Goal: Task Accomplishment & Management: Complete application form

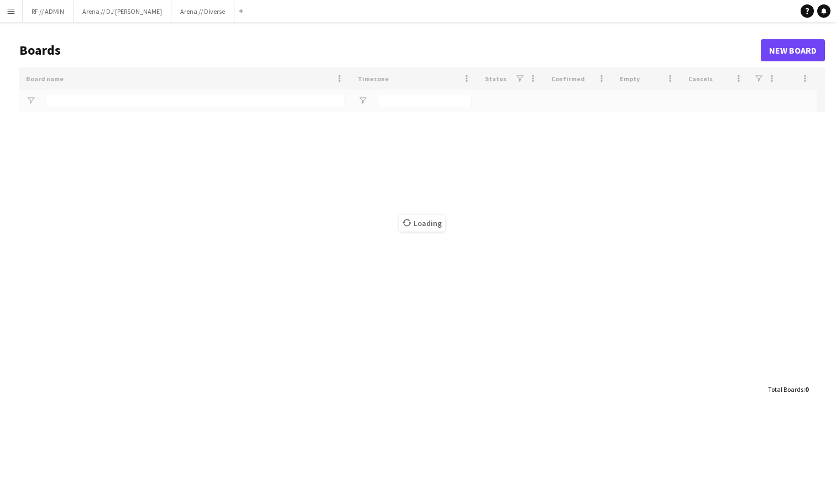
type input "*****"
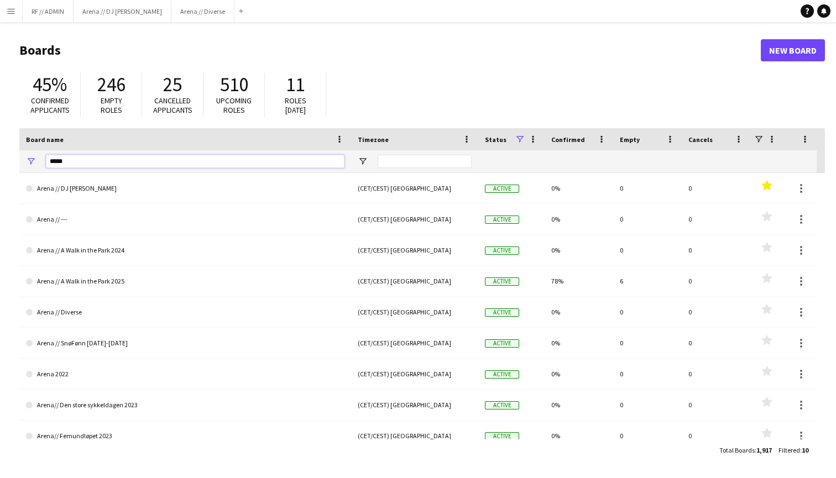
click at [75, 166] on input "*****" at bounding box center [195, 161] width 298 height 13
click at [14, 7] on app-icon "Menu" at bounding box center [11, 11] width 9 height 9
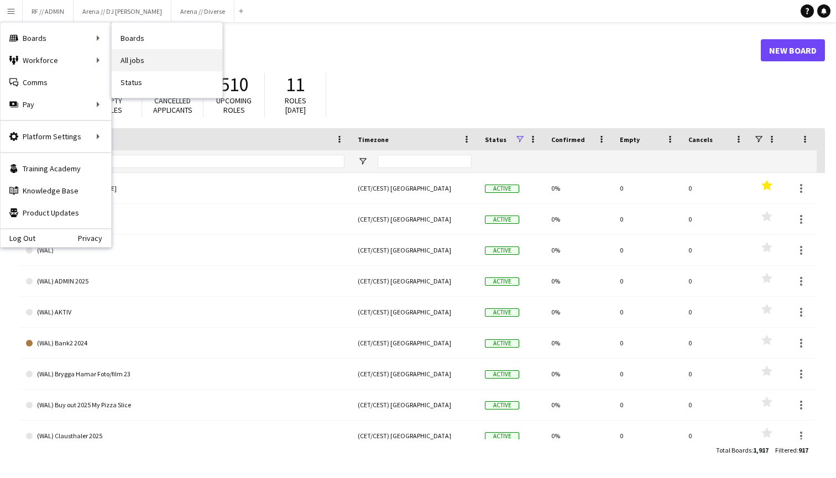
click at [161, 67] on link "All jobs" at bounding box center [167, 60] width 111 height 22
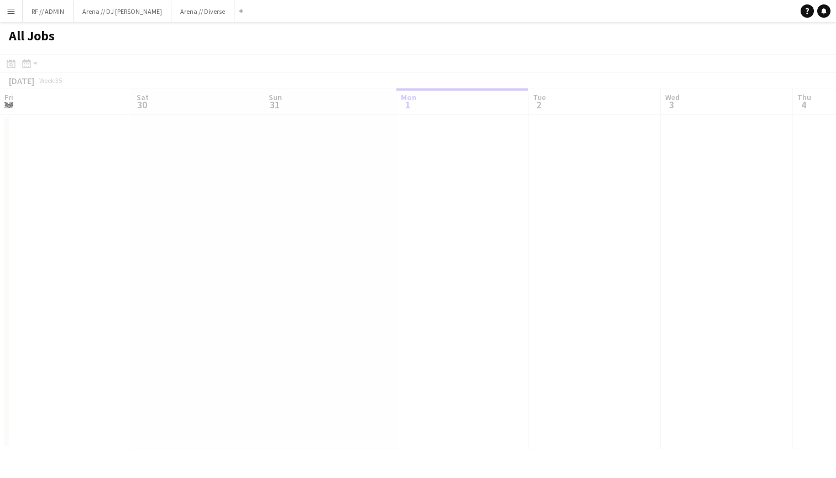
scroll to position [0, 264]
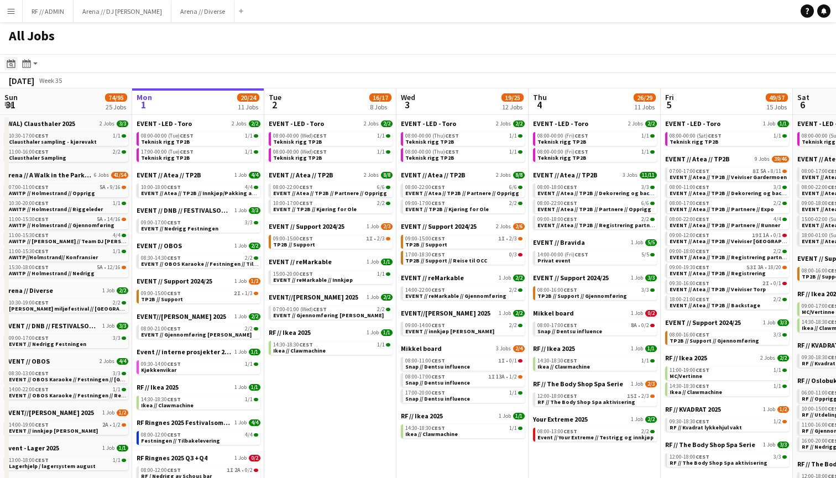
click at [14, 65] on icon "Date picker" at bounding box center [11, 63] width 9 height 9
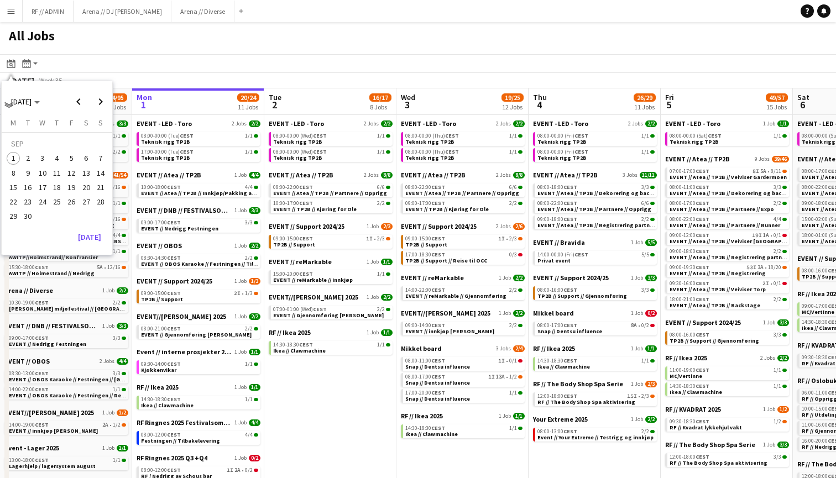
click at [124, 51] on div "All Jobs" at bounding box center [418, 38] width 836 height 32
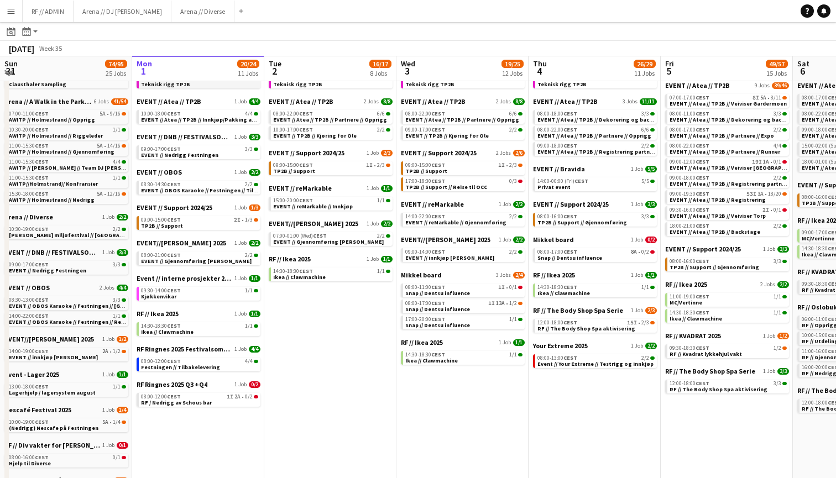
scroll to position [72, 0]
click at [214, 363] on div "08:00-12:00 CEST 4/4" at bounding box center [199, 362] width 117 height 6
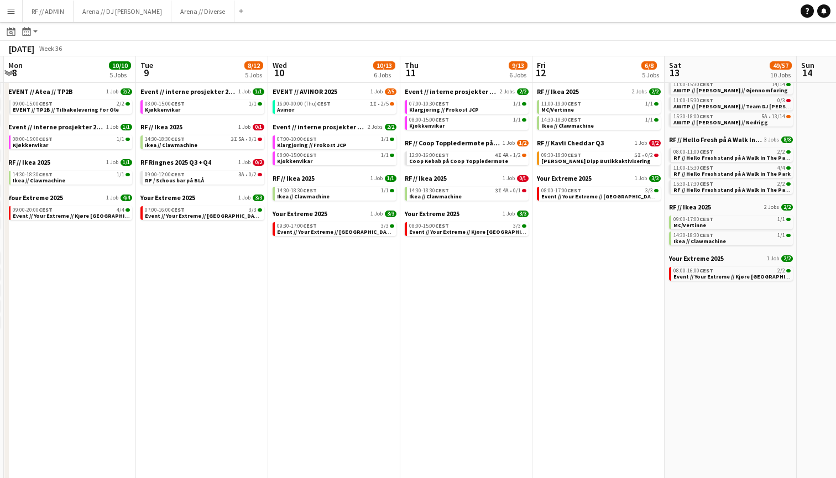
scroll to position [0, 258]
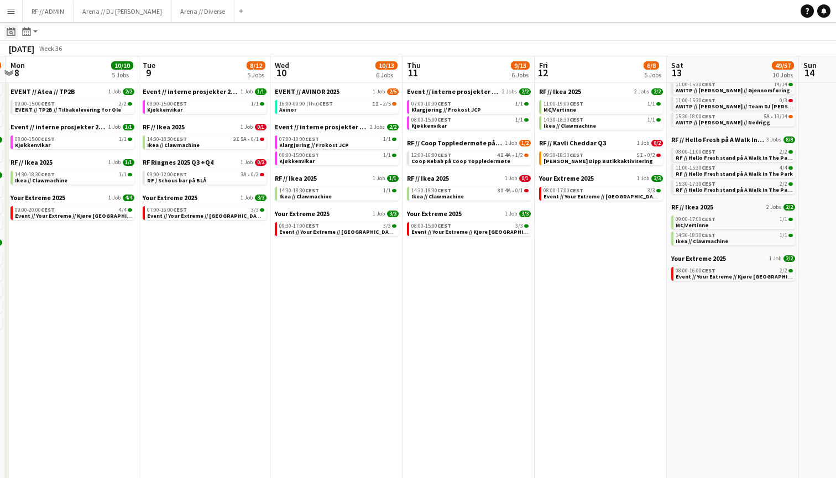
click at [10, 35] on icon "Date picker" at bounding box center [11, 31] width 9 height 9
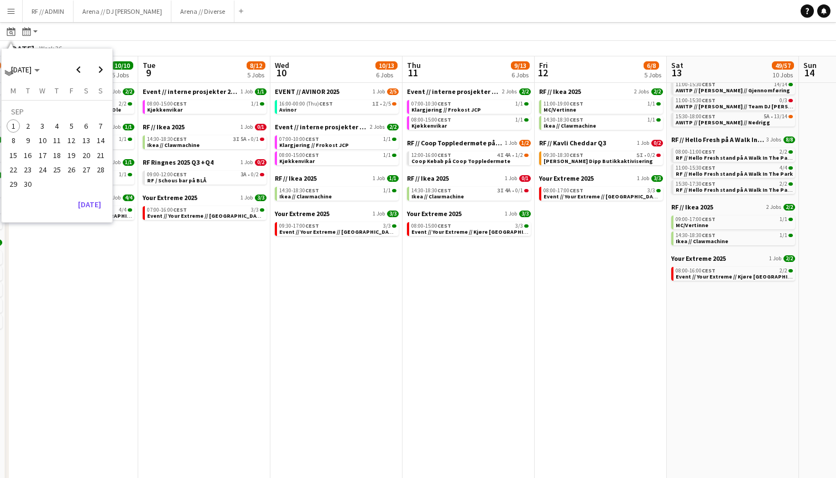
click at [125, 40] on app-toolbar "Date picker [DATE] [DATE] [DATE] M [DATE] T [DATE] W [DATE] T [DATE] F [DATE] S…" at bounding box center [418, 31] width 836 height 19
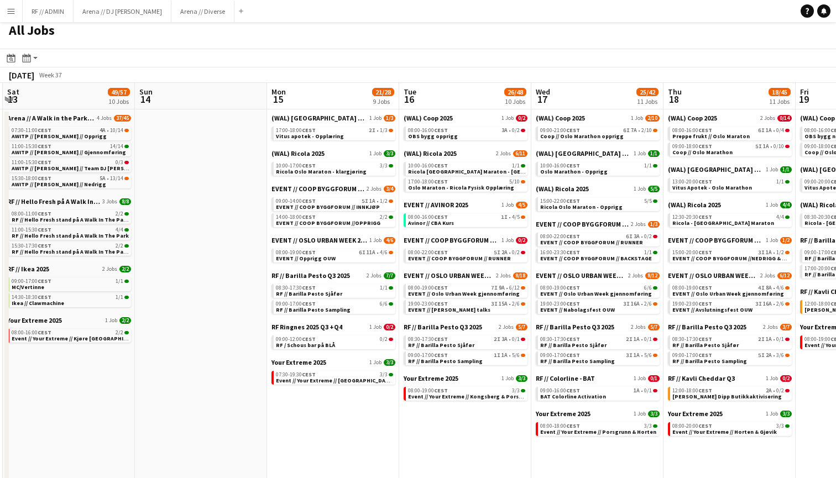
scroll to position [0, 395]
click at [309, 308] on span "RF // Barilla Pesto Sampling" at bounding box center [312, 309] width 75 height 7
click at [8, 8] on app-icon "Menu" at bounding box center [11, 11] width 9 height 9
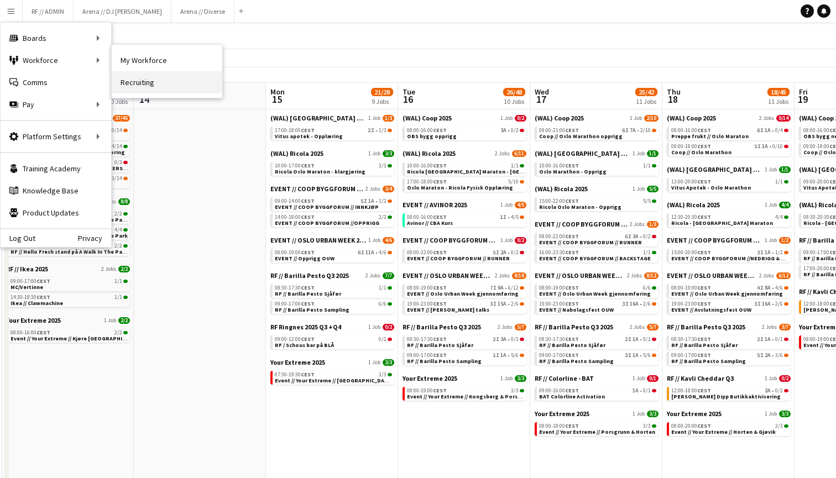
click at [159, 91] on link "Recruiting" at bounding box center [167, 82] width 111 height 22
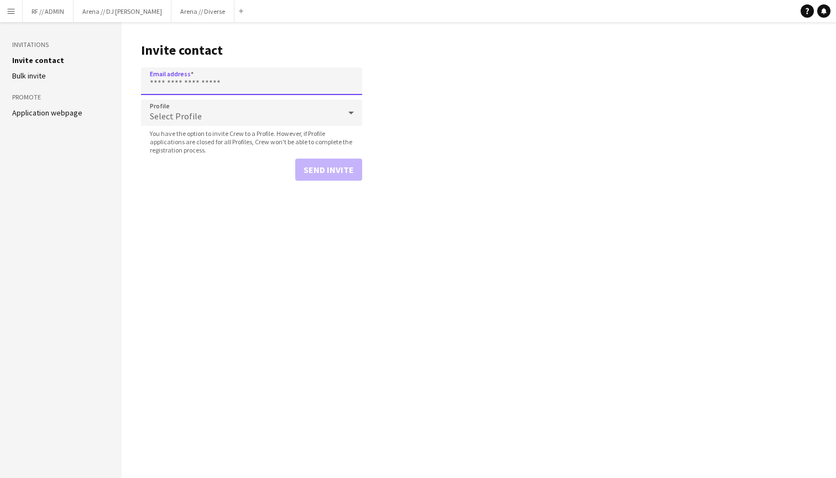
click at [201, 78] on input "Email address" at bounding box center [251, 81] width 221 height 28
paste input "**********"
type input "**********"
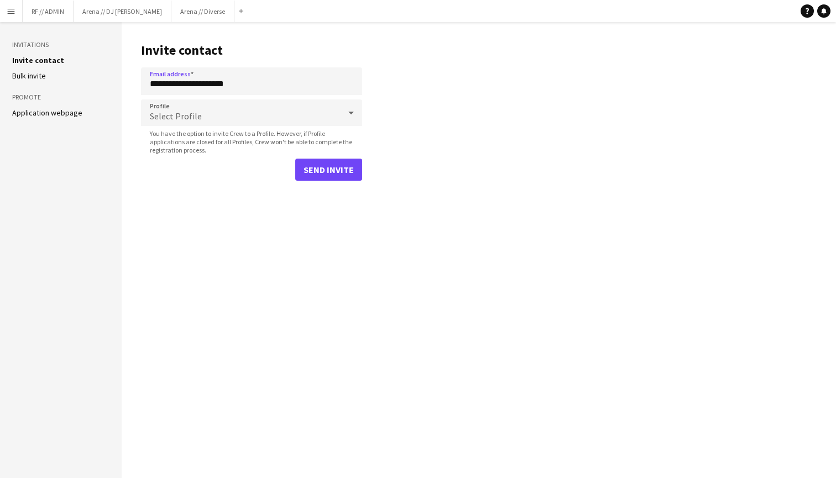
click at [211, 110] on div "Select Profile" at bounding box center [240, 112] width 199 height 27
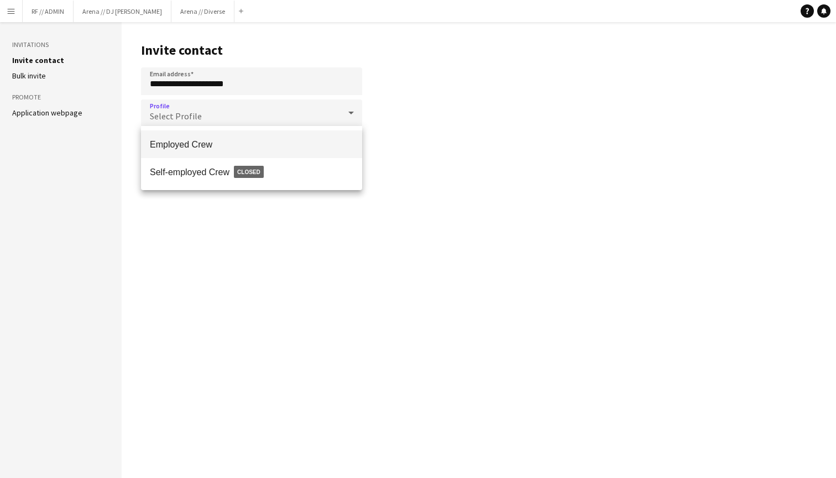
click at [214, 142] on span "Employed Crew" at bounding box center [251, 144] width 203 height 10
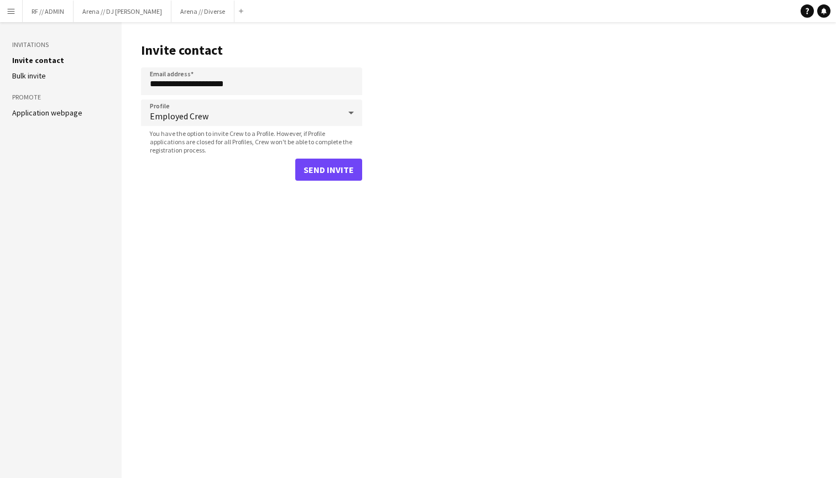
click at [327, 170] on button "Send invite" at bounding box center [328, 170] width 67 height 22
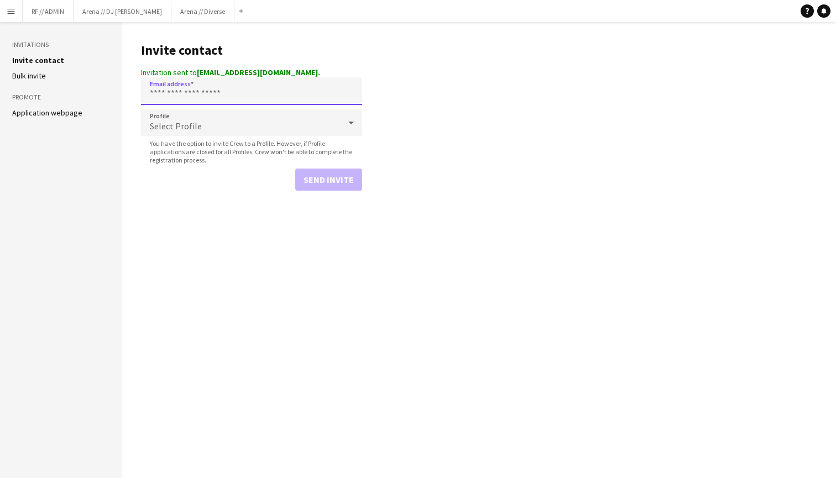
click at [224, 97] on input "Email address" at bounding box center [251, 91] width 221 height 28
paste input "**********"
type input "**********"
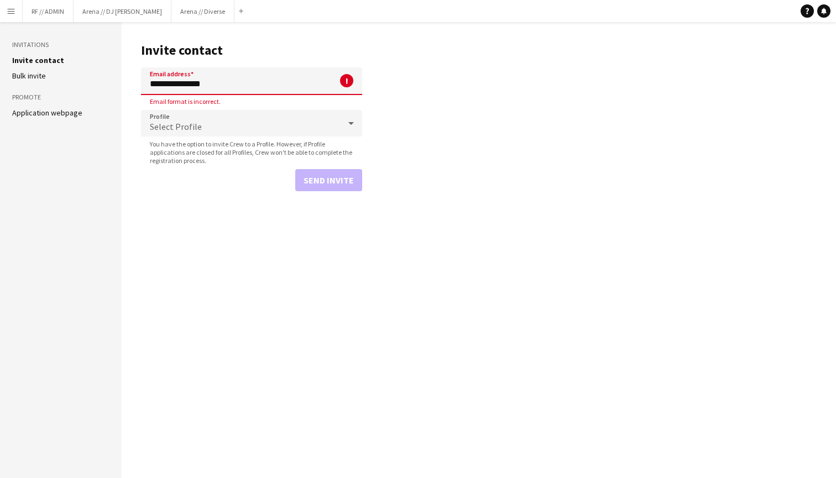
click at [230, 82] on input "**********" at bounding box center [251, 81] width 221 height 28
click at [475, 46] on main "Invite contact Email address ! Required field. Profile Select Profile You have …" at bounding box center [479, 250] width 714 height 456
click at [276, 46] on h1 "Invite contact" at bounding box center [251, 50] width 221 height 17
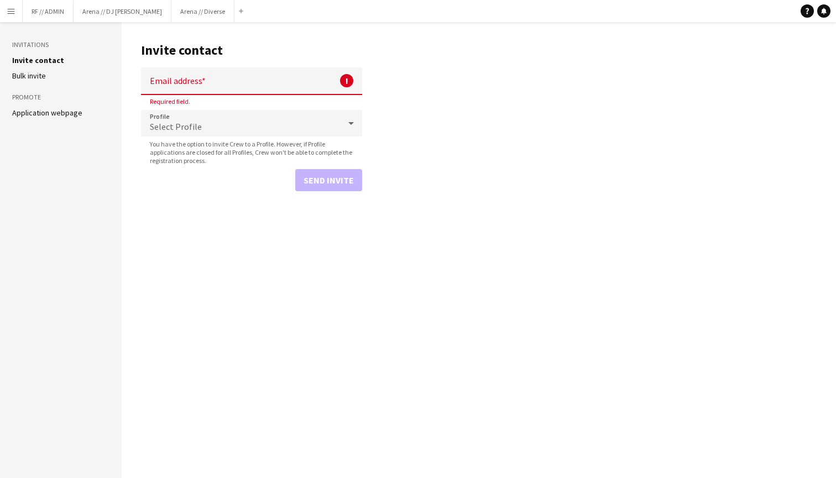
click at [6, 9] on button "Menu" at bounding box center [11, 11] width 22 height 22
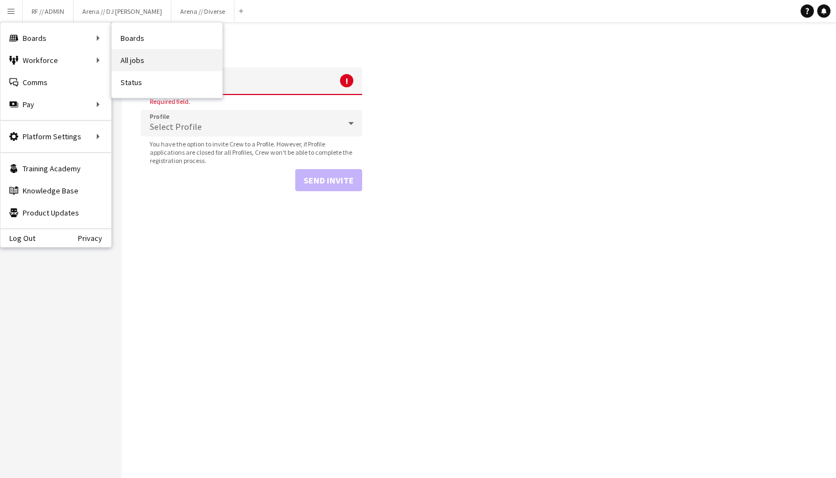
click at [129, 60] on link "All jobs" at bounding box center [167, 60] width 111 height 22
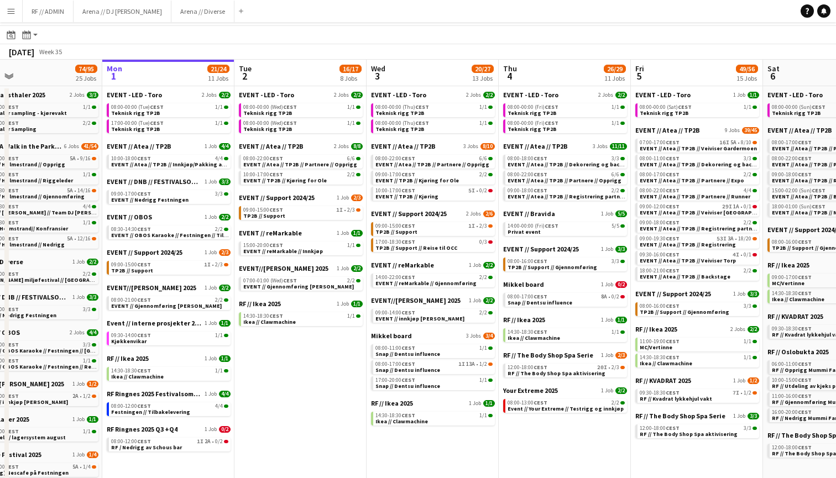
scroll to position [43, 0]
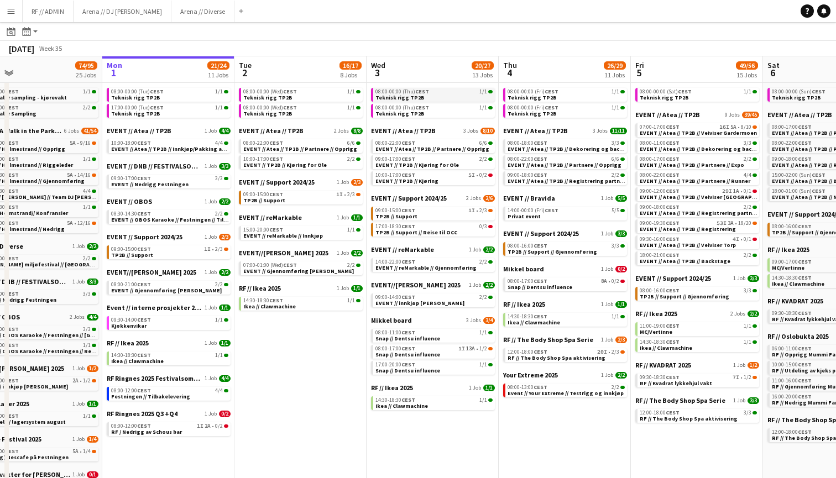
click at [438, 97] on link "08:00-00:00 (Thu) CEST 1/1 Teknisk [PERSON_NAME] TP2B" at bounding box center [433, 94] width 117 height 13
click at [12, 12] on app-icon "Menu" at bounding box center [11, 11] width 9 height 9
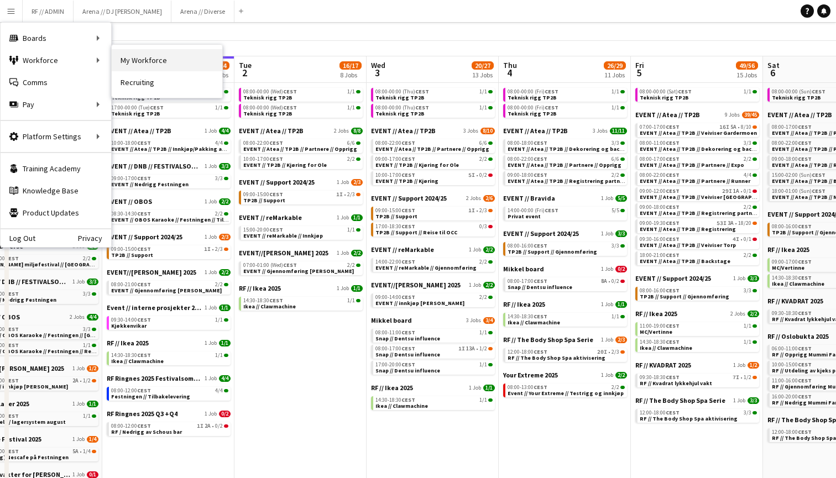
click at [160, 57] on link "My Workforce" at bounding box center [167, 60] width 111 height 22
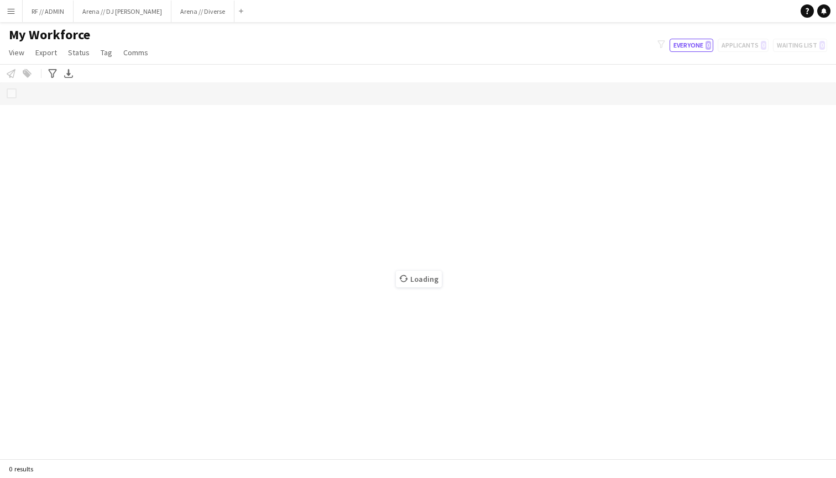
click at [16, 12] on button "Menu" at bounding box center [11, 11] width 22 height 22
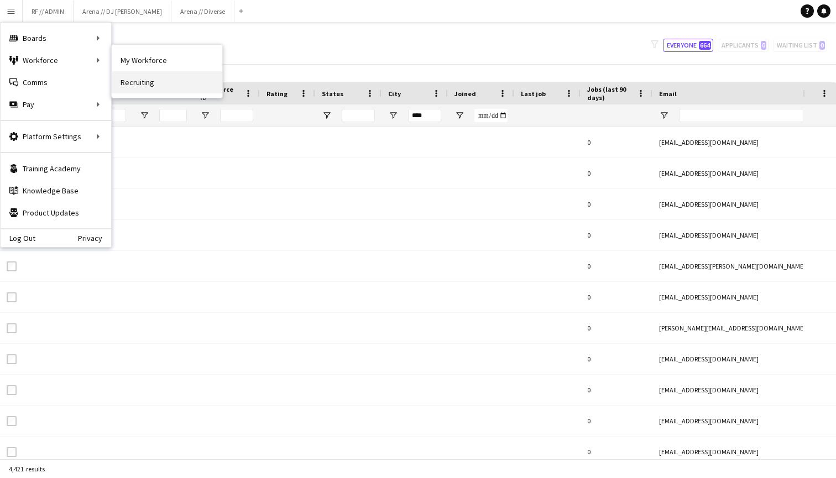
click at [127, 79] on link "Recruiting" at bounding box center [167, 82] width 111 height 22
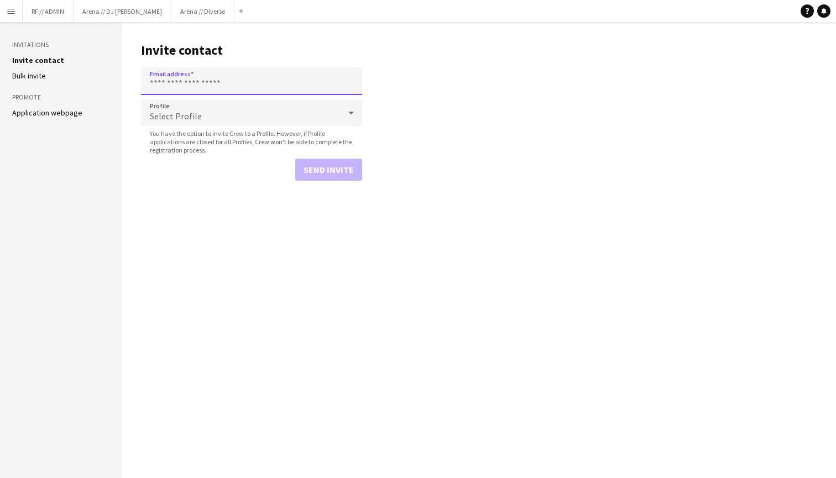
click at [176, 80] on input "Email address" at bounding box center [251, 81] width 221 height 28
paste input "**********"
type input "**********"
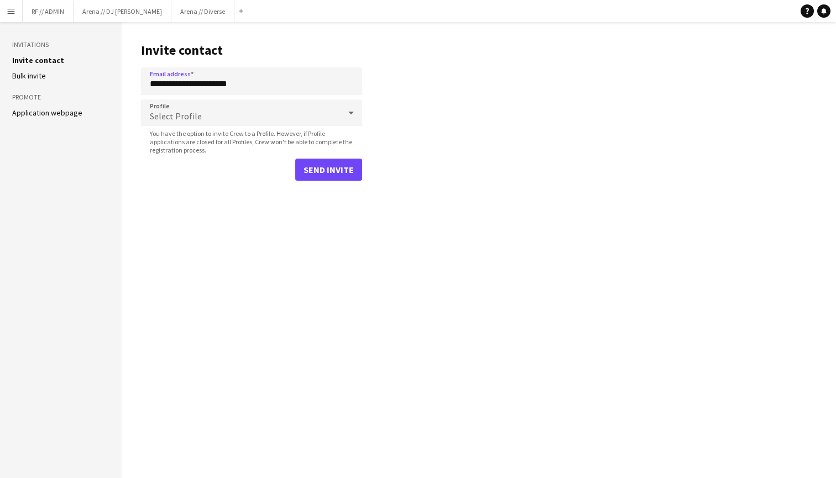
click at [244, 112] on div "Select Profile" at bounding box center [240, 112] width 199 height 27
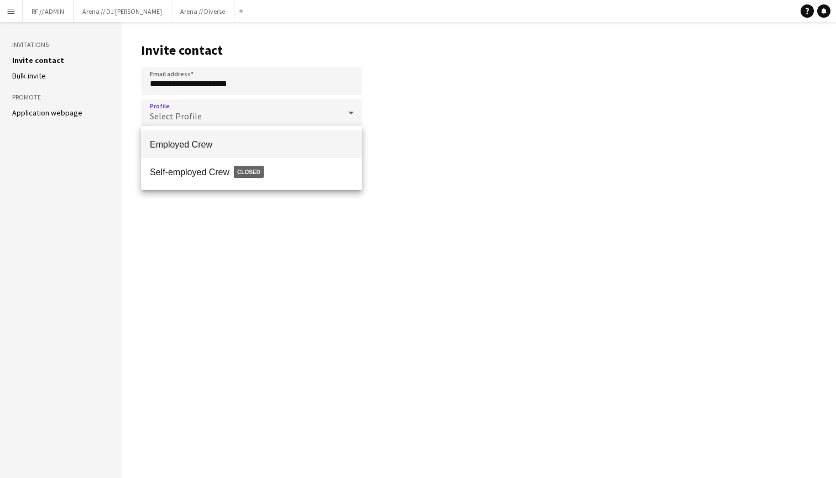
click at [243, 141] on span "Employed Crew" at bounding box center [251, 144] width 203 height 10
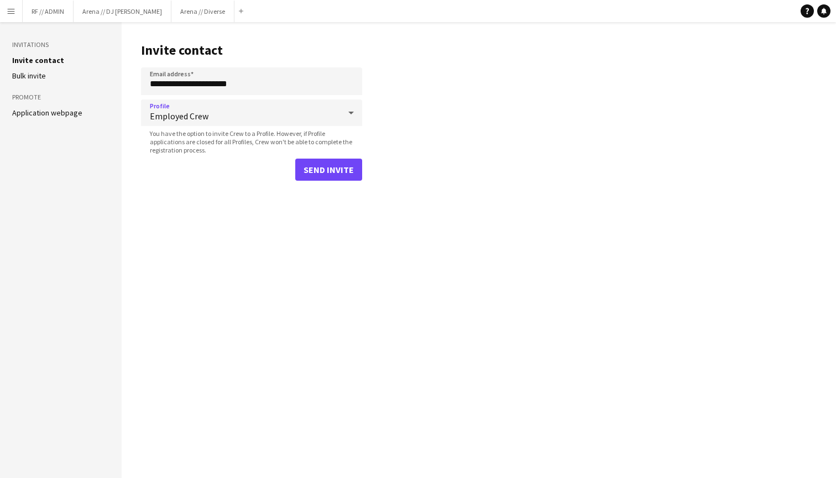
click at [343, 165] on button "Send invite" at bounding box center [328, 170] width 67 height 22
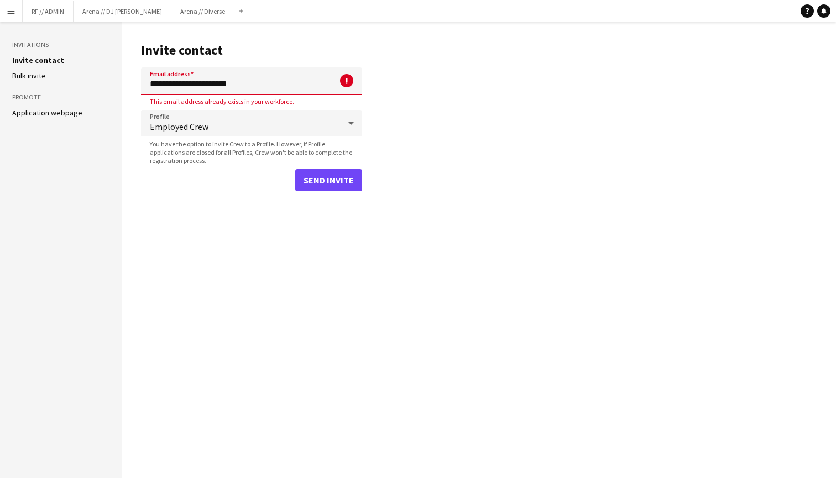
click at [282, 85] on input "**********" at bounding box center [251, 81] width 221 height 28
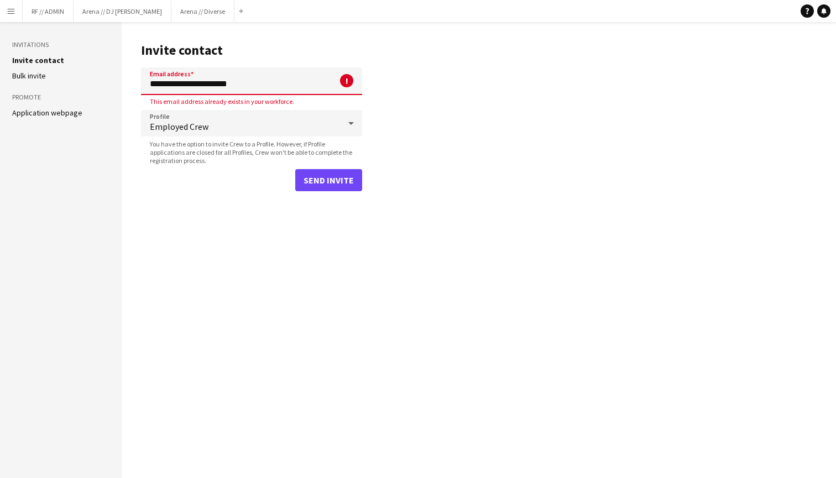
click at [282, 85] on input "**********" at bounding box center [251, 81] width 221 height 28
click at [7, 14] on app-icon "Menu" at bounding box center [11, 11] width 9 height 9
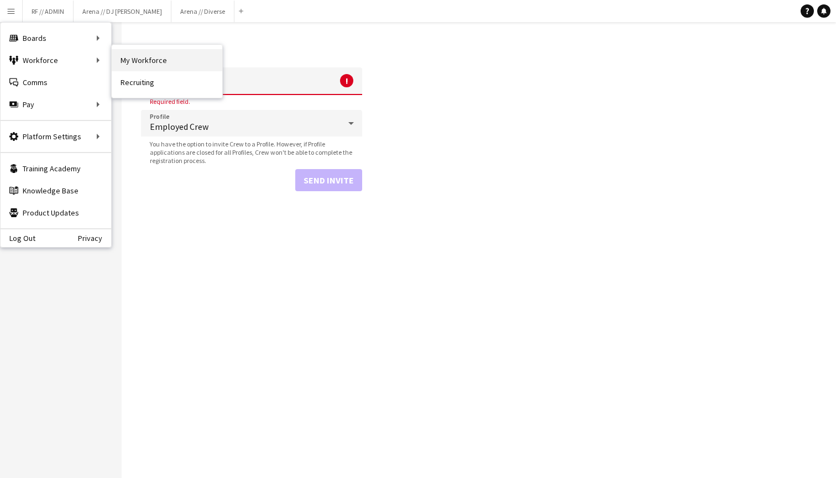
click at [150, 59] on link "My Workforce" at bounding box center [167, 60] width 111 height 22
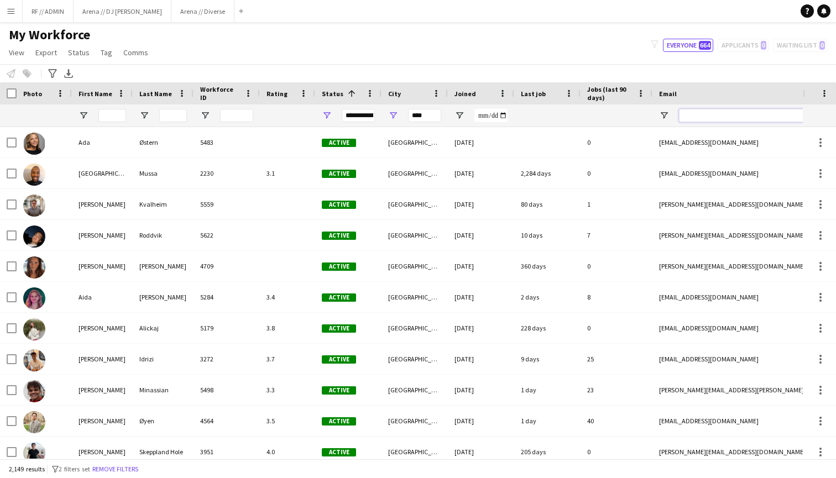
click at [729, 114] on input "Email Filter Input" at bounding box center [773, 115] width 188 height 13
paste input "**********"
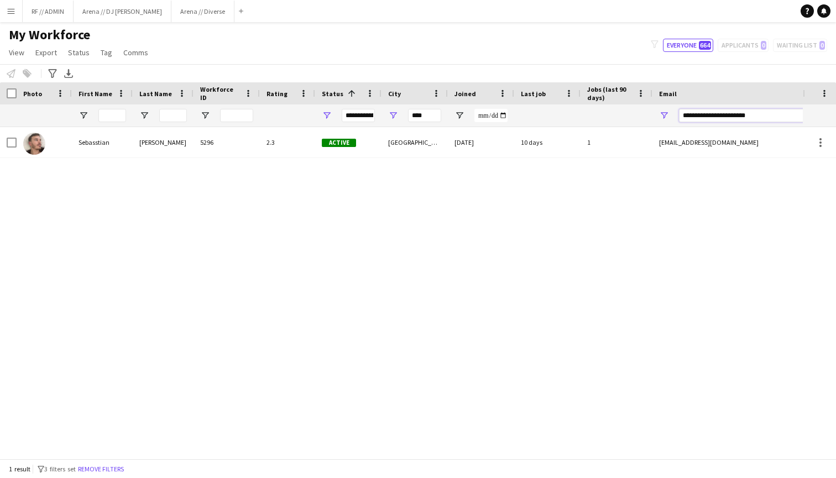
type input "**********"
click at [388, 209] on div "[PERSON_NAME] 5296 2.3 Active [GEOGRAPHIC_DATA] [DATE] 10 days 1 [EMAIL_ADDRESS…" at bounding box center [401, 293] width 802 height 332
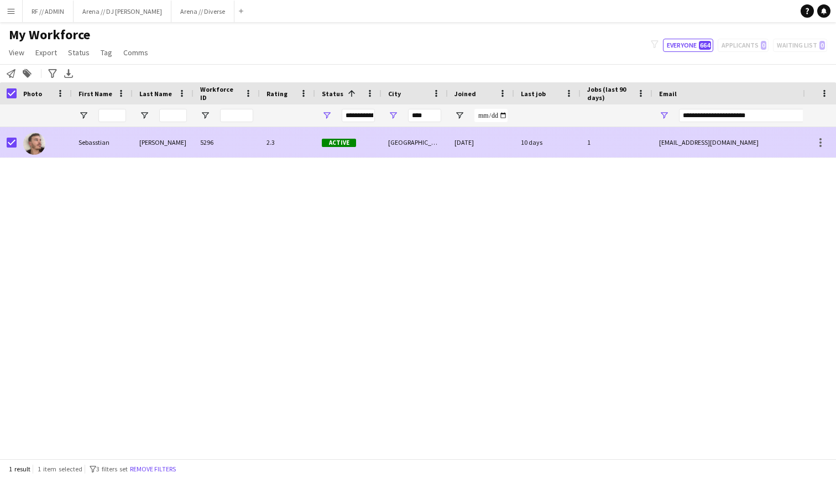
click at [94, 142] on div "Sebasstian" at bounding box center [102, 142] width 61 height 30
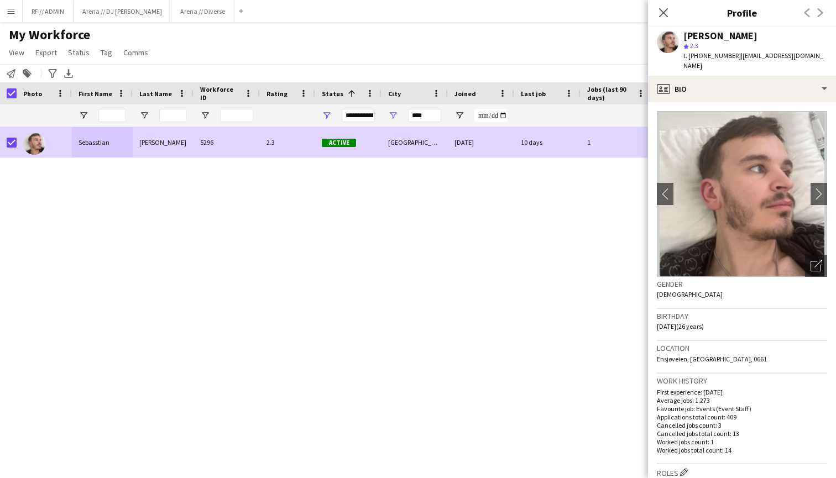
drag, startPoint x: 795, startPoint y: 38, endPoint x: 666, endPoint y: 38, distance: 128.8
click at [666, 38] on div "[PERSON_NAME] star 2.3 t. [PHONE_NUMBER] | [EMAIL_ADDRESS][DOMAIN_NAME]" at bounding box center [742, 51] width 188 height 49
copy div "[PERSON_NAME]"
click at [765, 49] on div "star 2.3" at bounding box center [755, 46] width 144 height 10
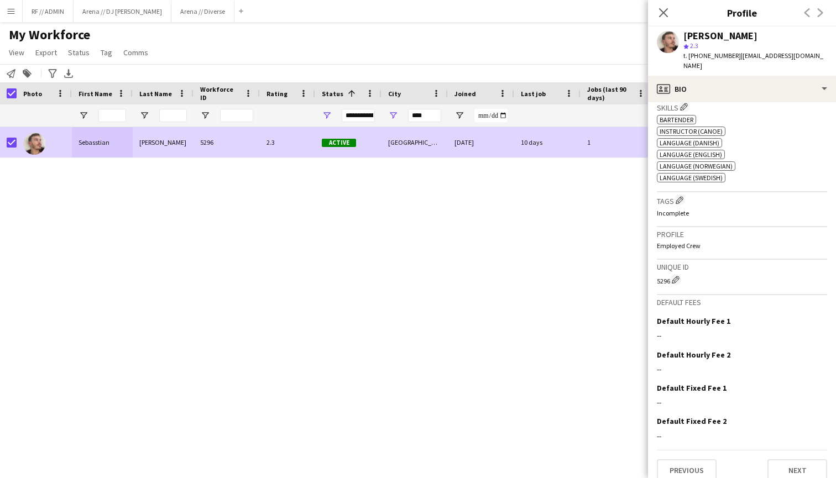
scroll to position [457, 0]
click at [664, 12] on icon "Close pop-in" at bounding box center [663, 12] width 10 height 10
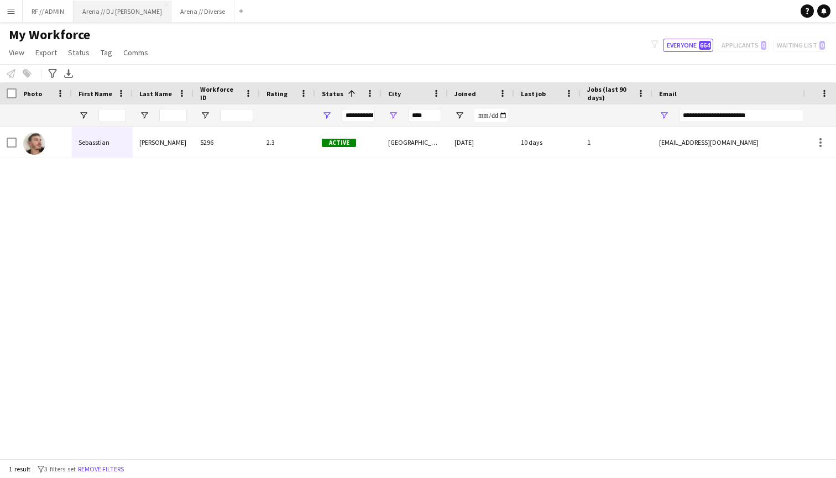
click at [122, 13] on button "Arena // DJ Walkie Close" at bounding box center [122, 12] width 98 height 22
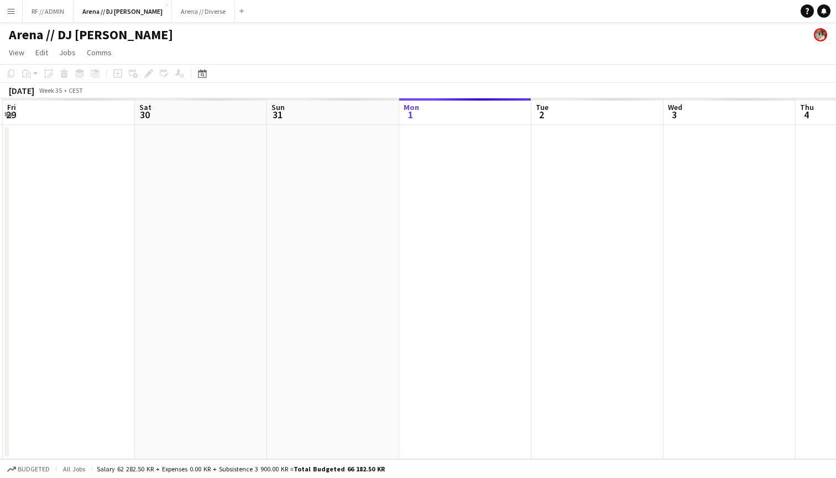
scroll to position [0, 257]
click at [174, 12] on button "Arena // Diverse Close" at bounding box center [203, 12] width 63 height 22
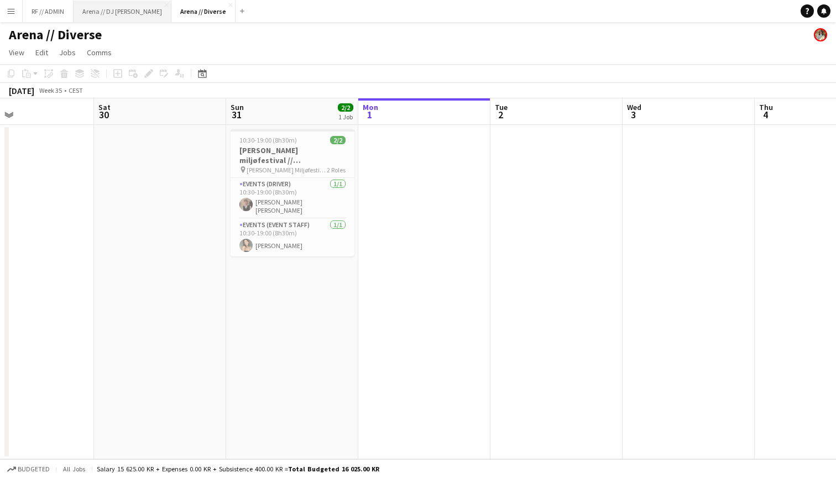
scroll to position [0, 286]
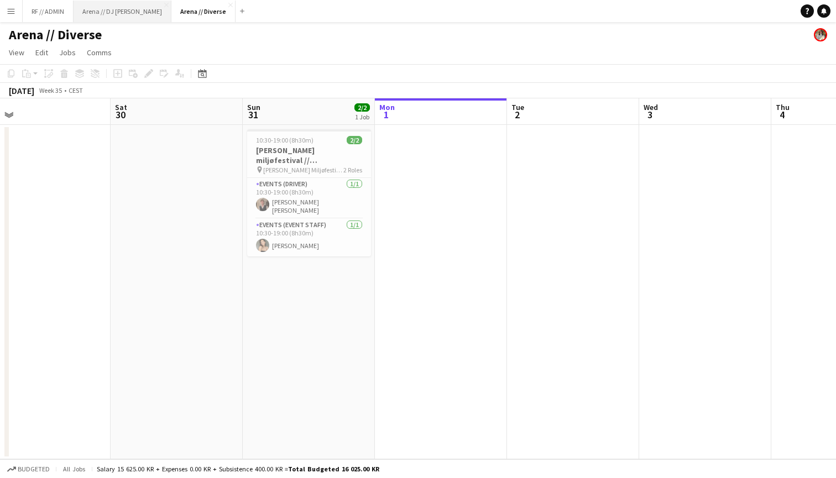
click at [102, 19] on button "Arena // DJ Walkie Close" at bounding box center [122, 12] width 98 height 22
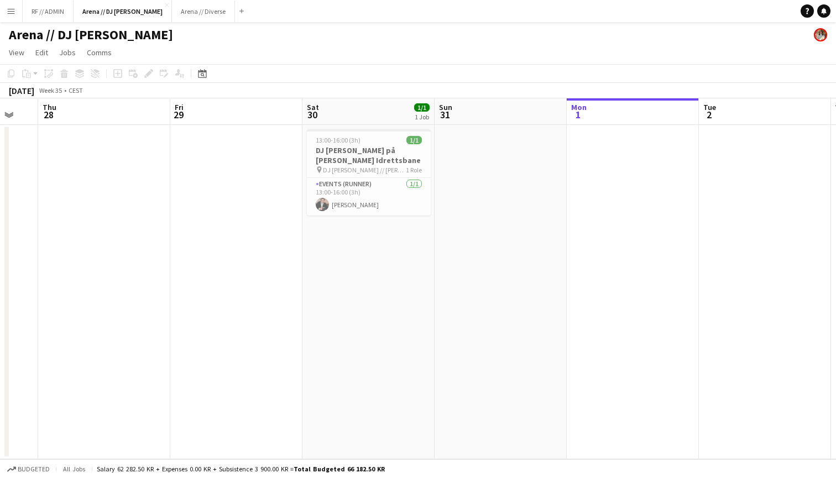
scroll to position [0, 351]
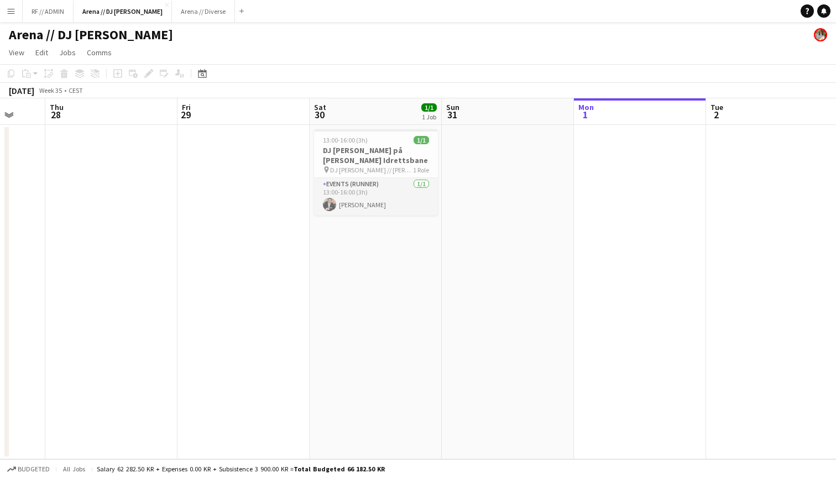
click at [394, 197] on app-card-role "Events (Runner) [DATE] 13:00-16:00 (3h) [PERSON_NAME]" at bounding box center [376, 197] width 124 height 38
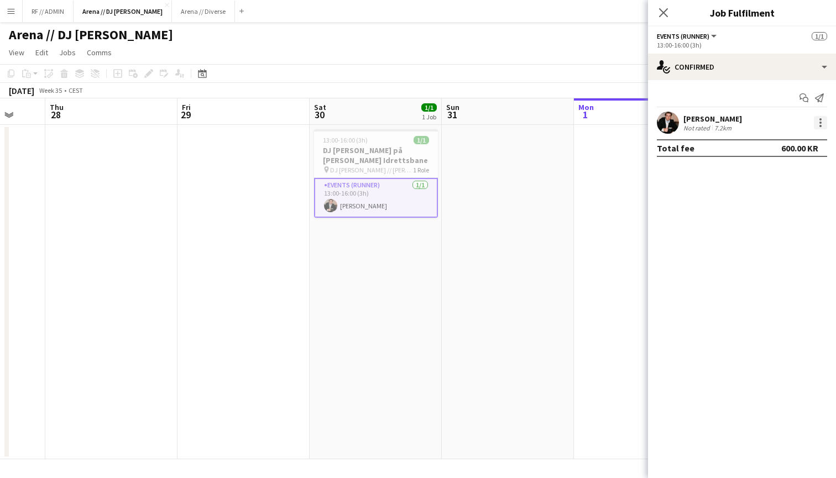
click at [826, 124] on div at bounding box center [819, 122] width 13 height 13
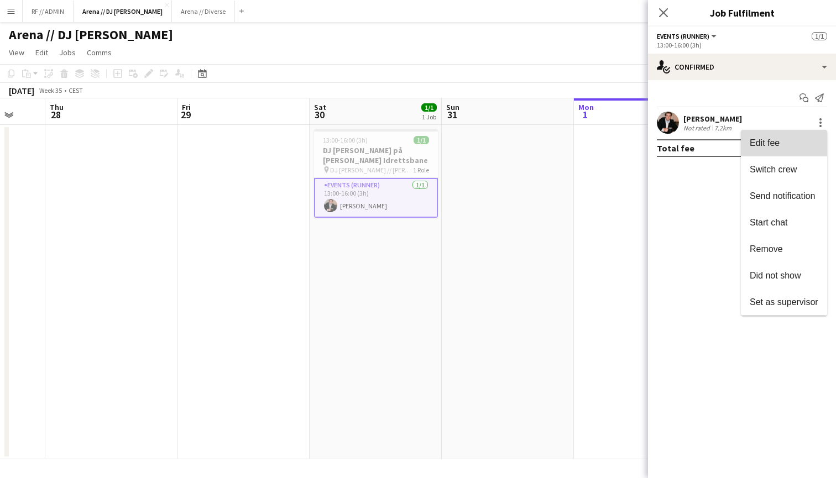
click at [771, 144] on span "Edit fee" at bounding box center [764, 142] width 30 height 9
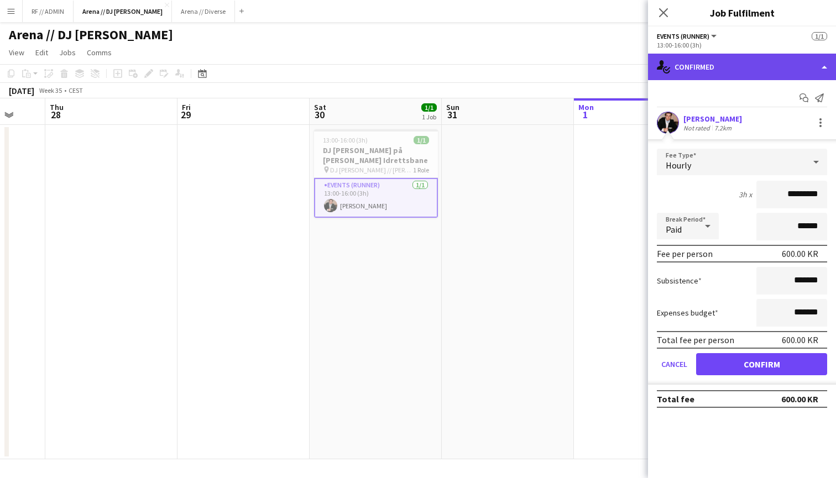
click at [786, 72] on div "single-neutral-actions-check-2 Confirmed" at bounding box center [742, 67] width 188 height 27
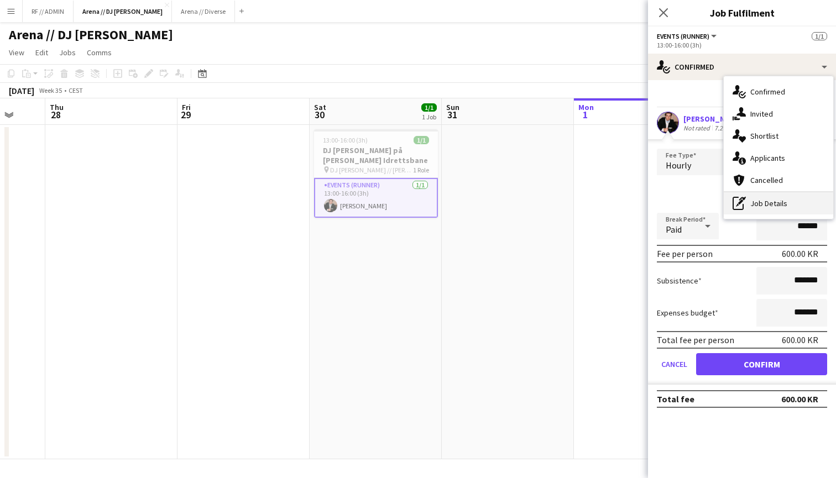
click at [756, 201] on div "pen-write Job Details" at bounding box center [777, 203] width 109 height 22
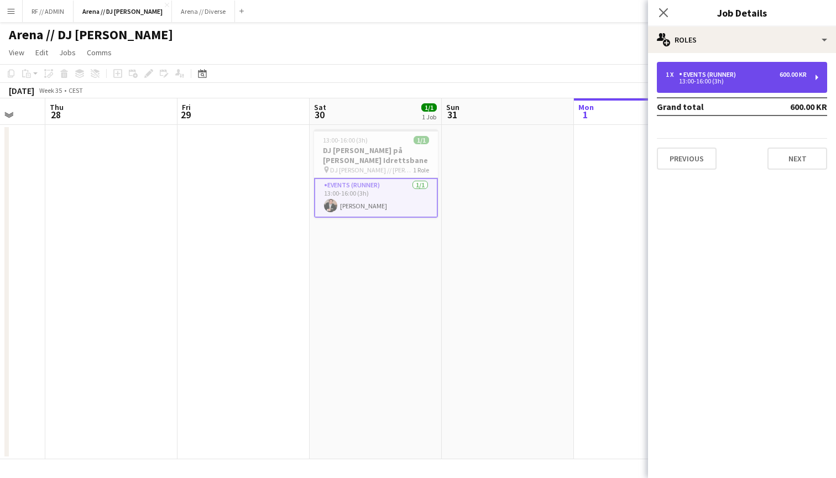
click at [791, 81] on div "13:00-16:00 (3h)" at bounding box center [735, 81] width 141 height 6
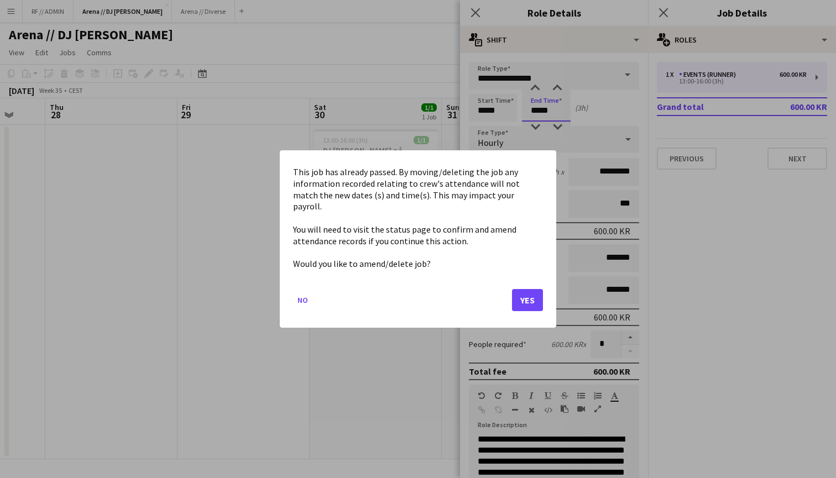
click at [558, 110] on body "Menu Boards Boards Boards All jobs Status Workforce Workforce My Workforce Recr…" at bounding box center [418, 239] width 836 height 478
click at [304, 293] on button "No" at bounding box center [302, 300] width 19 height 18
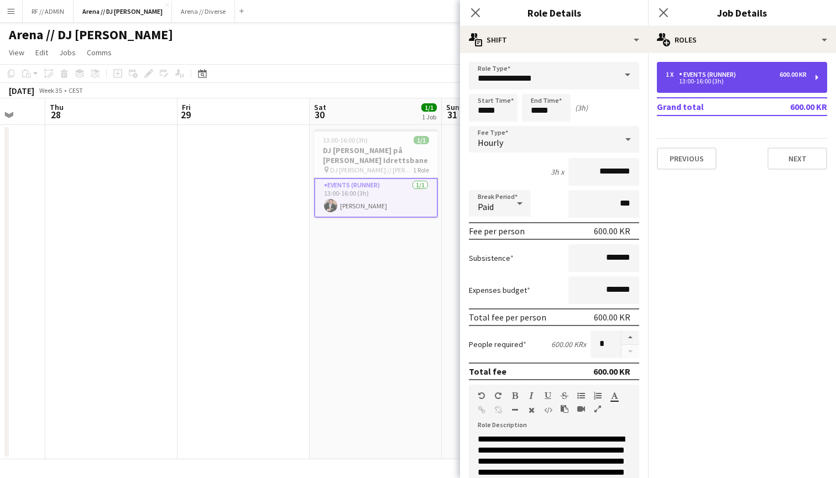
click at [815, 75] on div "1 x Events (Runner) 600.00 KR 13:00-16:00 (3h)" at bounding box center [742, 77] width 170 height 31
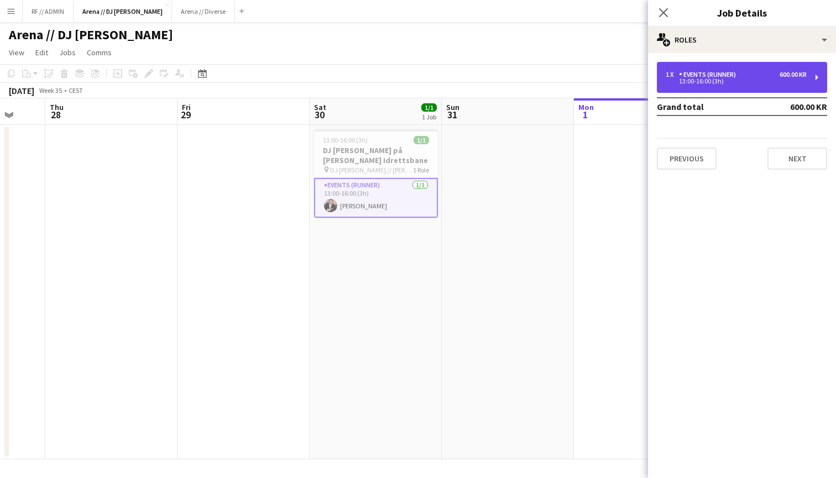
click at [815, 75] on div "1 x Events (Runner) 600.00 KR 13:00-16:00 (3h)" at bounding box center [742, 77] width 170 height 31
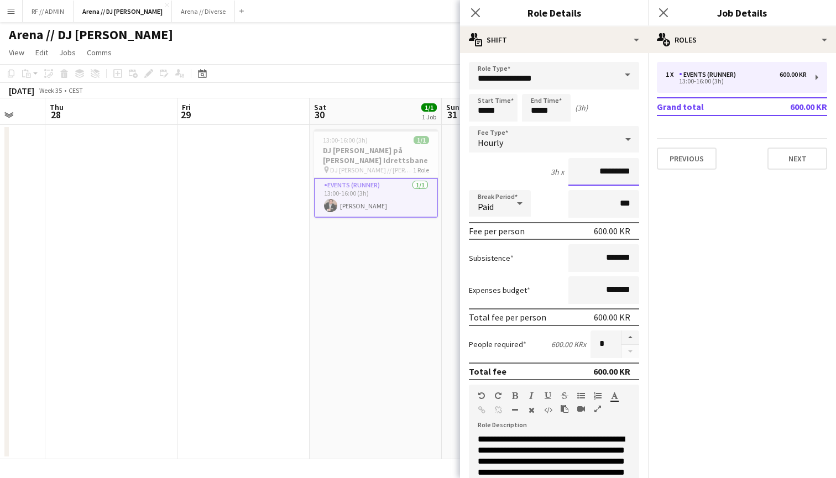
click at [602, 173] on input "*********" at bounding box center [603, 172] width 71 height 28
click at [670, 205] on mat-expansion-panel "pencil3 General details 1 x Events (Runner) 600.00 KR 13:00-16:00 (3h) Grand to…" at bounding box center [742, 265] width 188 height 425
click at [558, 114] on body "Menu Boards Boards Boards All jobs Status Workforce Workforce My Workforce Recr…" at bounding box center [418, 239] width 836 height 478
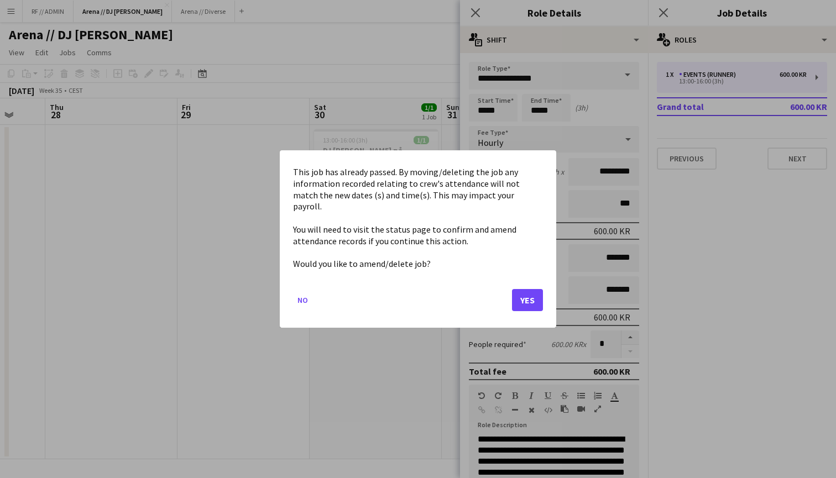
click at [497, 113] on div at bounding box center [418, 239] width 836 height 478
click at [526, 294] on button "Yes" at bounding box center [527, 300] width 31 height 22
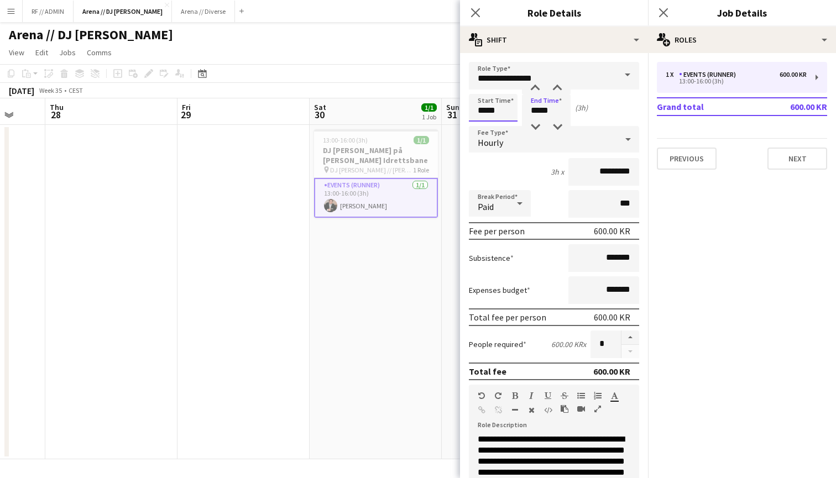
click at [508, 109] on input "*****" at bounding box center [493, 108] width 49 height 28
click at [551, 113] on input "*****" at bounding box center [546, 108] width 49 height 28
type input "*****"
click at [536, 88] on div at bounding box center [535, 88] width 22 height 11
click at [608, 111] on div "Start Time ***** End Time ***** (4h)" at bounding box center [554, 108] width 170 height 28
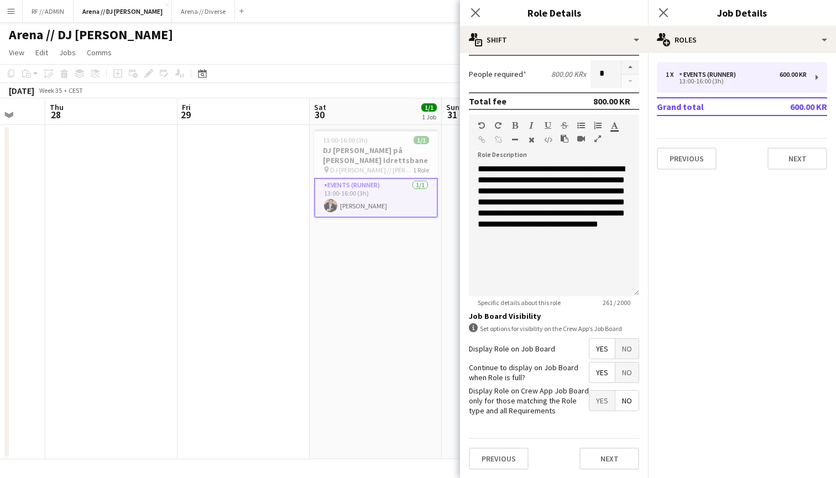
scroll to position [0, 0]
click at [602, 460] on button "Next" at bounding box center [609, 459] width 60 height 22
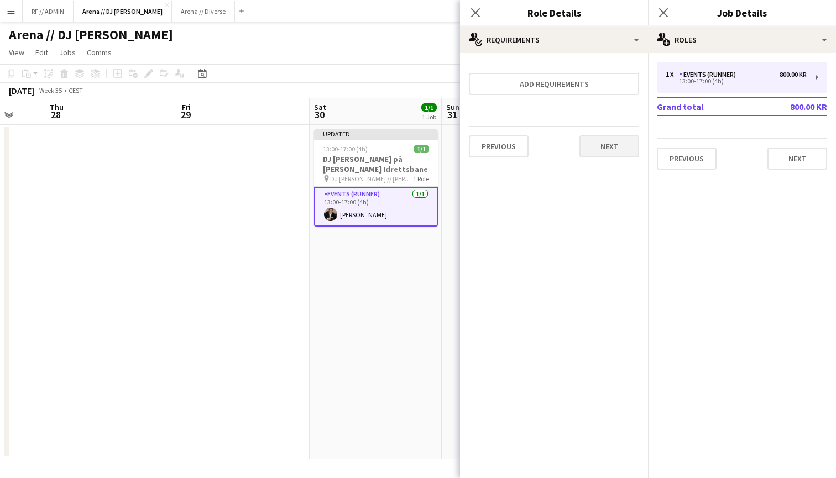
click at [611, 148] on button "Next" at bounding box center [609, 146] width 60 height 22
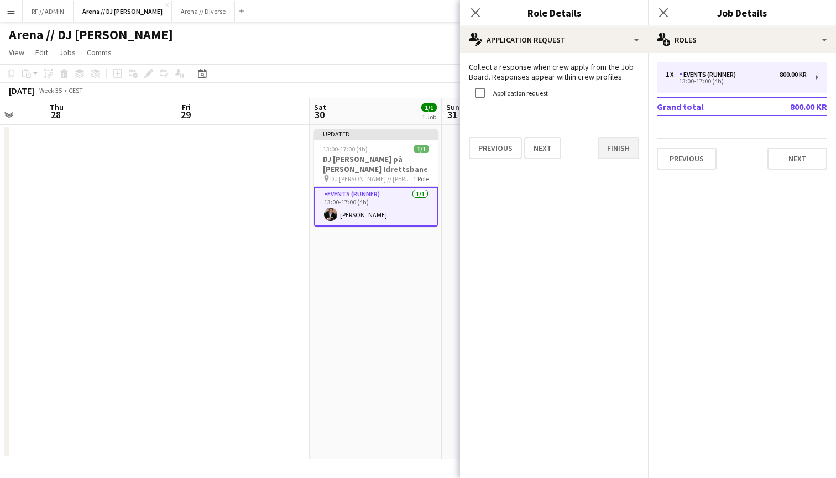
click at [612, 151] on button "Finish" at bounding box center [617, 148] width 41 height 22
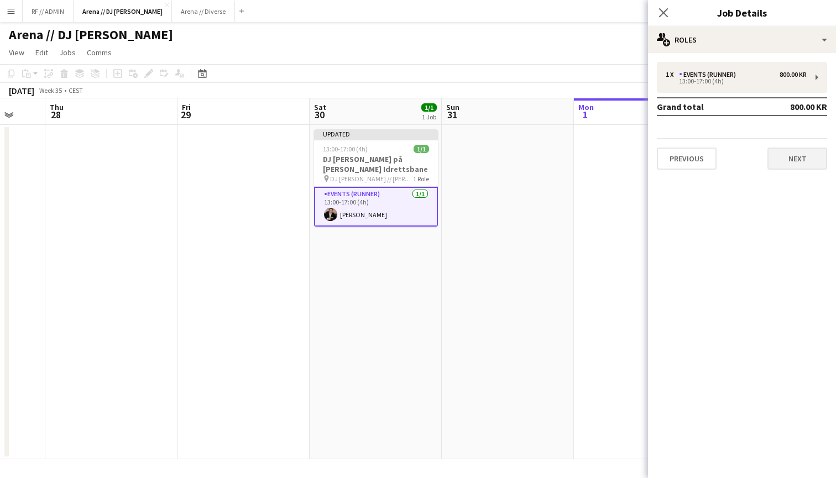
click at [786, 162] on button "Next" at bounding box center [797, 159] width 60 height 22
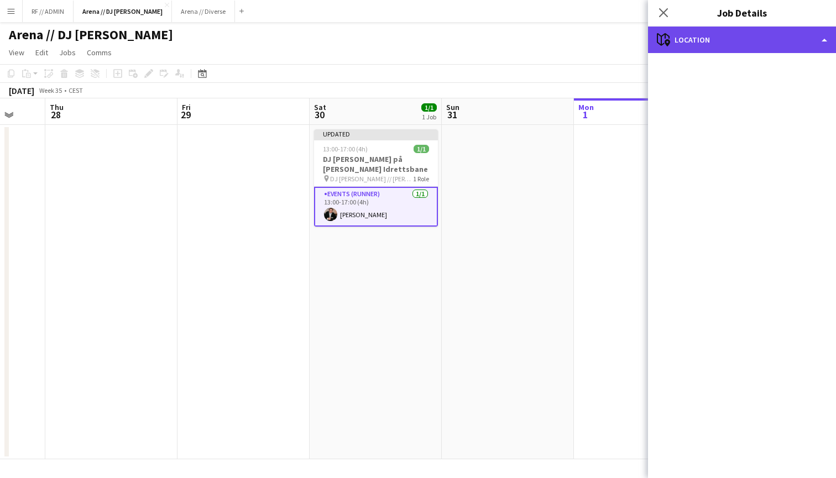
click at [694, 38] on div "maps-pin-1 Location" at bounding box center [742, 40] width 188 height 27
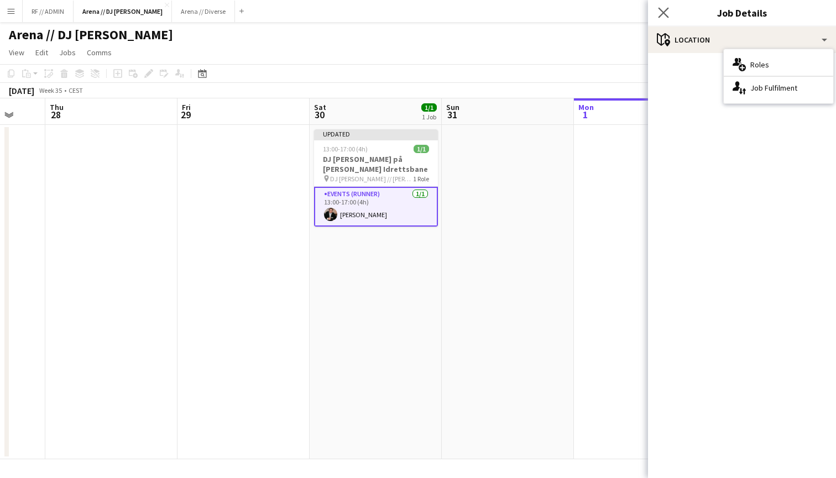
click at [669, 18] on app-icon "Close pop-in" at bounding box center [663, 13] width 16 height 16
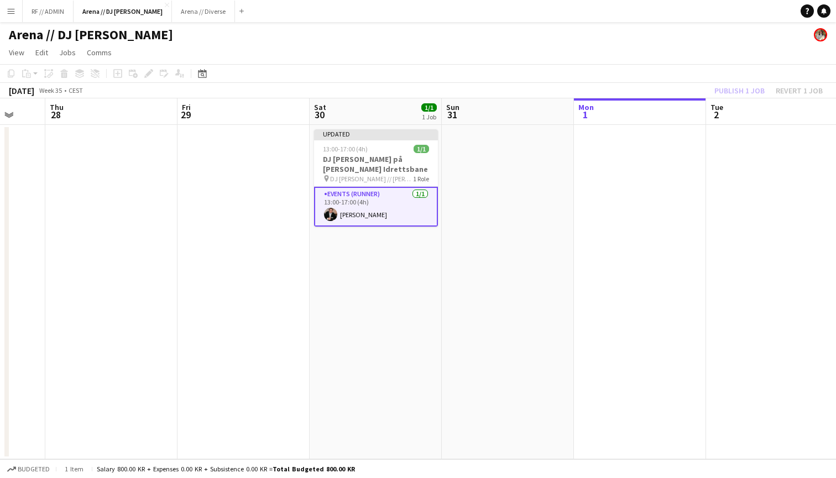
click at [405, 221] on app-card-role "Events (Runner) [DATE] 13:00-17:00 (4h) [PERSON_NAME]" at bounding box center [376, 207] width 124 height 40
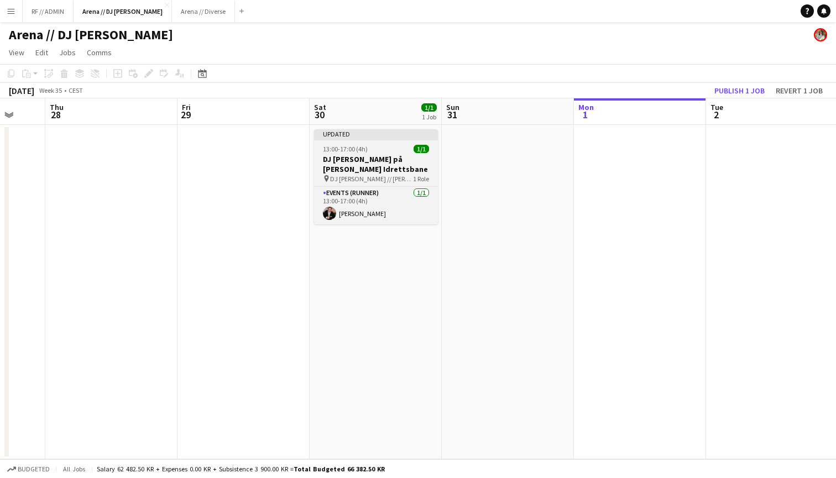
click at [404, 170] on h3 "DJ [PERSON_NAME] på [PERSON_NAME] Idrettsbane" at bounding box center [376, 164] width 124 height 20
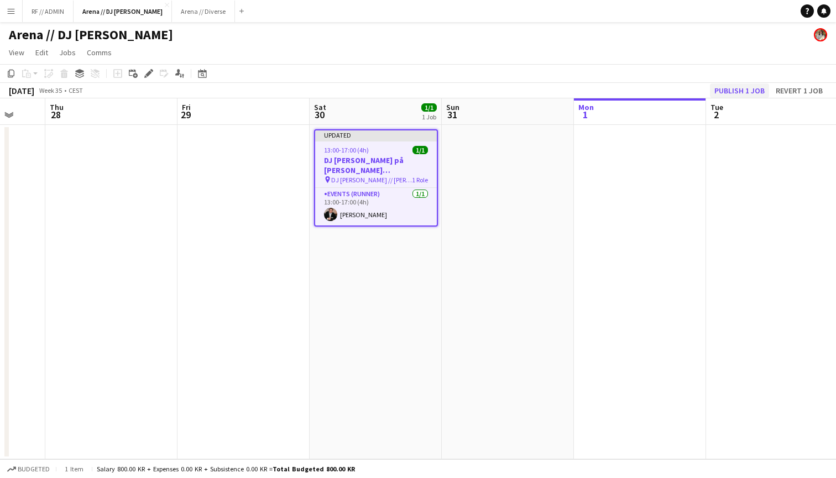
click at [739, 93] on button "Publish 1 job" at bounding box center [739, 90] width 59 height 14
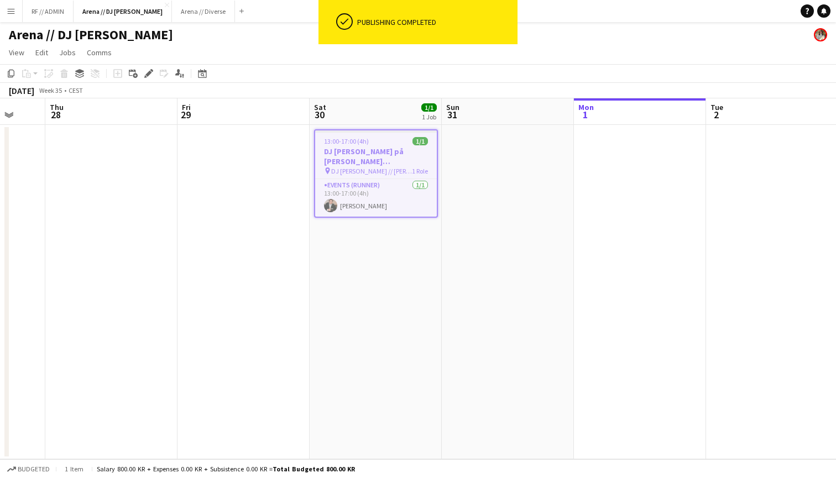
click at [12, 13] on app-icon "Menu" at bounding box center [11, 11] width 9 height 9
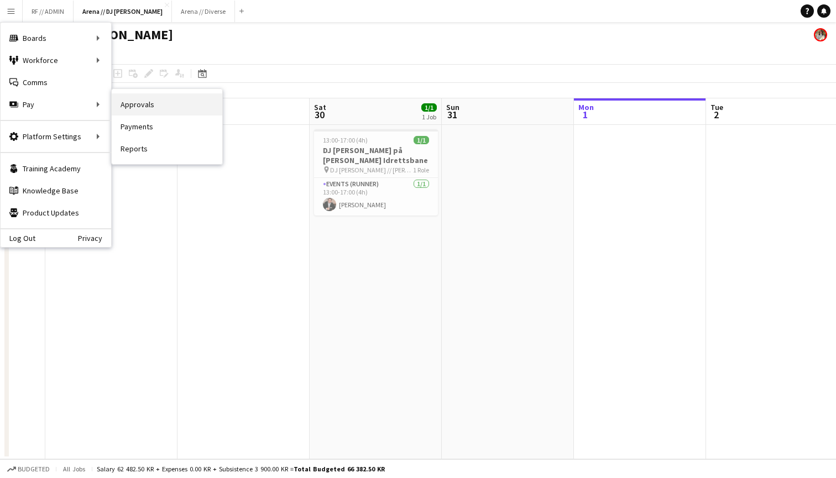
click at [135, 108] on link "Approvals" at bounding box center [167, 104] width 111 height 22
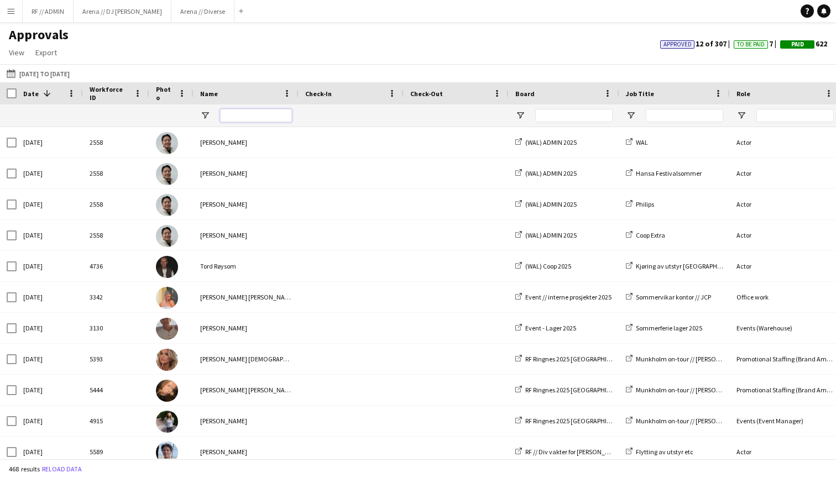
click at [243, 117] on input "Name Filter Input" at bounding box center [256, 115] width 72 height 13
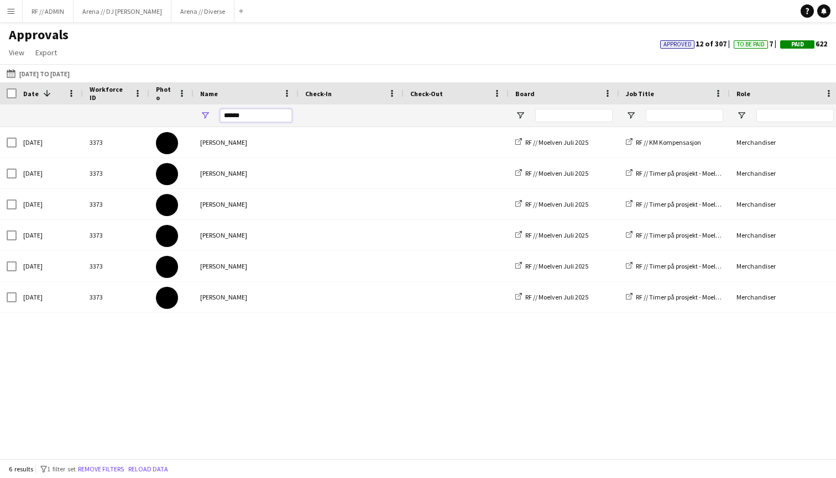
type input "******"
click at [247, 115] on input "******" at bounding box center [256, 115] width 72 height 13
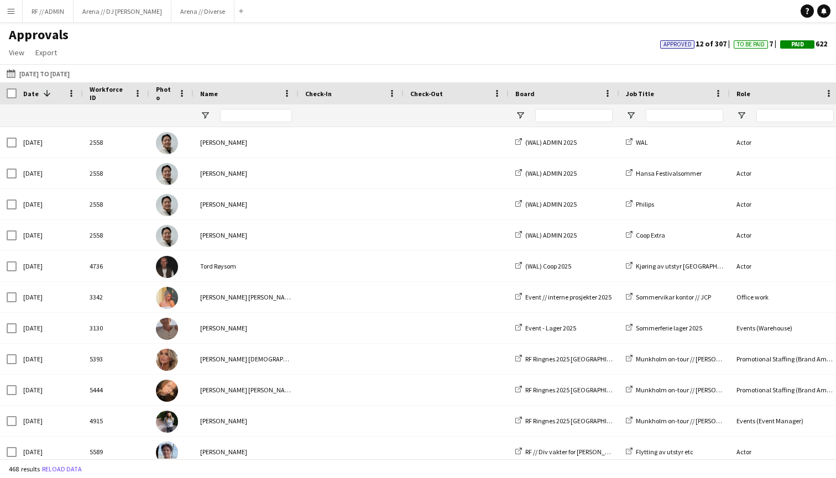
click at [177, 40] on div "Approvals View Customise view Customise filters Reset Filters Reset View Reset …" at bounding box center [418, 46] width 836 height 38
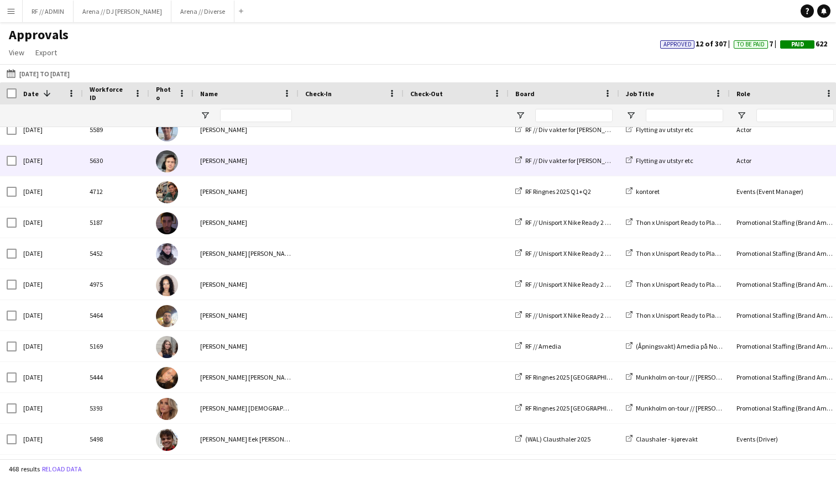
scroll to position [350, 0]
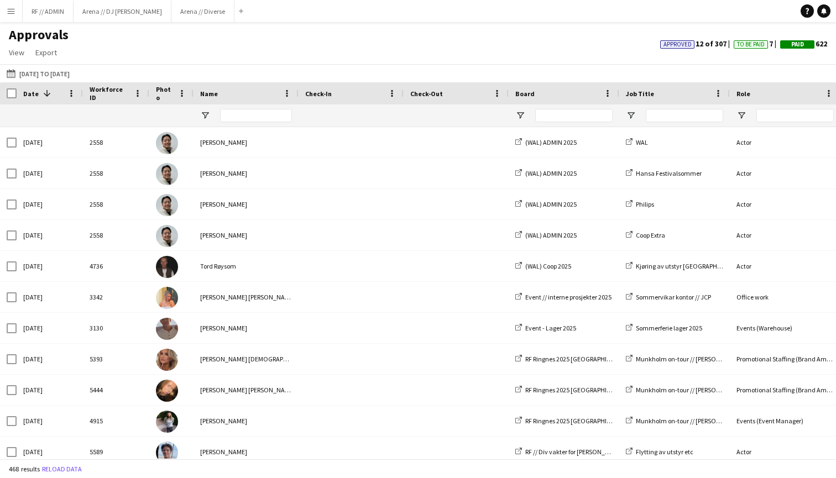
click at [12, 13] on app-icon "Menu" at bounding box center [11, 11] width 9 height 9
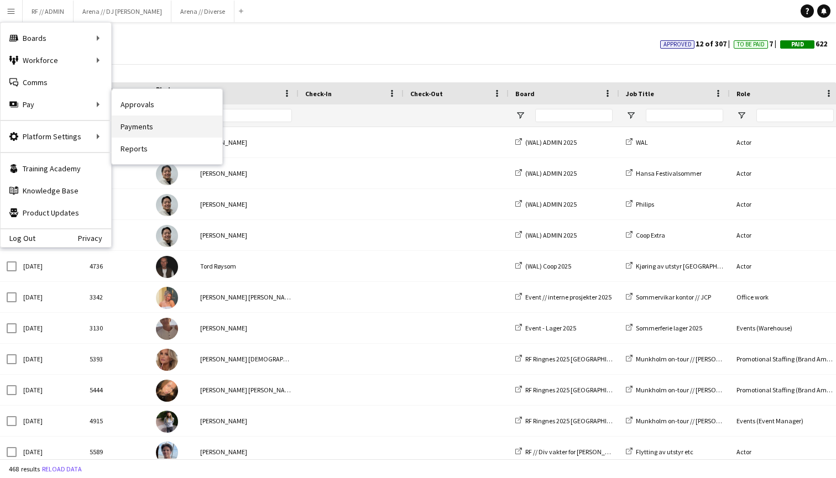
click at [151, 128] on link "Payments" at bounding box center [167, 126] width 111 height 22
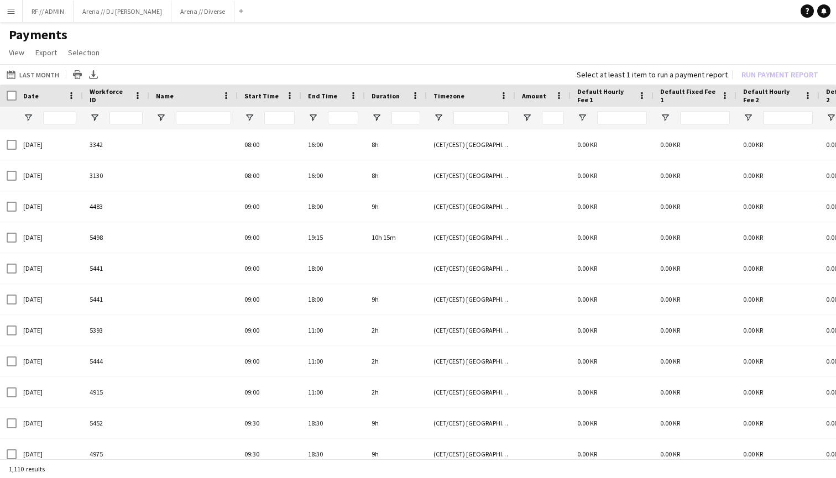
type input "******"
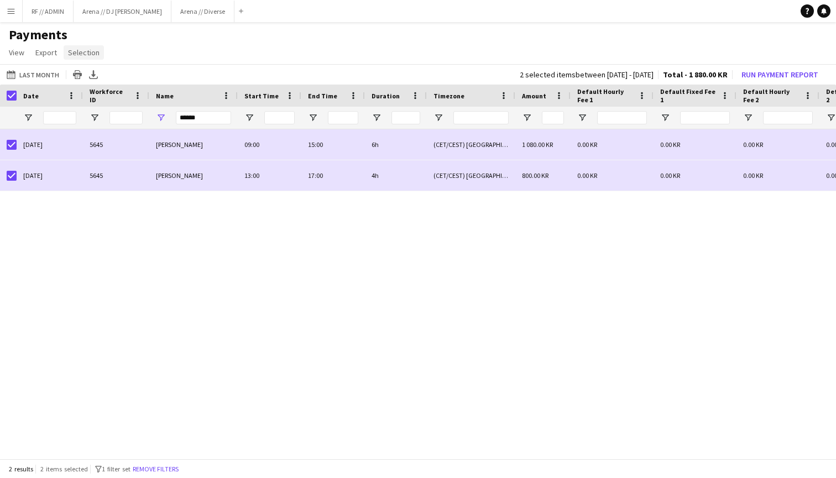
click at [90, 56] on span "Selection" at bounding box center [83, 53] width 31 height 10
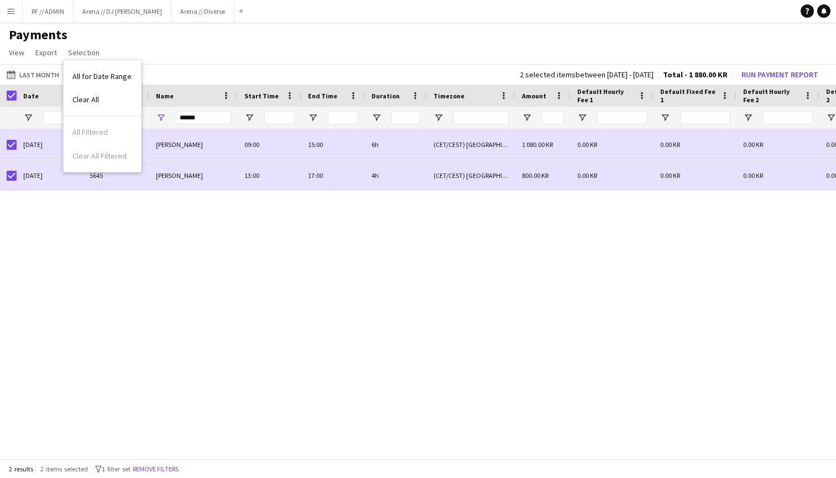
click at [133, 35] on h1 "Payments" at bounding box center [418, 35] width 836 height 17
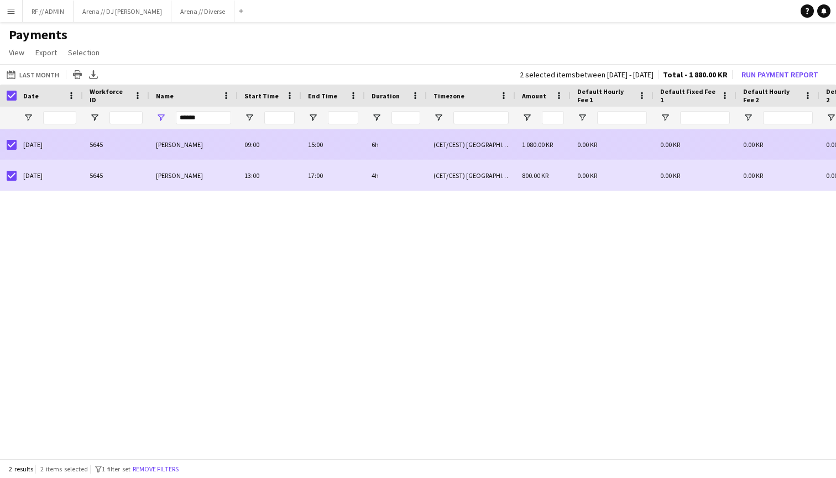
click at [19, 145] on div "[DATE]" at bounding box center [50, 144] width 66 height 30
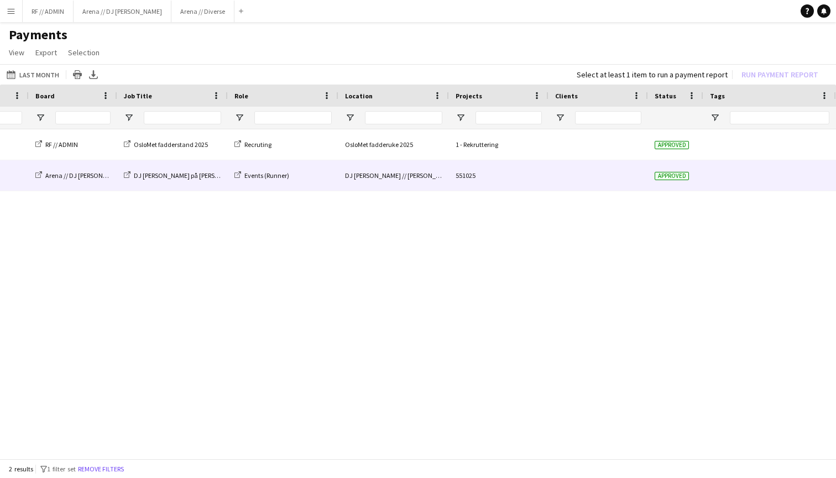
click at [660, 171] on div "Approved" at bounding box center [675, 175] width 55 height 30
click at [665, 178] on span "Approved" at bounding box center [671, 176] width 34 height 8
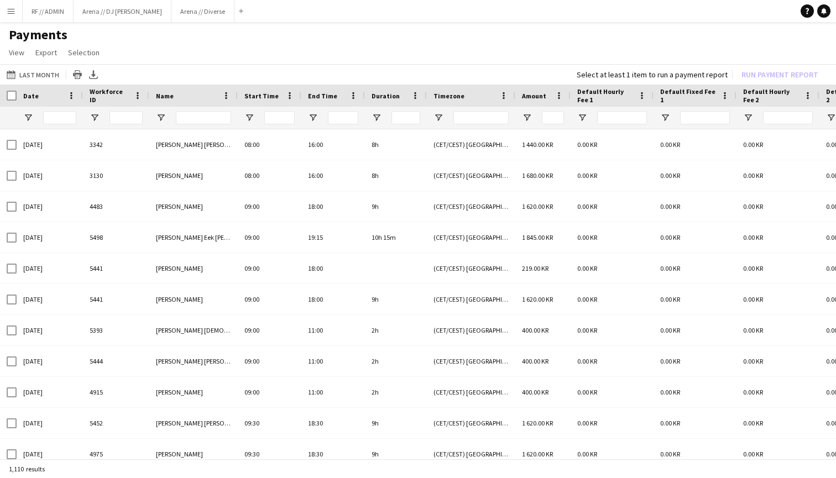
type input "******"
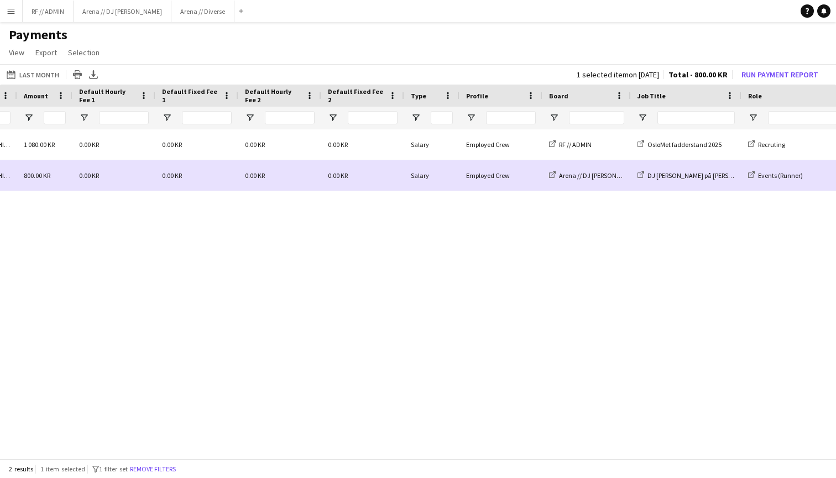
click at [500, 251] on div "6h (CET/CEST) [GEOGRAPHIC_DATA] 1 080.00 KR 0.00 KR 0.00 KR 0.00 KR 0.00 KR Sal…" at bounding box center [418, 295] width 836 height 332
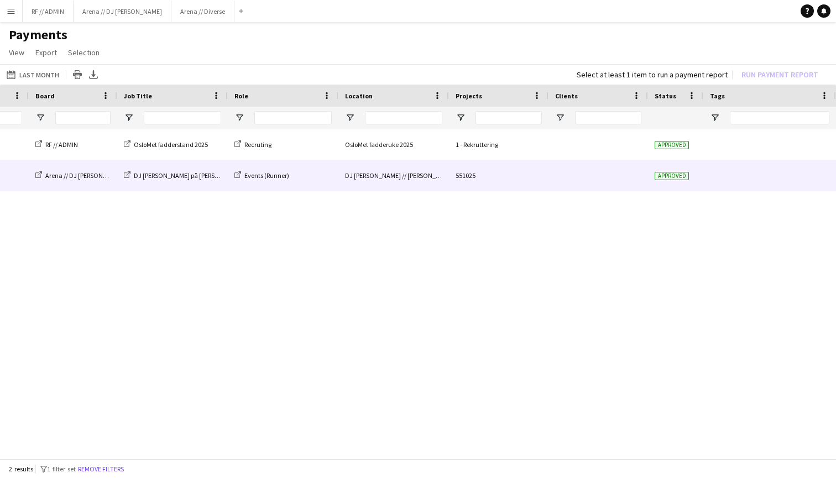
click at [588, 180] on div at bounding box center [597, 175] width 99 height 30
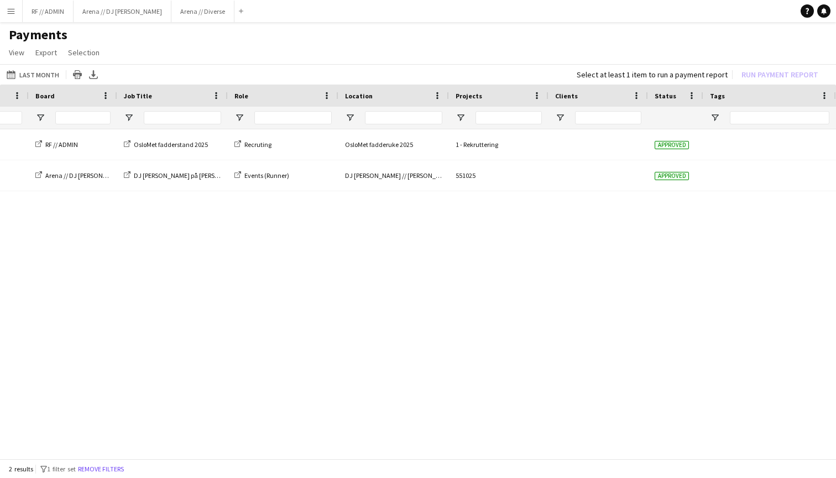
click at [653, 267] on div "Salary Employed Crew RF // ADMIN OsloMet fadderstand 2025 Recruting OsloMet fad…" at bounding box center [418, 295] width 836 height 332
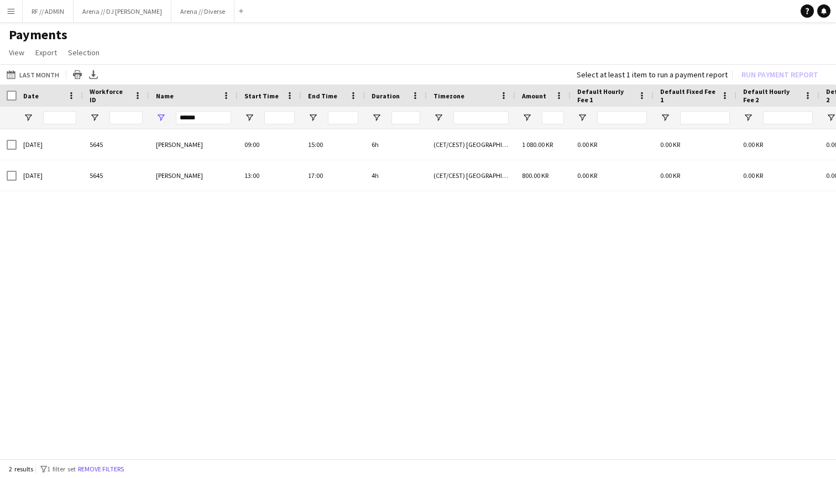
click at [7, 7] on app-icon "Menu" at bounding box center [11, 11] width 9 height 9
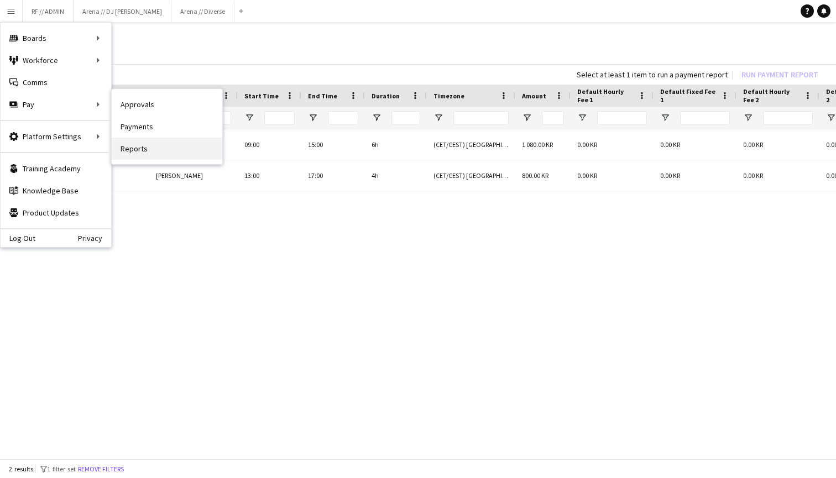
click at [139, 148] on link "Reports" at bounding box center [167, 149] width 111 height 22
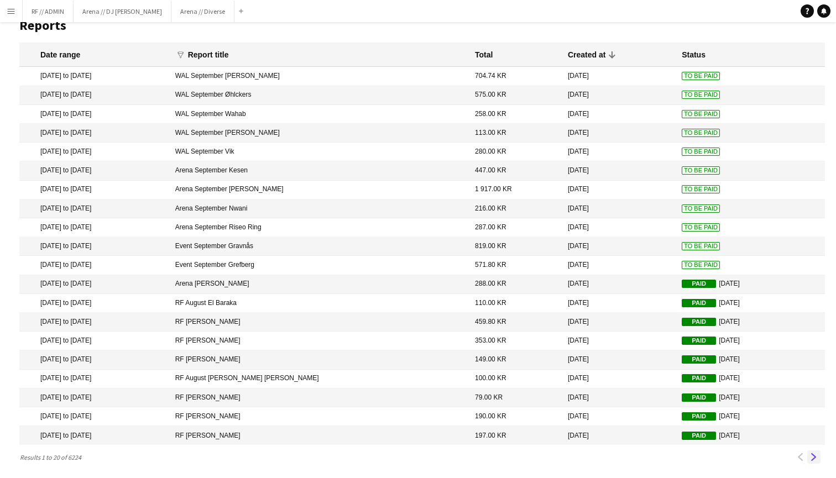
click at [814, 456] on app-icon "Next" at bounding box center [814, 457] width 8 height 8
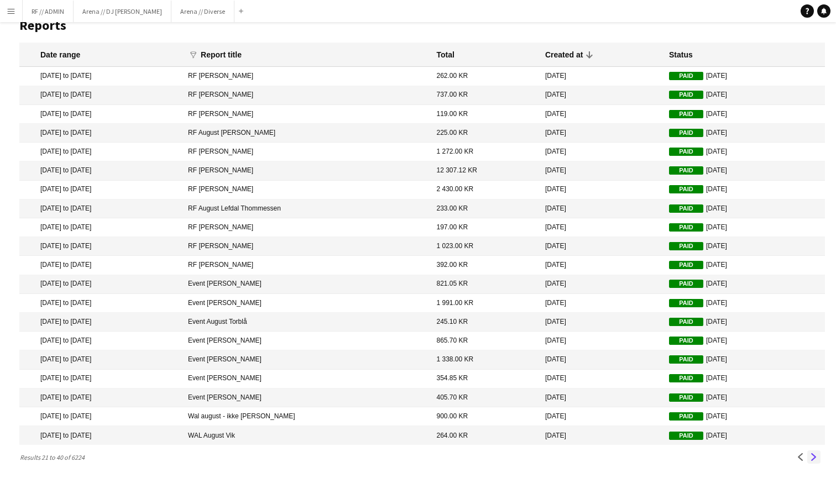
click at [815, 456] on app-icon "Next" at bounding box center [814, 457] width 8 height 8
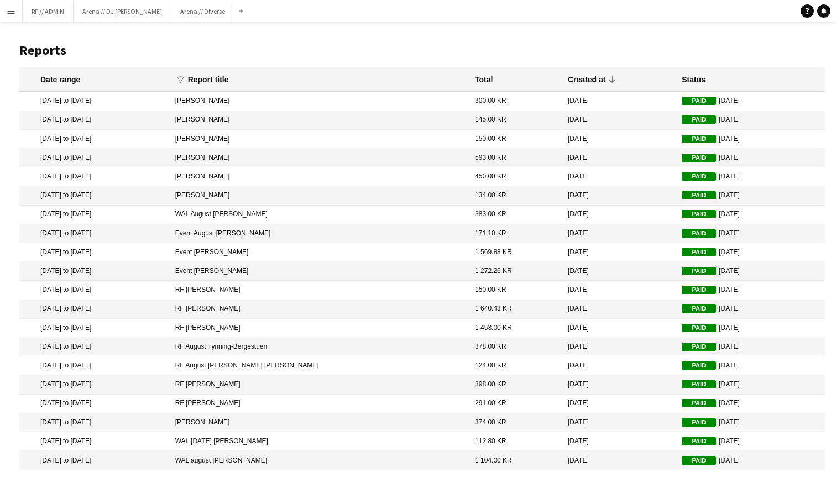
click at [14, 9] on app-icon "Menu" at bounding box center [11, 11] width 9 height 9
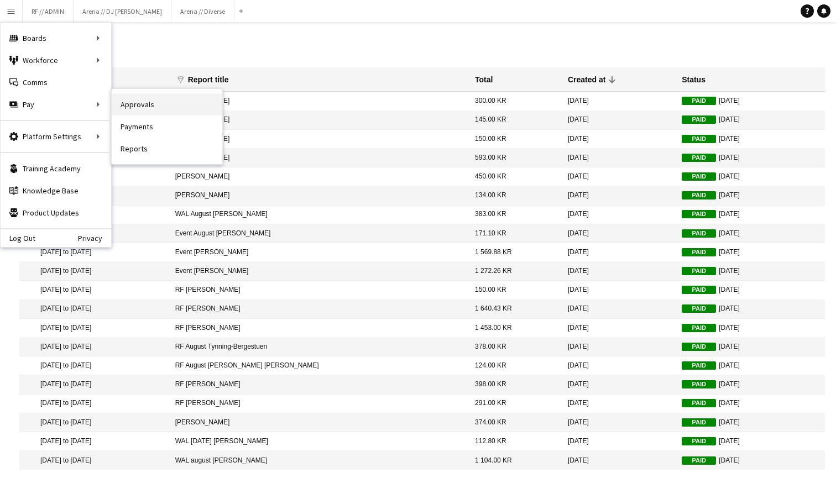
click at [156, 108] on link "Approvals" at bounding box center [167, 104] width 111 height 22
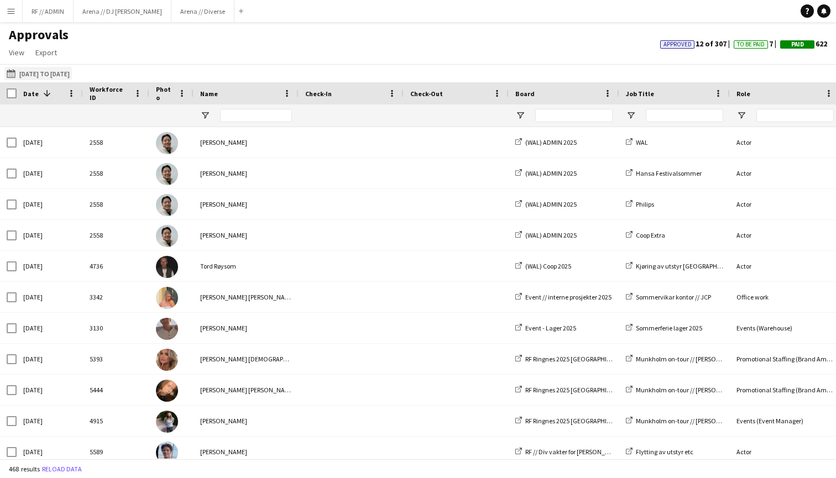
click at [69, 71] on button "[DATE] to [DATE] [DATE] to [DATE]" at bounding box center [37, 73] width 67 height 13
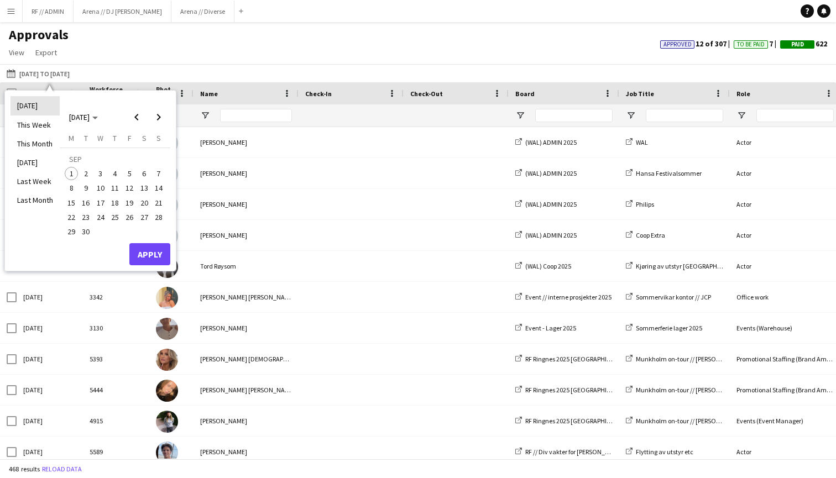
click at [35, 108] on li "[DATE]" at bounding box center [34, 105] width 49 height 19
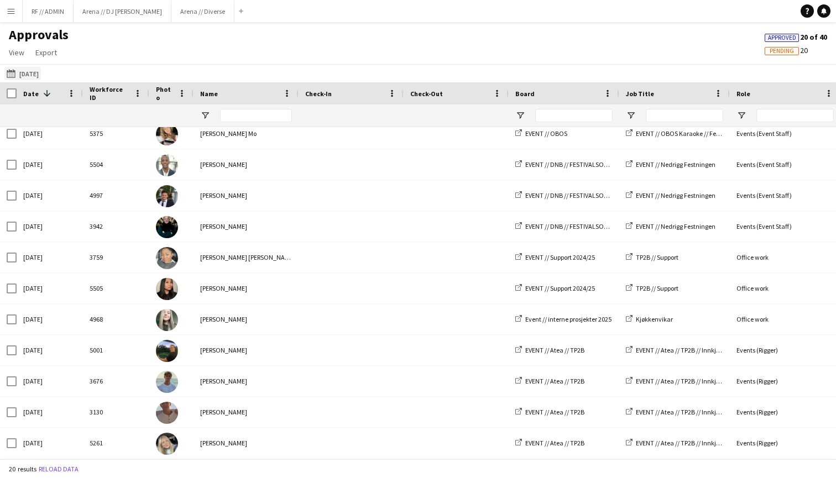
click at [21, 72] on button "[DATE] to [DATE] [DATE]" at bounding box center [22, 73] width 36 height 13
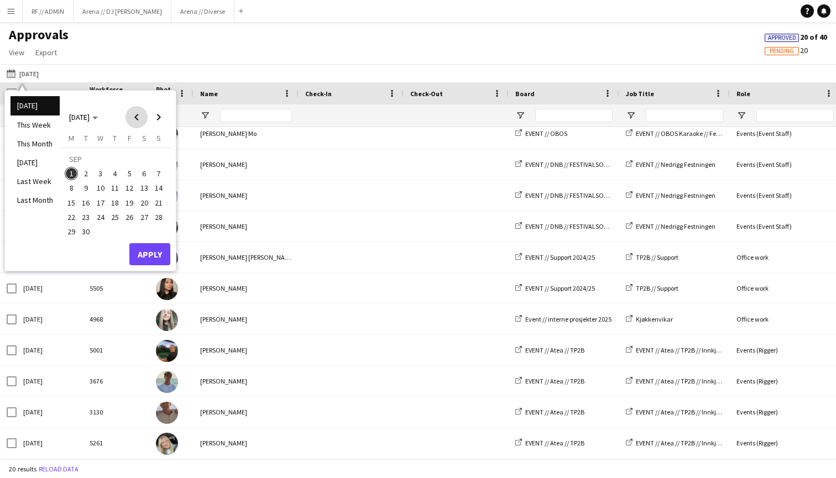
click at [137, 120] on span "Previous month" at bounding box center [136, 117] width 22 height 22
click at [146, 219] on span "30" at bounding box center [144, 219] width 13 height 13
click at [146, 240] on button "Apply" at bounding box center [149, 243] width 41 height 22
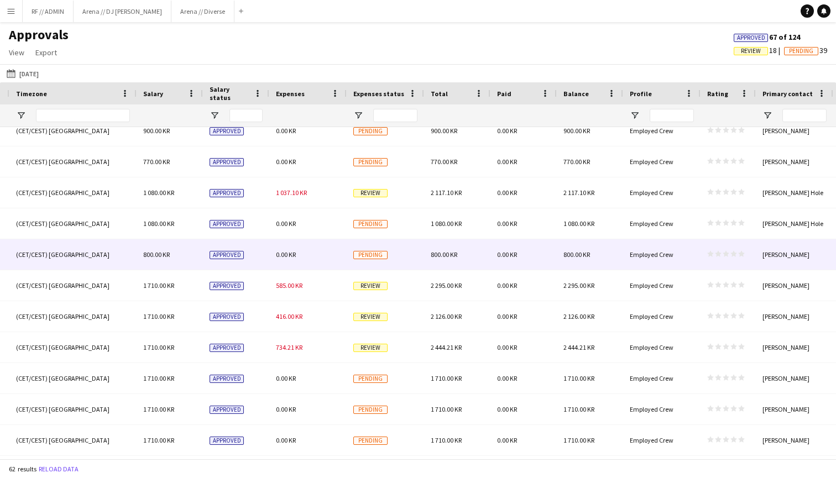
click at [692, 255] on div "Employed Crew" at bounding box center [661, 254] width 77 height 30
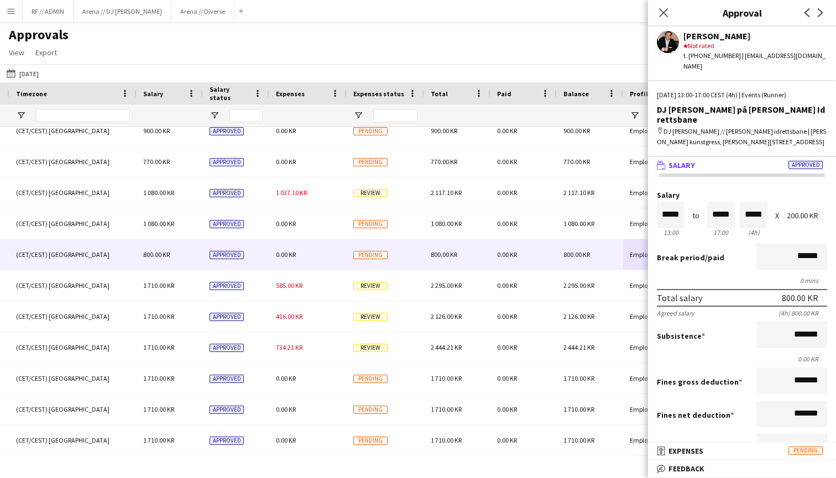
click at [797, 161] on span "Approved" at bounding box center [805, 165] width 34 height 8
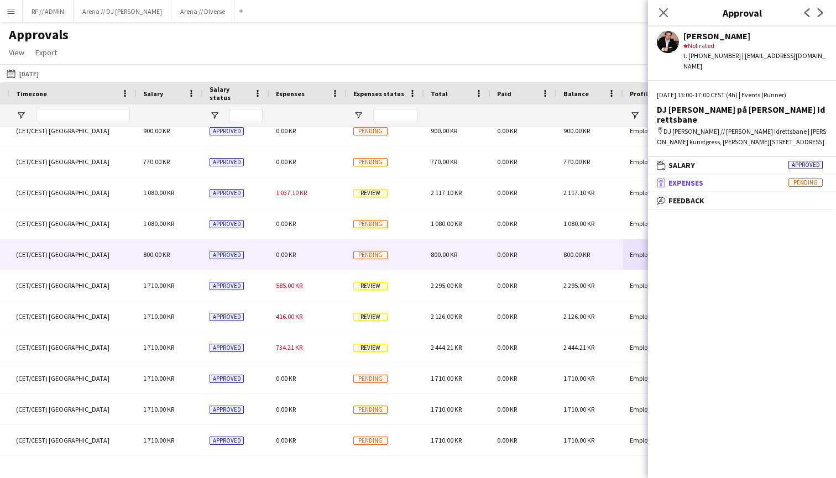
click at [778, 178] on mat-panel-title "receipt Expenses Pending" at bounding box center [739, 183] width 183 height 10
click at [745, 204] on app-approvals-popin-expenses-tab "Crew hasn't submitted expenses yet Activity" at bounding box center [742, 233] width 188 height 67
click at [794, 161] on span "Approved" at bounding box center [805, 165] width 34 height 8
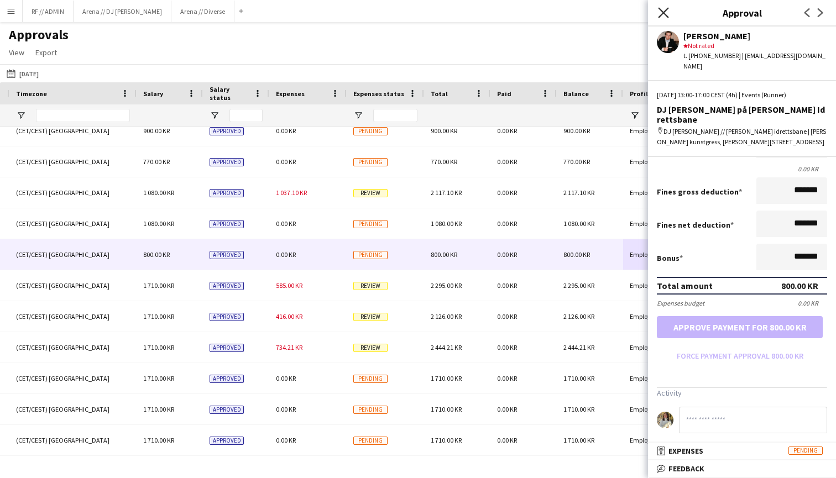
click at [663, 9] on icon "Close pop-in" at bounding box center [663, 12] width 10 height 10
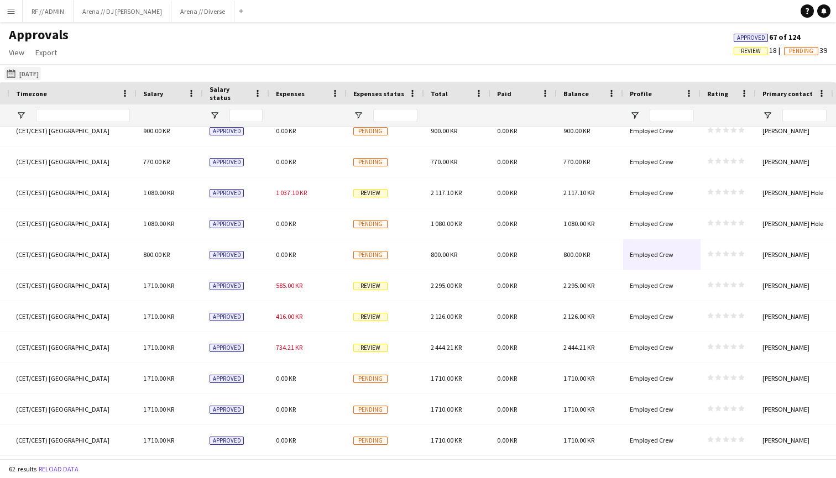
click at [9, 73] on app-icon "[DATE] to [DATE]" at bounding box center [13, 73] width 13 height 9
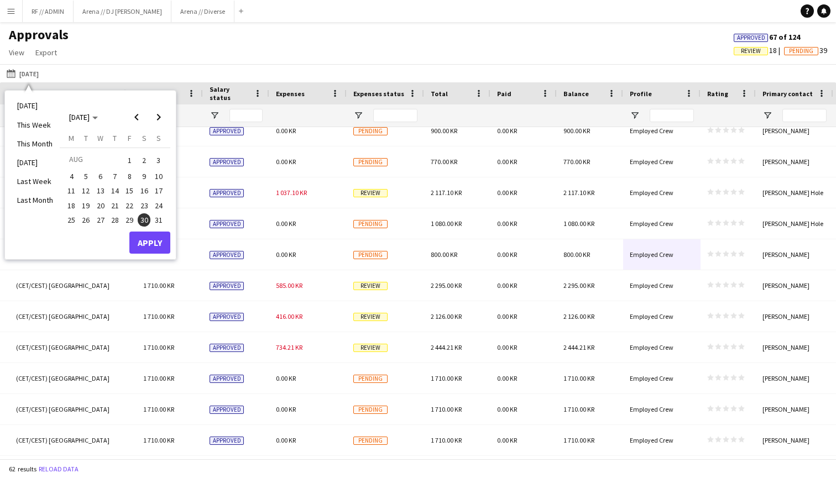
click at [113, 190] on span "14" at bounding box center [114, 191] width 13 height 13
click at [138, 237] on button "Apply" at bounding box center [149, 243] width 41 height 22
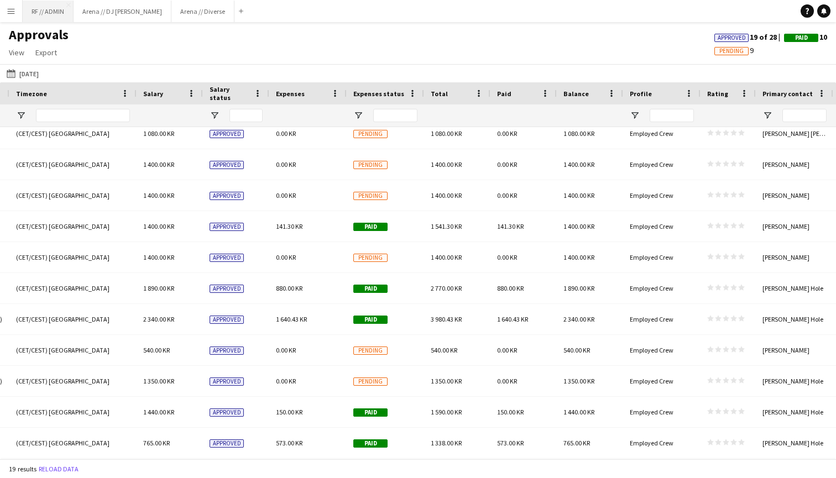
click at [38, 17] on button "RF // ADMIN Close" at bounding box center [48, 12] width 51 height 22
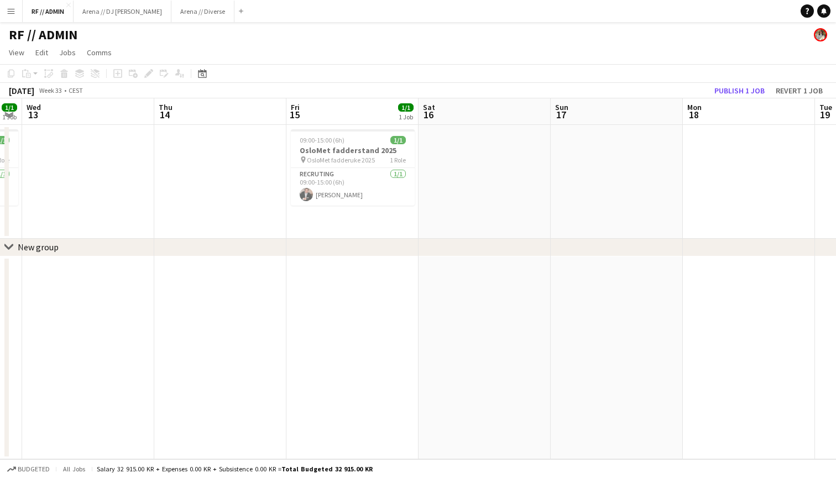
click at [15, 17] on button "Menu" at bounding box center [11, 11] width 22 height 22
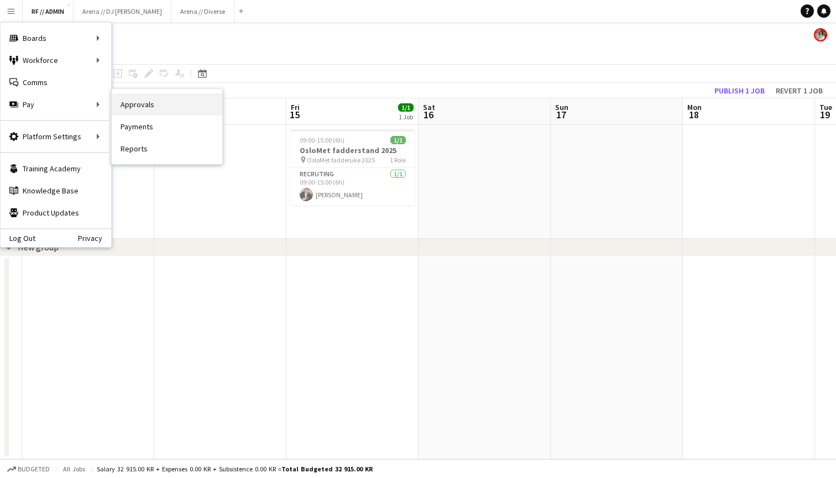
click at [146, 105] on link "Approvals" at bounding box center [167, 104] width 111 height 22
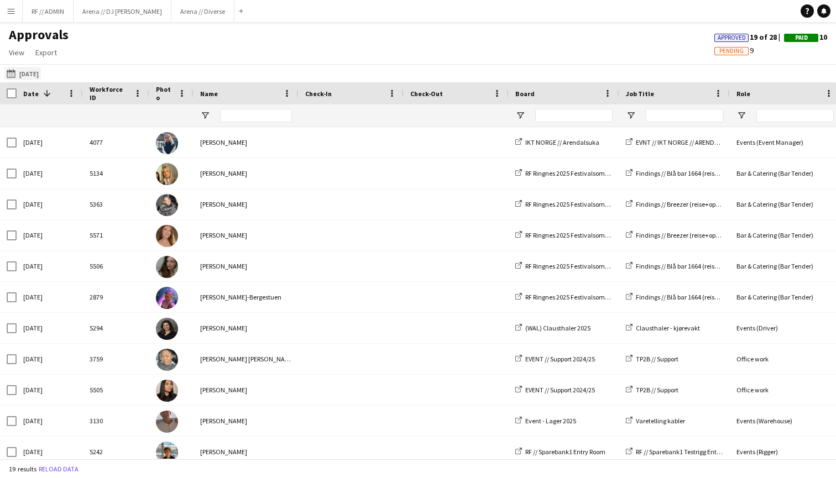
click at [15, 75] on app-icon "[DATE]" at bounding box center [13, 73] width 13 height 9
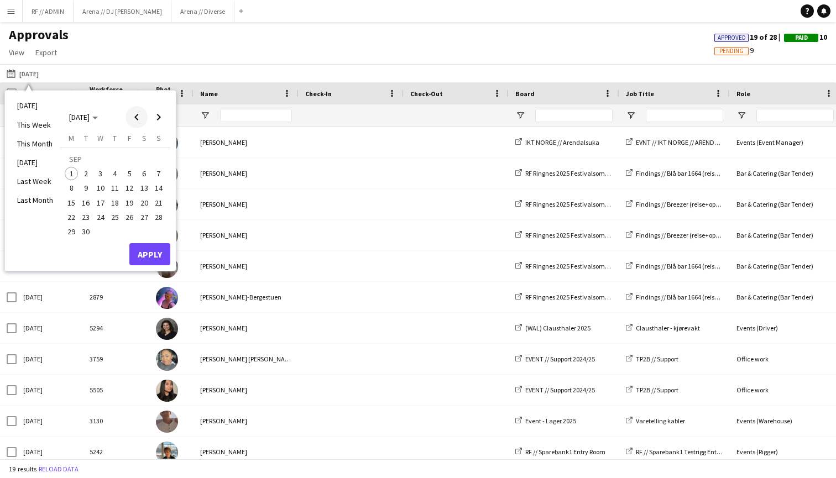
click at [135, 120] on span "Previous month" at bounding box center [136, 117] width 22 height 22
click at [130, 193] on span "15" at bounding box center [129, 191] width 13 height 13
click at [150, 243] on button "Apply" at bounding box center [149, 243] width 41 height 22
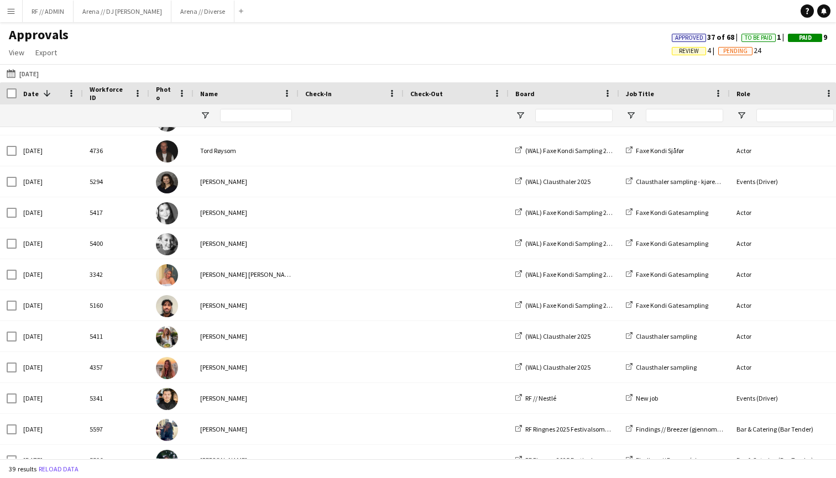
scroll to position [692, 0]
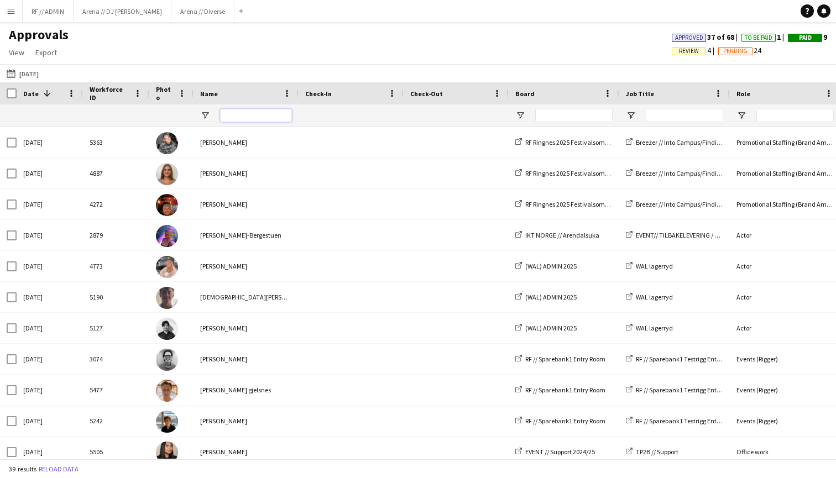
click at [259, 115] on input "Name Filter Input" at bounding box center [256, 115] width 72 height 13
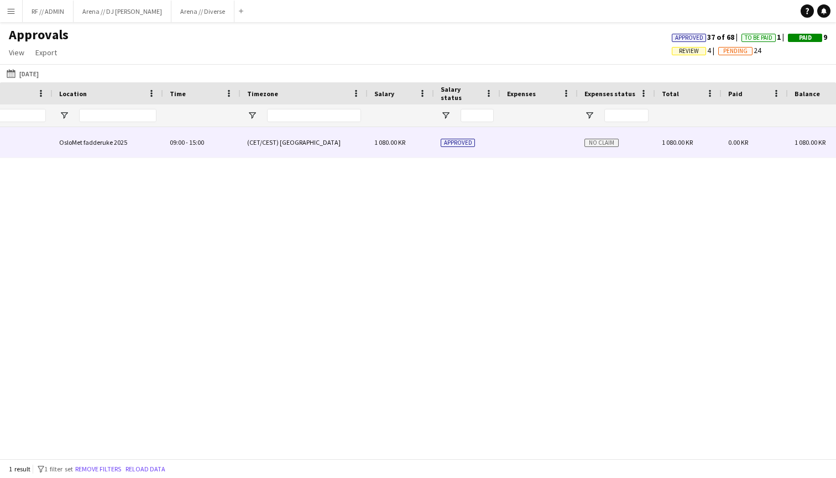
type input "****"
click at [601, 143] on span "No claim" at bounding box center [601, 143] width 34 height 8
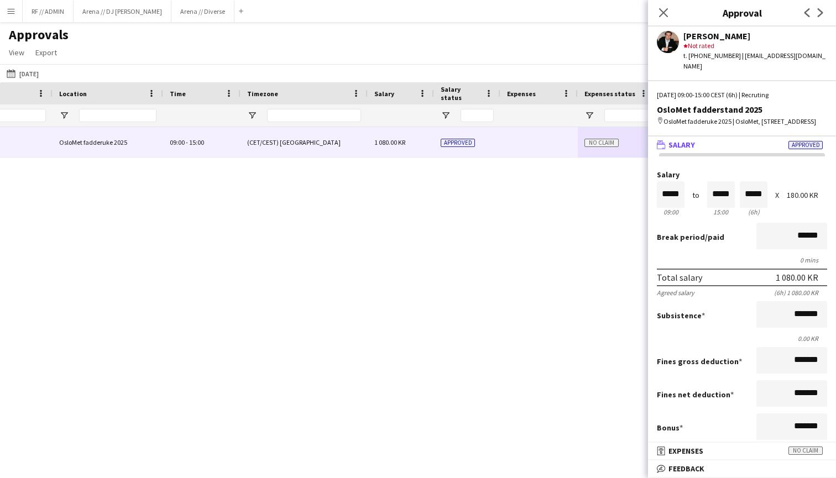
click at [803, 149] on span "Approved" at bounding box center [805, 145] width 34 height 8
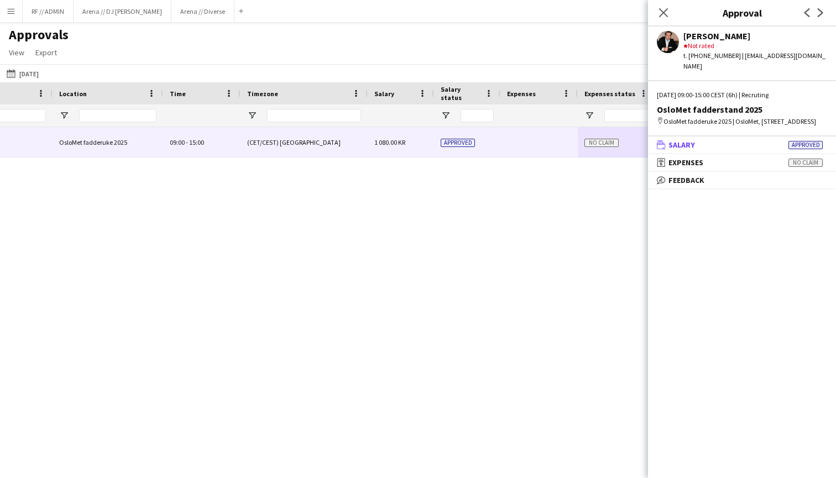
click at [803, 149] on span "Approved" at bounding box center [805, 145] width 34 height 8
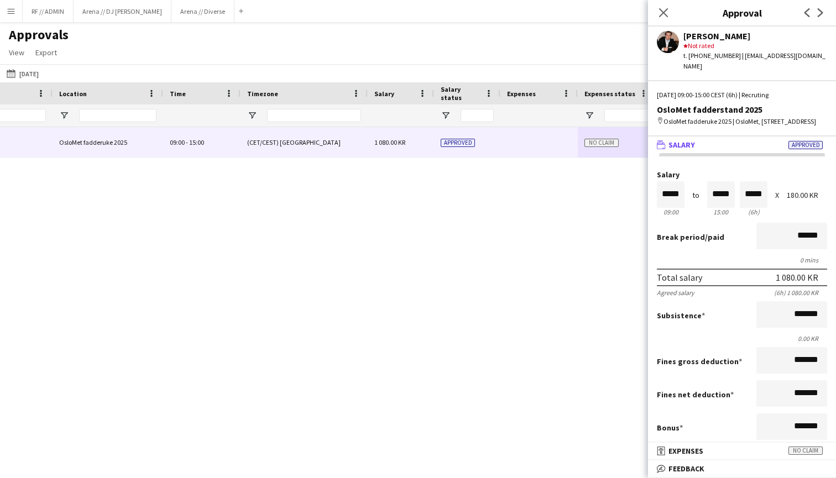
click at [803, 149] on span "Approved" at bounding box center [805, 145] width 34 height 8
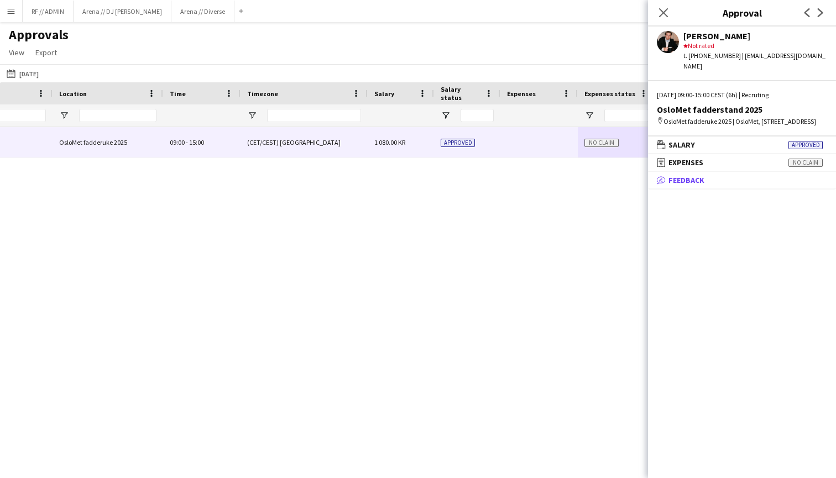
click at [763, 185] on mat-panel-title "bubble-pencil Feedback" at bounding box center [739, 180] width 183 height 10
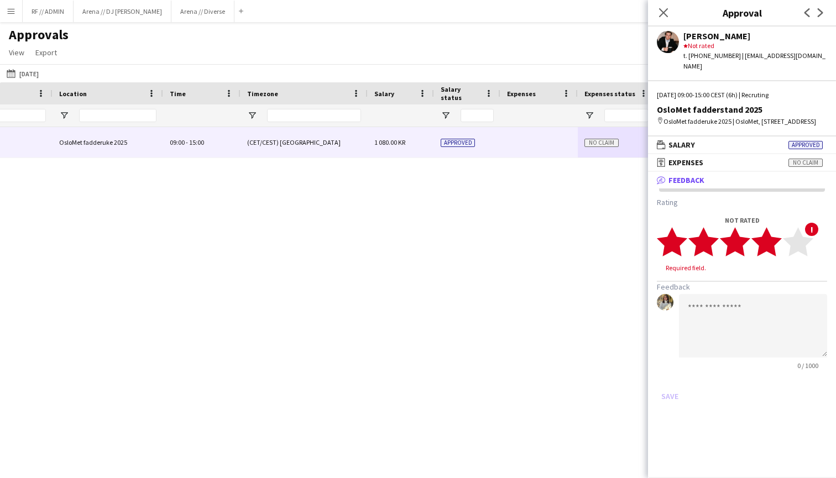
click at [778, 253] on icon "star" at bounding box center [766, 242] width 30 height 30
click at [733, 316] on textarea at bounding box center [753, 315] width 148 height 64
type textarea "*"
type textarea "**********"
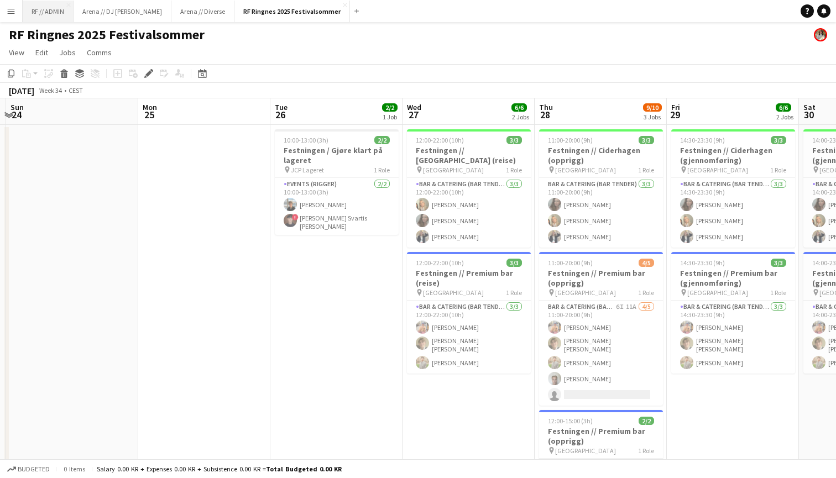
click at [51, 14] on button "RF // ADMIN Close" at bounding box center [48, 12] width 51 height 22
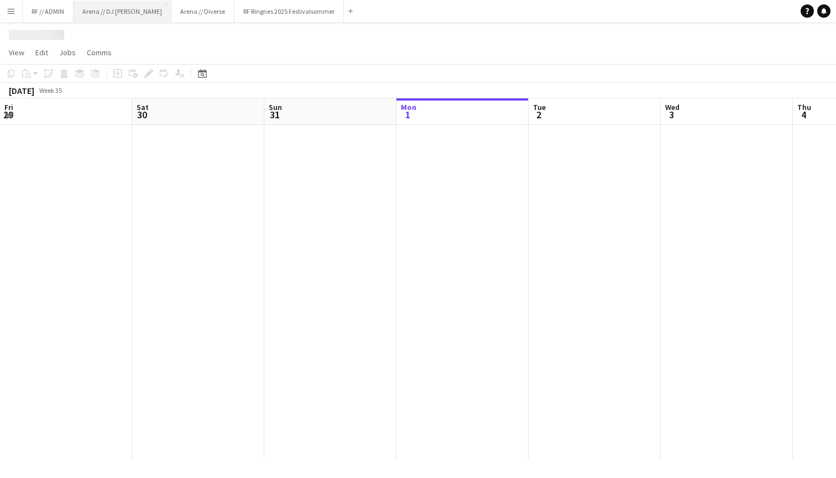
scroll to position [0, 264]
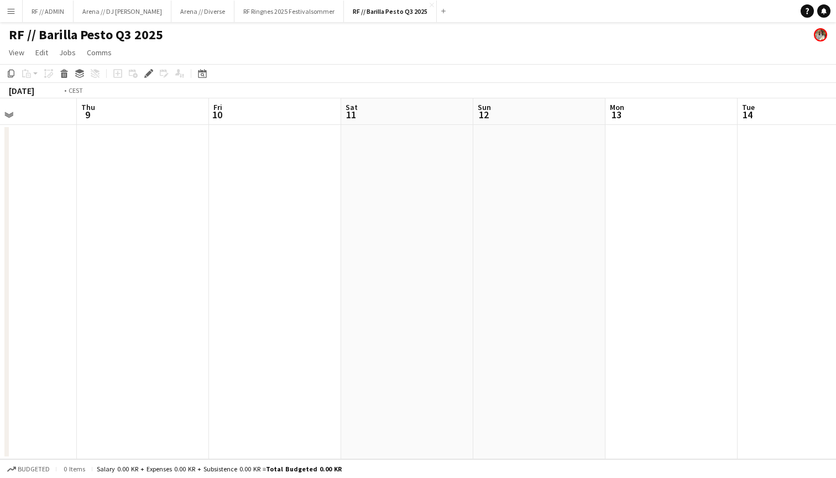
scroll to position [0, 290]
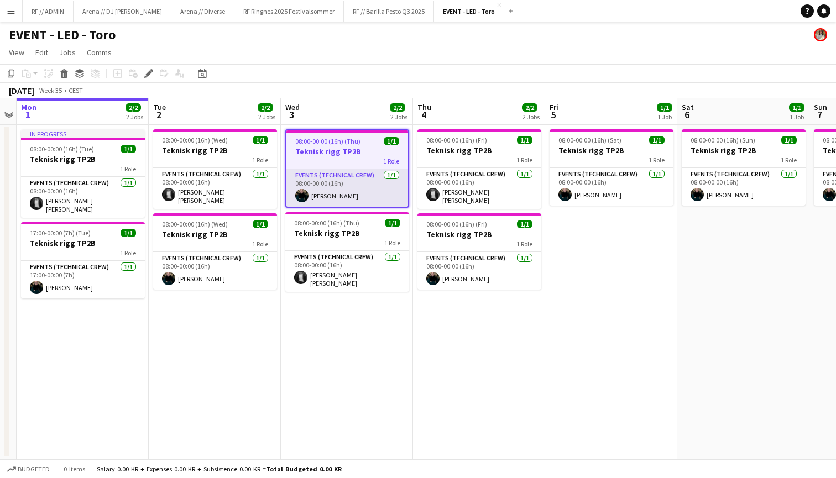
click at [378, 181] on app-card-role "Events (Technical Crew) 1/1 08:00-00:00 (16h) Kasper André Melås" at bounding box center [347, 188] width 122 height 38
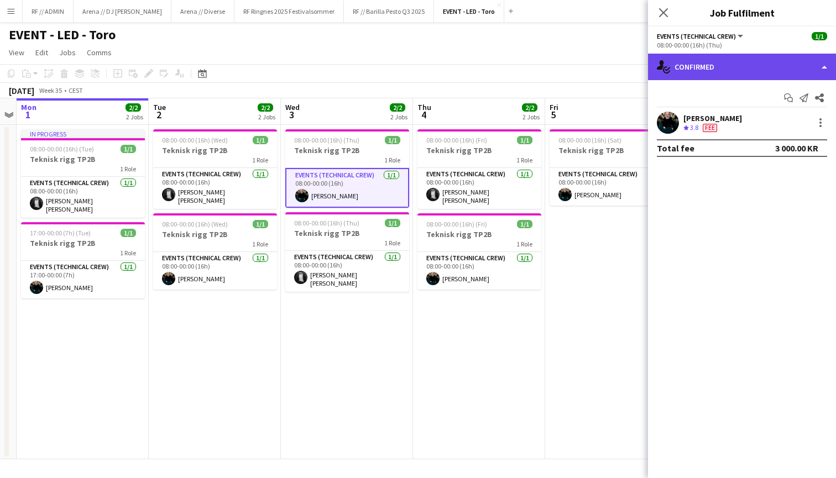
click at [791, 69] on div "single-neutral-actions-check-2 Confirmed" at bounding box center [742, 67] width 188 height 27
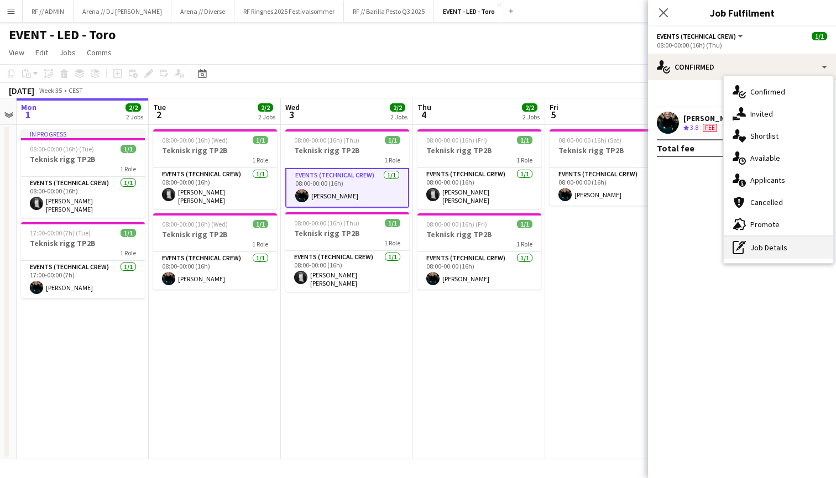
click at [770, 250] on div "pen-write Job Details" at bounding box center [777, 248] width 109 height 22
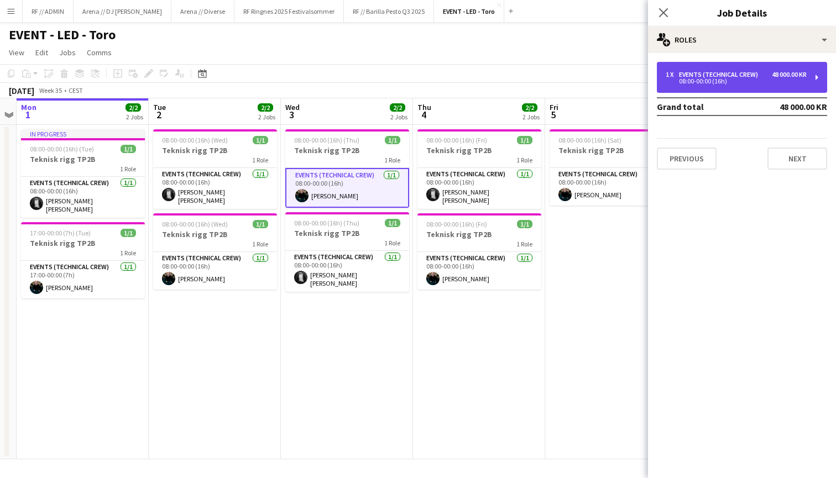
click at [749, 82] on div "08:00-00:00 (16h)" at bounding box center [735, 81] width 141 height 6
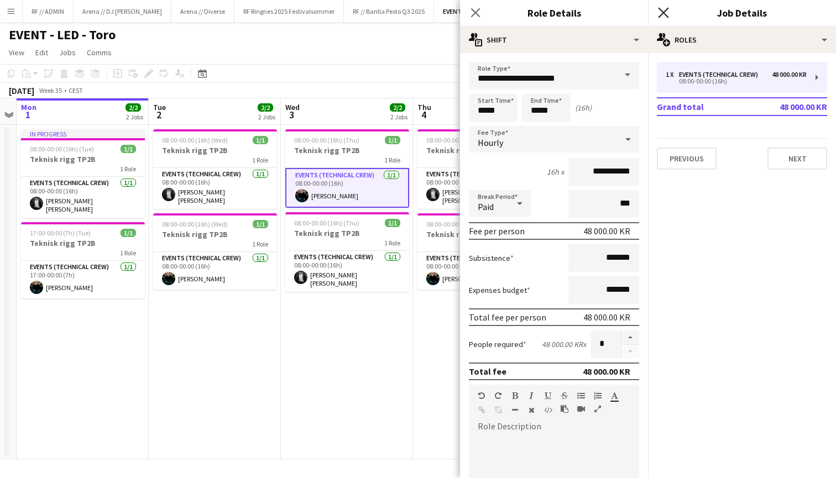
click at [660, 14] on icon "Close pop-in" at bounding box center [663, 12] width 10 height 10
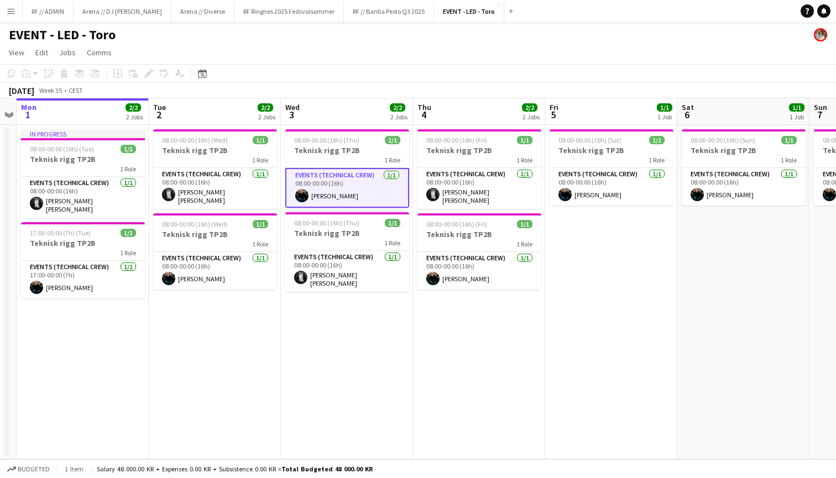
click at [329, 355] on app-date-cell "08:00-00:00 (16h) (Thu) 1/1 Teknisk rigg TP2B 1 Role Events (Technical Crew) 1/…" at bounding box center [347, 292] width 132 height 334
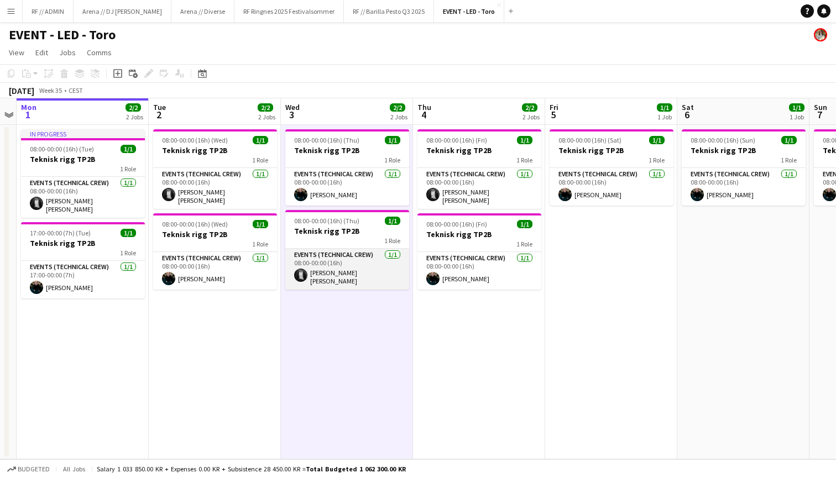
click at [333, 275] on app-card-role "Events (Technical Crew) 1/1 08:00-00:00 (16h) Stein Victor Larsen" at bounding box center [347, 269] width 124 height 41
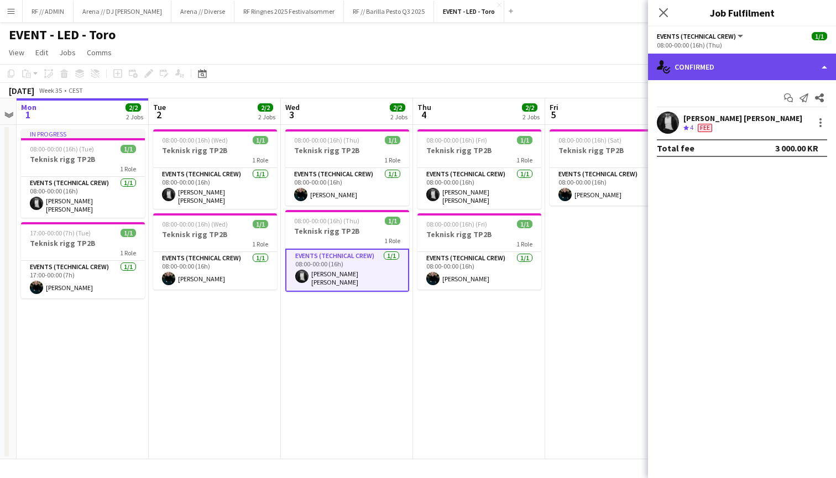
click at [794, 70] on div "single-neutral-actions-check-2 Confirmed" at bounding box center [742, 67] width 188 height 27
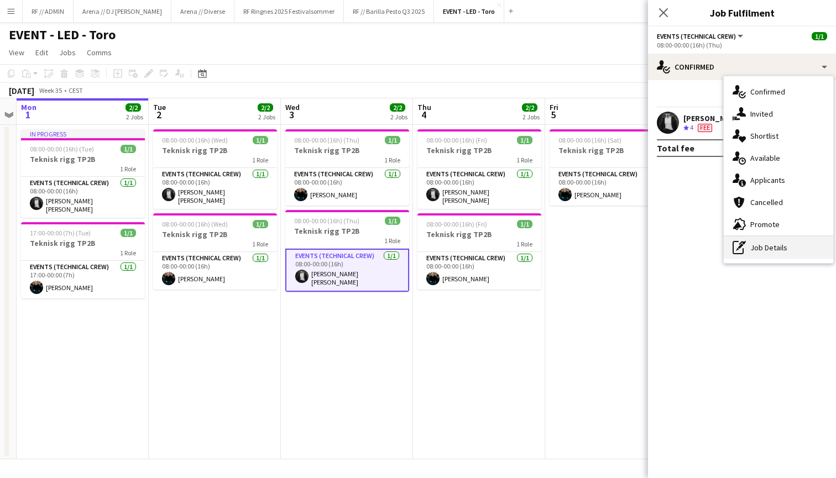
click at [749, 253] on div "pen-write Job Details" at bounding box center [777, 248] width 109 height 22
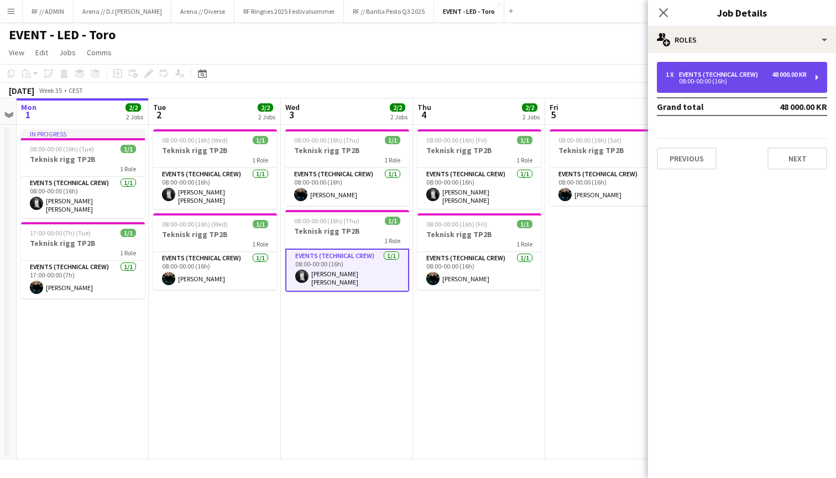
click at [746, 84] on div "1 x Events (Technical Crew) 48 000.00 KR 08:00-00:00 (16h)" at bounding box center [742, 77] width 170 height 31
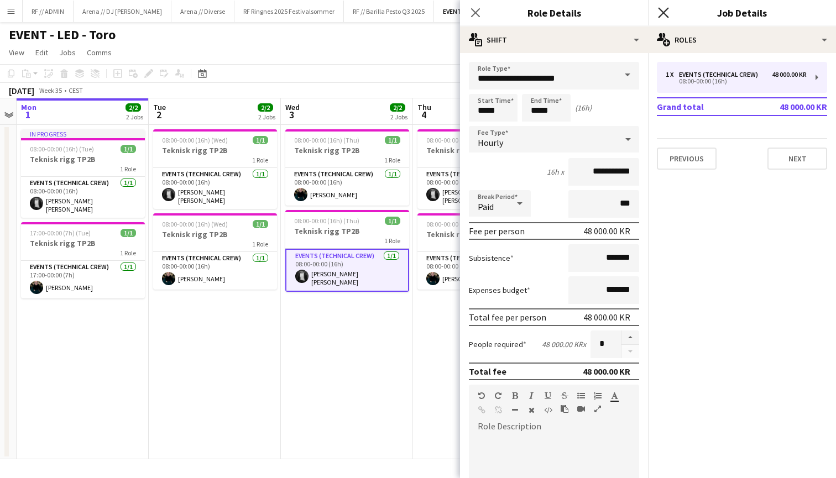
click at [665, 10] on icon at bounding box center [663, 12] width 10 height 10
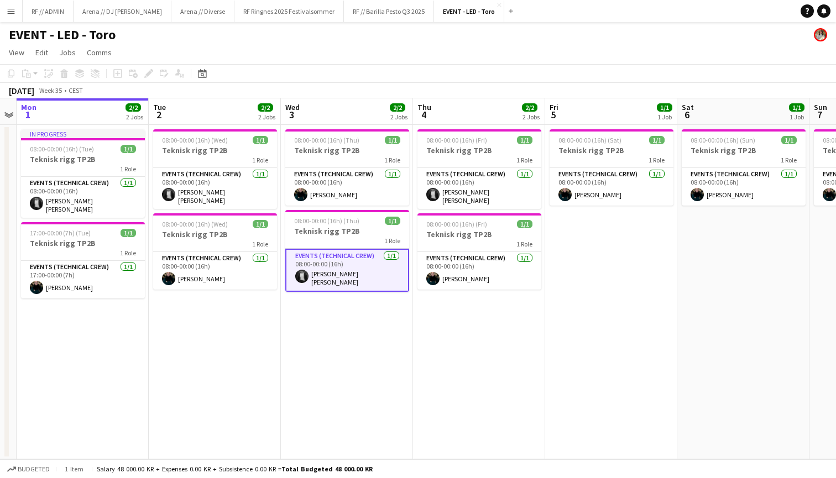
click at [363, 54] on app-page-menu "View Day view expanded Day view collapsed Month view Date picker Jump to today …" at bounding box center [418, 53] width 836 height 21
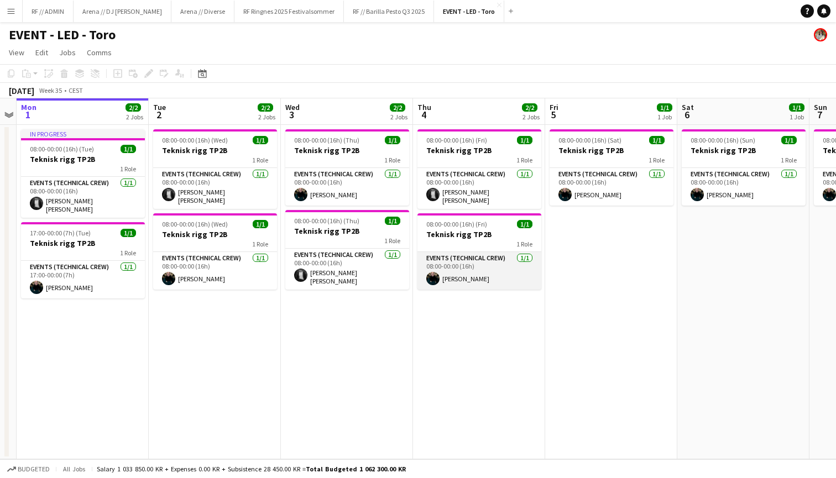
click at [503, 273] on app-card-role "Events (Technical Crew) 1/1 08:00-00:00 (16h) Kasper André Melås" at bounding box center [479, 271] width 124 height 38
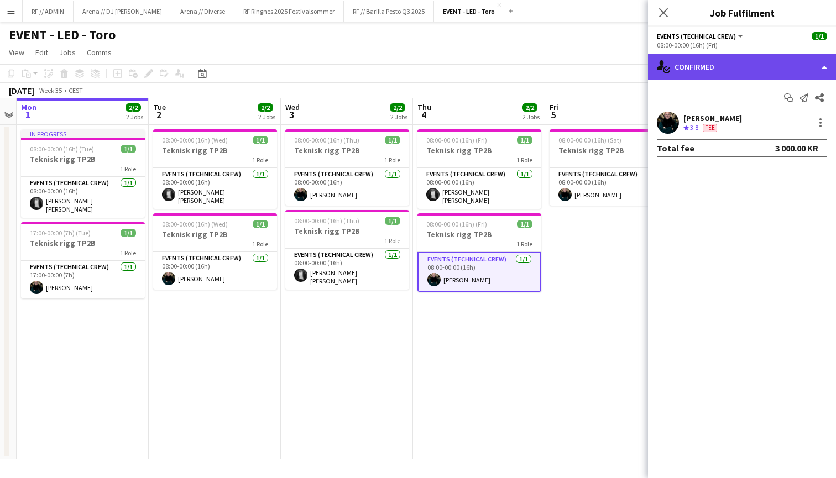
click at [803, 70] on div "single-neutral-actions-check-2 Confirmed" at bounding box center [742, 67] width 188 height 27
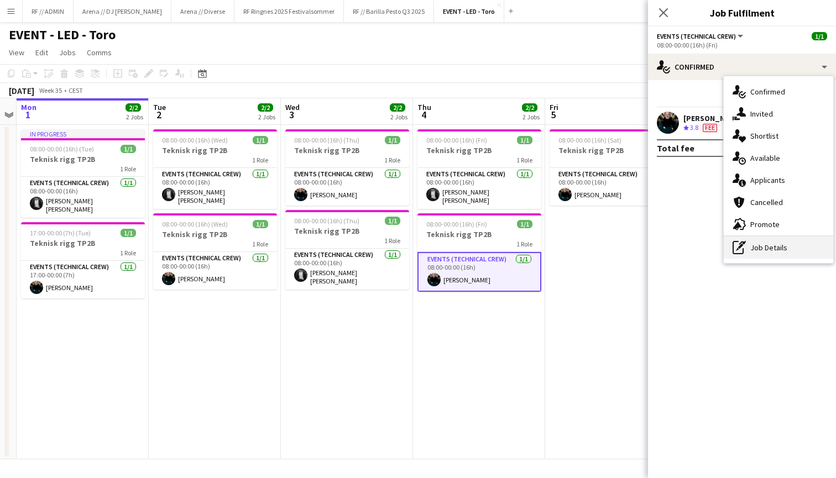
click at [764, 253] on div "pen-write Job Details" at bounding box center [777, 248] width 109 height 22
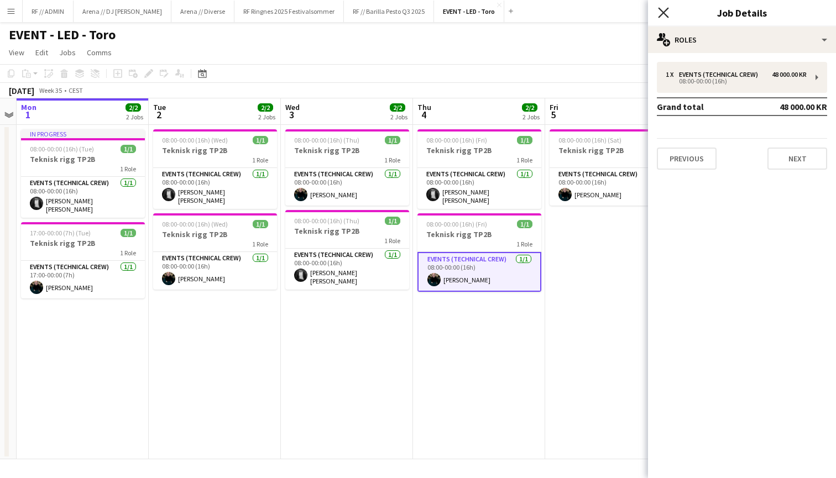
click at [661, 14] on icon at bounding box center [663, 12] width 10 height 10
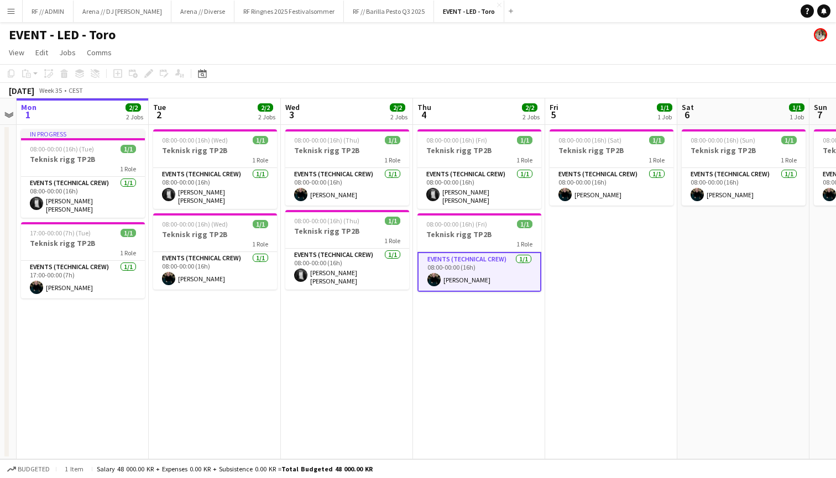
click at [489, 342] on app-date-cell "08:00-00:00 (16h) (Fri) 1/1 Teknisk rigg TP2B 1 Role Events (Technical Crew) 1/…" at bounding box center [479, 292] width 132 height 334
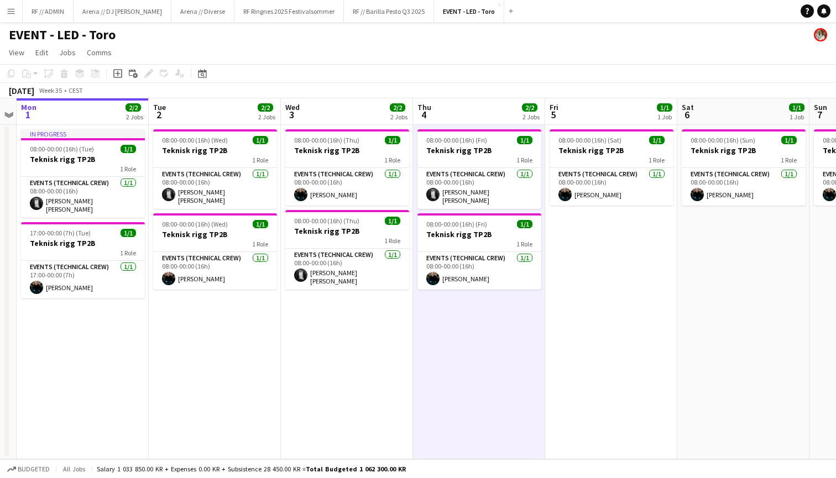
click at [722, 308] on app-date-cell "08:00-00:00 (16h) (Sun) 1/1 Teknisk rigg TP2B 1 Role Events (Technical Crew) 1/…" at bounding box center [743, 292] width 132 height 334
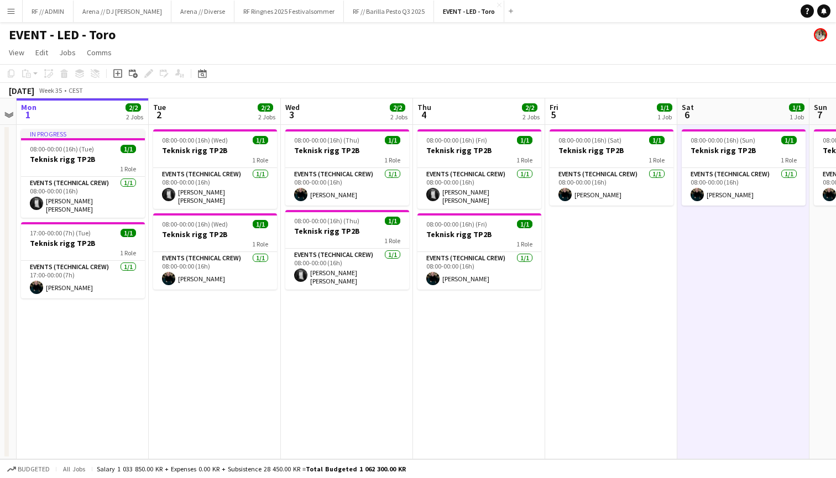
click at [542, 42] on div "EVENT - LED - Toro" at bounding box center [418, 32] width 836 height 21
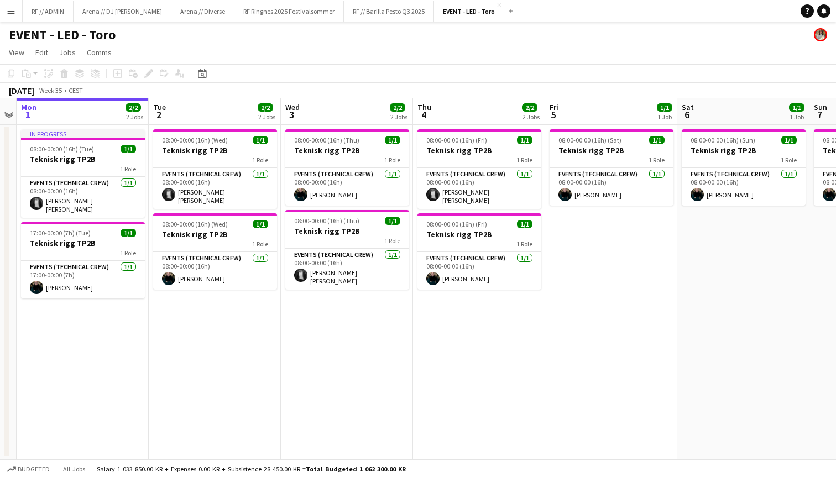
click at [3, 13] on button "Menu" at bounding box center [11, 11] width 22 height 22
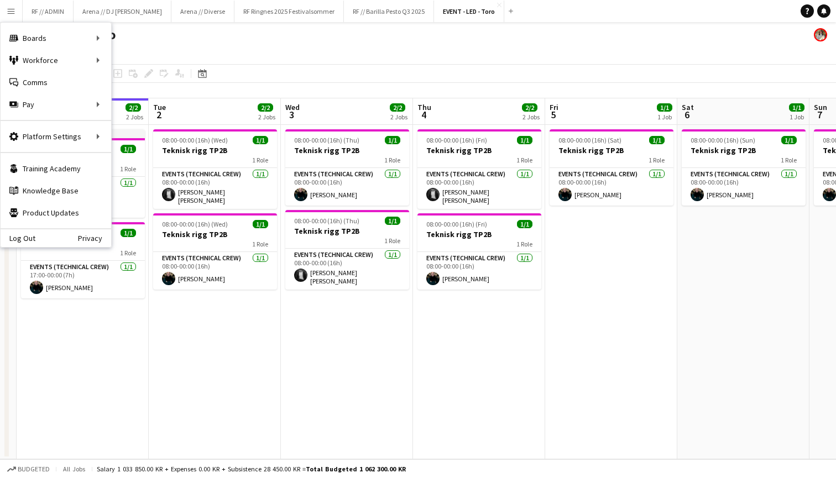
click at [240, 42] on div "EVENT - LED - Toro" at bounding box center [418, 32] width 836 height 21
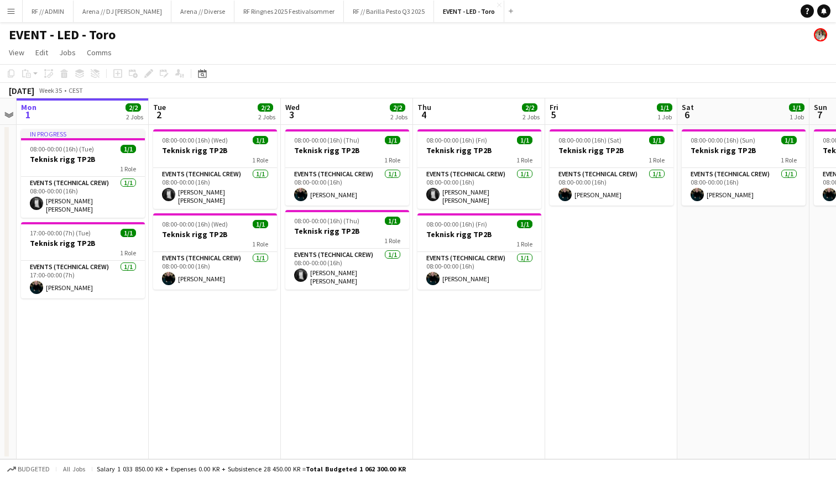
click at [430, 45] on app-page-menu "View Day view expanded Day view collapsed Month view Date picker Jump to today …" at bounding box center [418, 53] width 836 height 21
click at [222, 186] on app-card-role "Events (Technical Crew) 1/1 08:00-00:00 (16h) Stein Victor Larsen" at bounding box center [215, 188] width 124 height 41
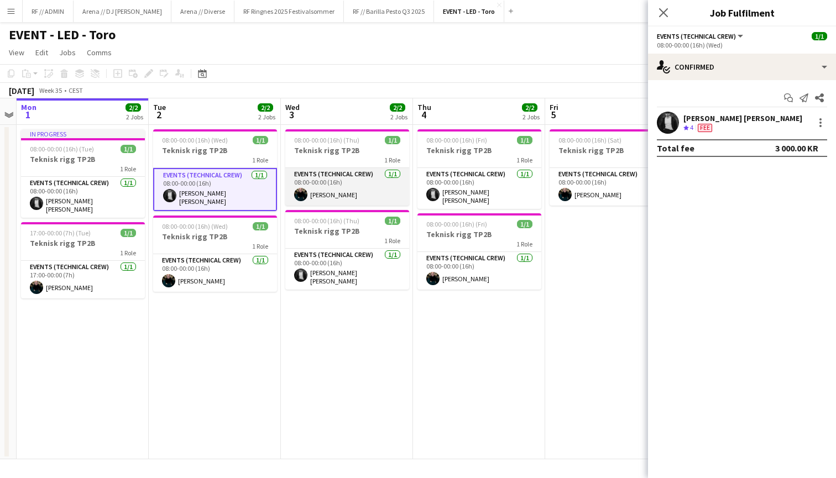
click at [367, 187] on app-card-role "Events (Technical Crew) 1/1 08:00-00:00 (16h) Kasper André Melås" at bounding box center [347, 187] width 124 height 38
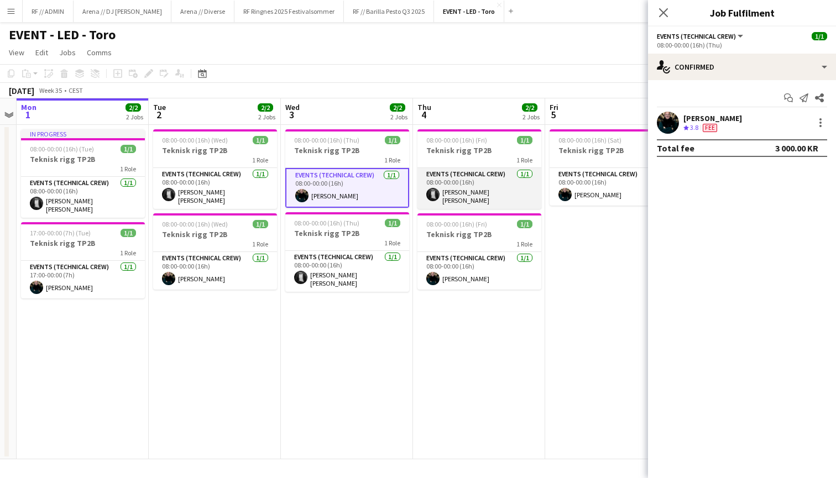
click at [475, 183] on app-card-role "Events (Technical Crew) 1/1 08:00-00:00 (16h) Stein Victor Larsen" at bounding box center [479, 188] width 124 height 41
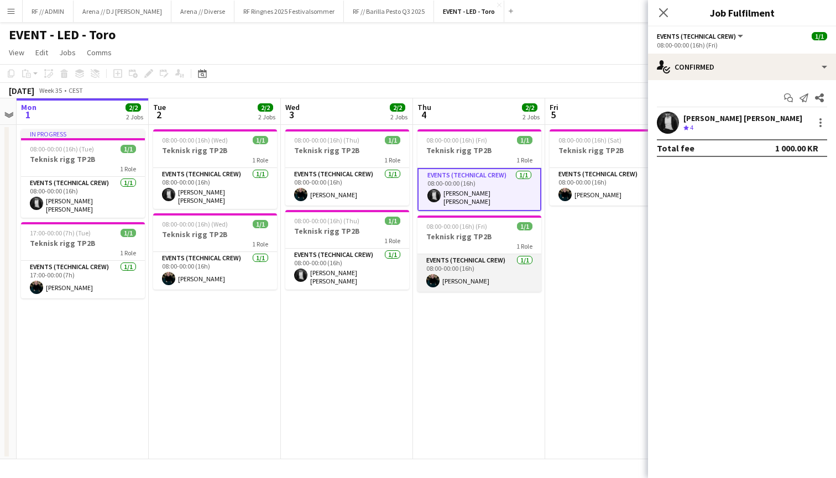
click at [472, 271] on app-card-role "Events (Technical Crew) 1/1 08:00-00:00 (16h) Kasper André Melås" at bounding box center [479, 273] width 124 height 38
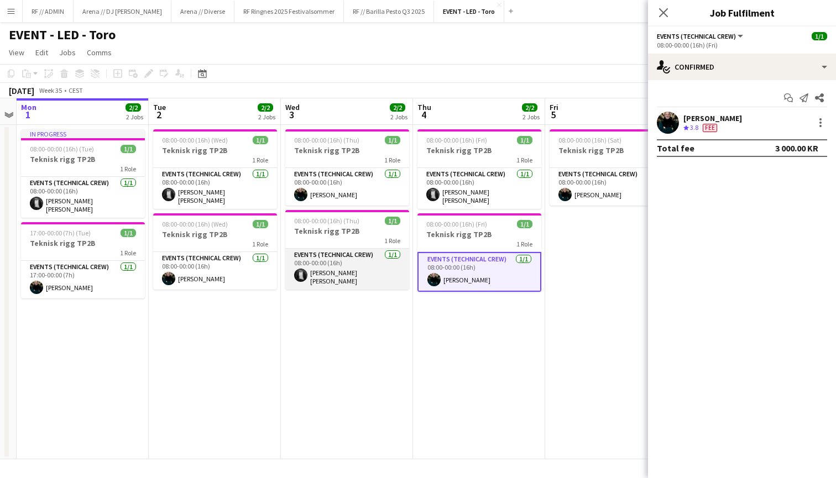
click at [351, 272] on app-card-role "Events (Technical Crew) 1/1 08:00-00:00 (16h) Stein Victor Larsen" at bounding box center [347, 269] width 124 height 41
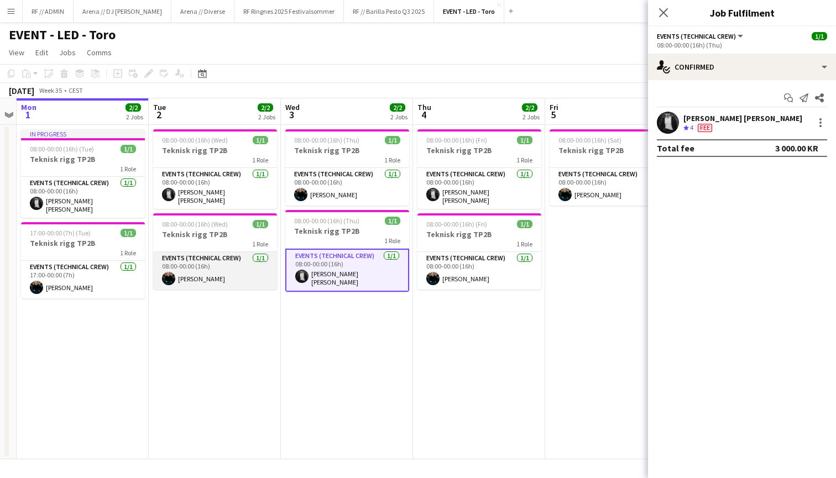
click at [229, 273] on app-card-role "Events (Technical Crew) 1/1 08:00-00:00 (16h) Kasper André Melås" at bounding box center [215, 271] width 124 height 38
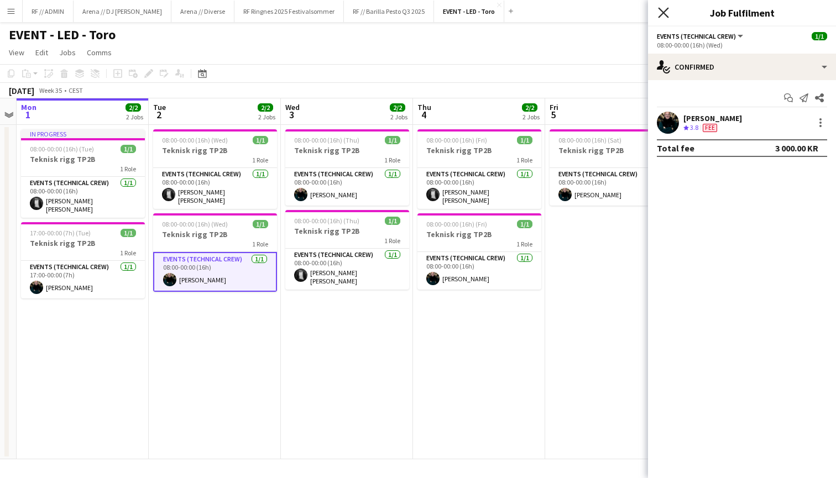
click at [661, 10] on icon at bounding box center [663, 12] width 10 height 10
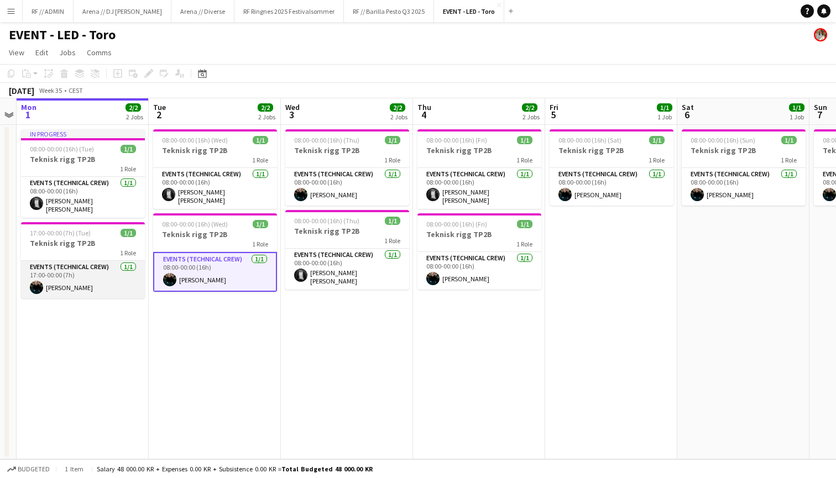
click at [85, 278] on app-card-role "Events (Technical Crew) 1/1 17:00-00:00 (7h) Kasper André Melås" at bounding box center [83, 280] width 124 height 38
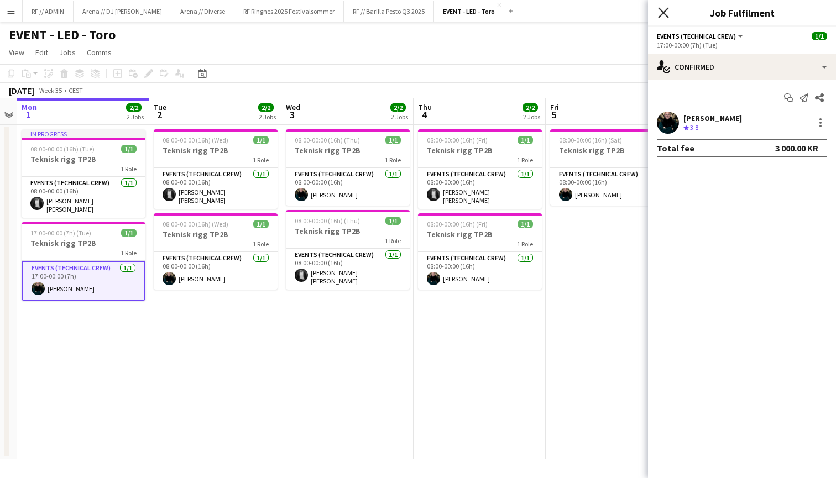
click at [660, 11] on icon "Close pop-in" at bounding box center [663, 12] width 10 height 10
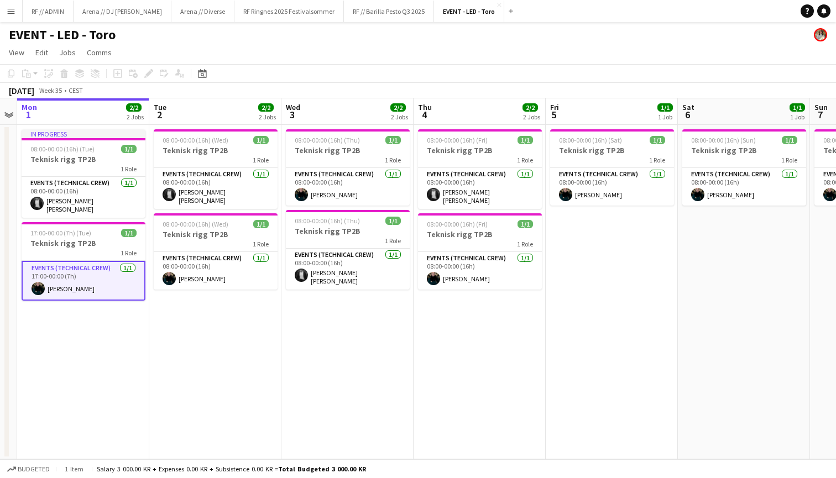
click at [8, 4] on button "Menu" at bounding box center [11, 11] width 22 height 22
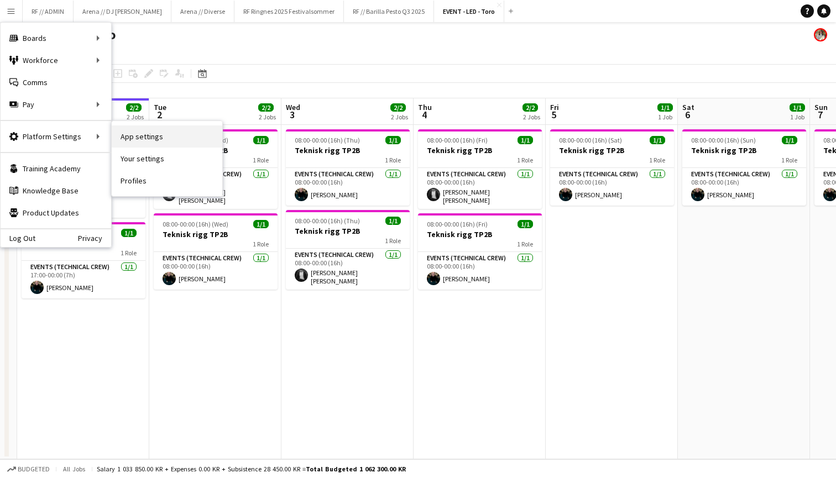
click at [150, 135] on link "App settings" at bounding box center [167, 136] width 111 height 22
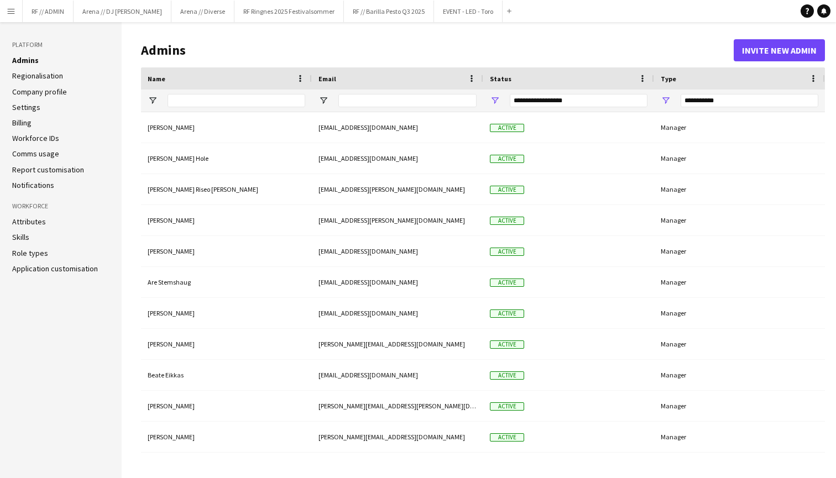
click at [757, 52] on button "Invite new admin" at bounding box center [778, 50] width 91 height 22
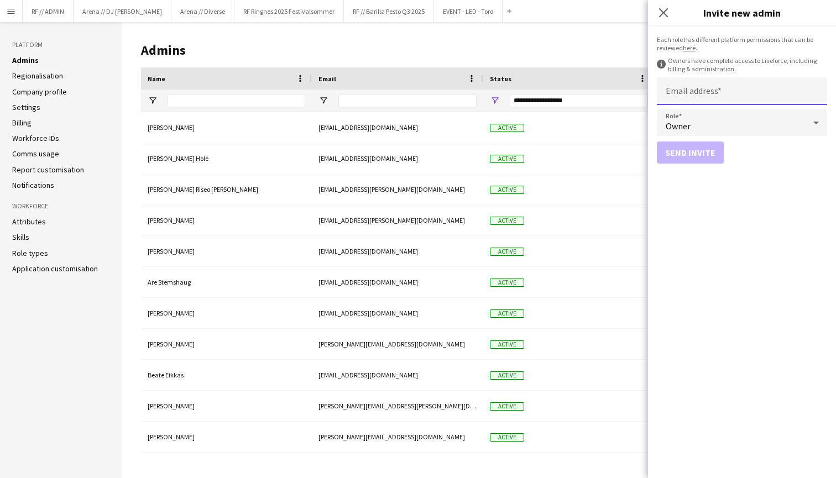
click at [717, 88] on input "Email address" at bounding box center [742, 91] width 170 height 28
type input "**********"
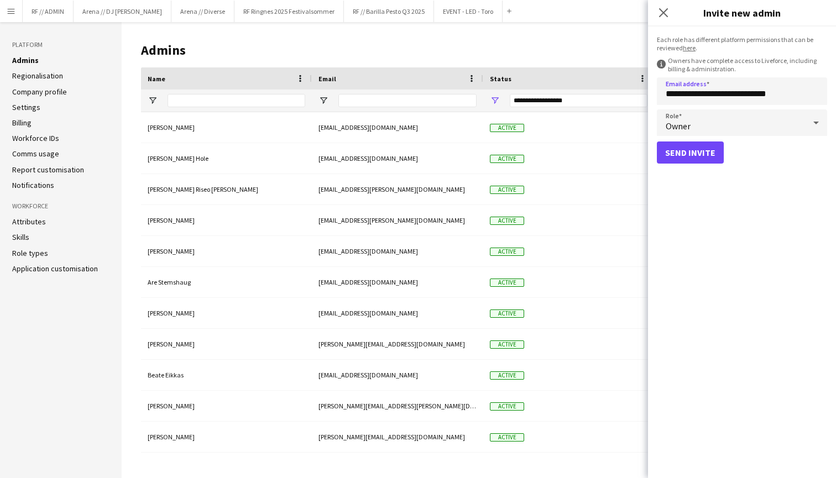
click at [734, 121] on div "Owner" at bounding box center [731, 122] width 148 height 27
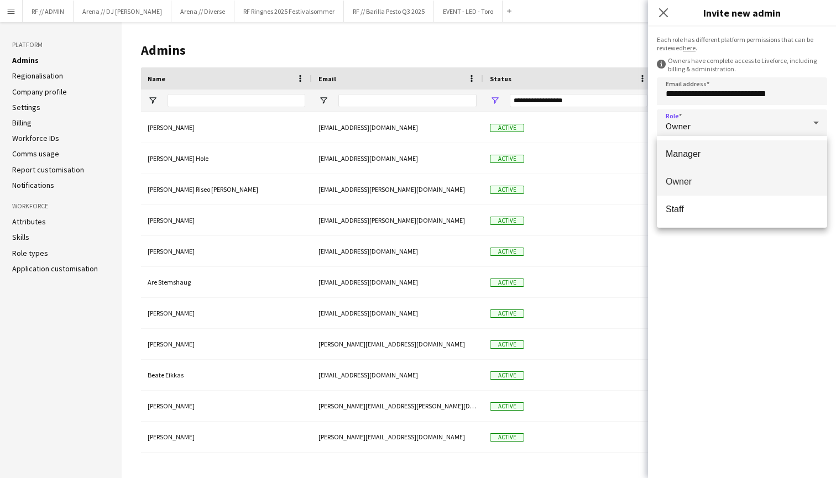
click at [708, 156] on span "Manager" at bounding box center [741, 154] width 153 height 10
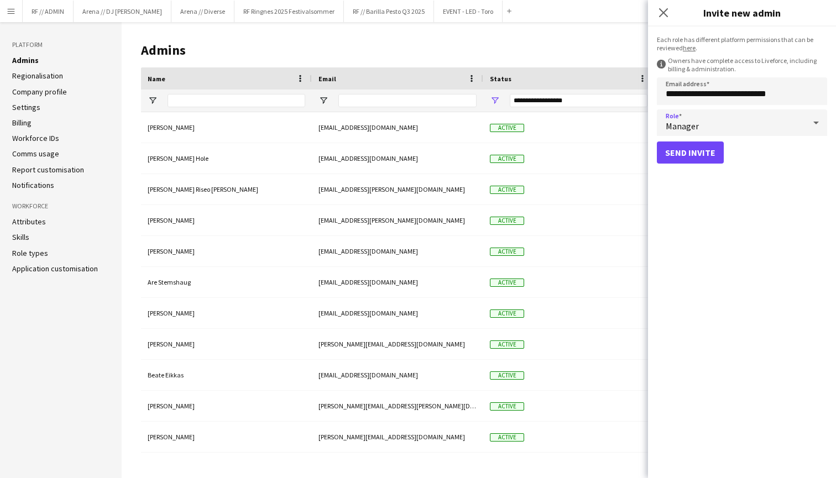
click at [721, 123] on div "Manager" at bounding box center [731, 122] width 148 height 27
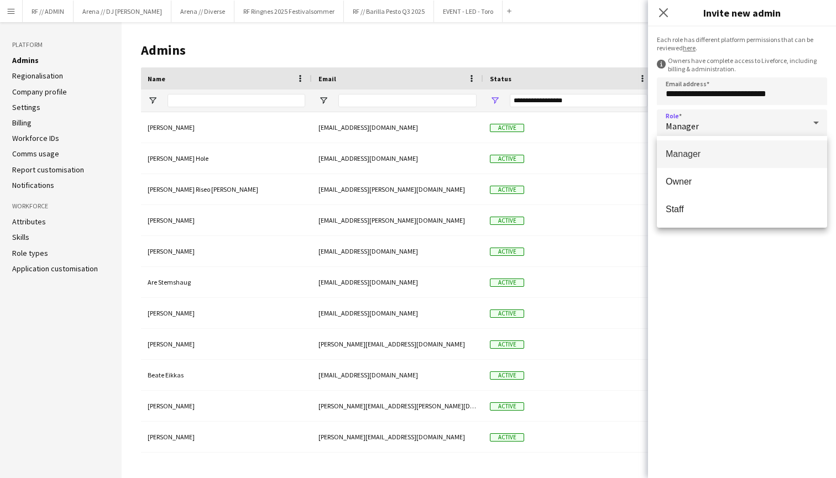
click at [710, 155] on span "Manager" at bounding box center [741, 154] width 153 height 10
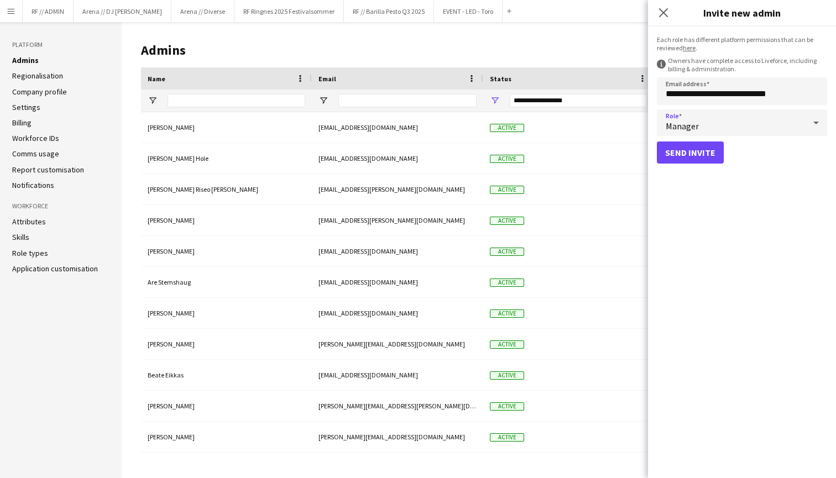
click at [687, 155] on button "Send invite" at bounding box center [690, 152] width 67 height 22
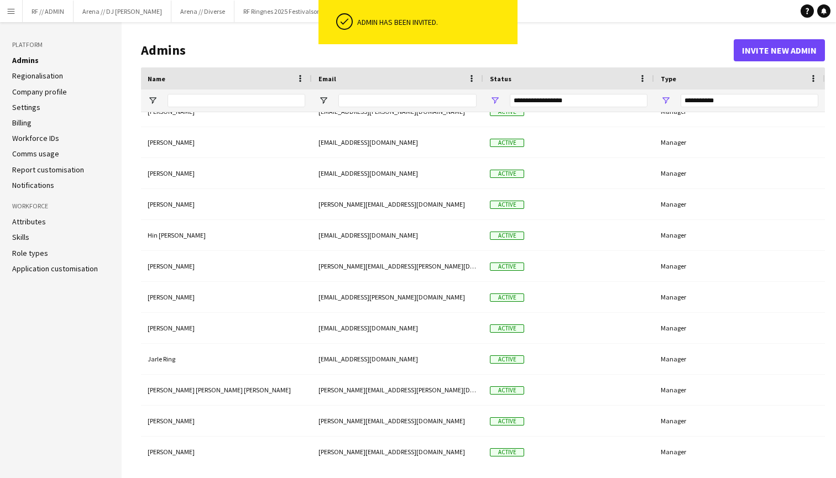
scroll to position [828, 0]
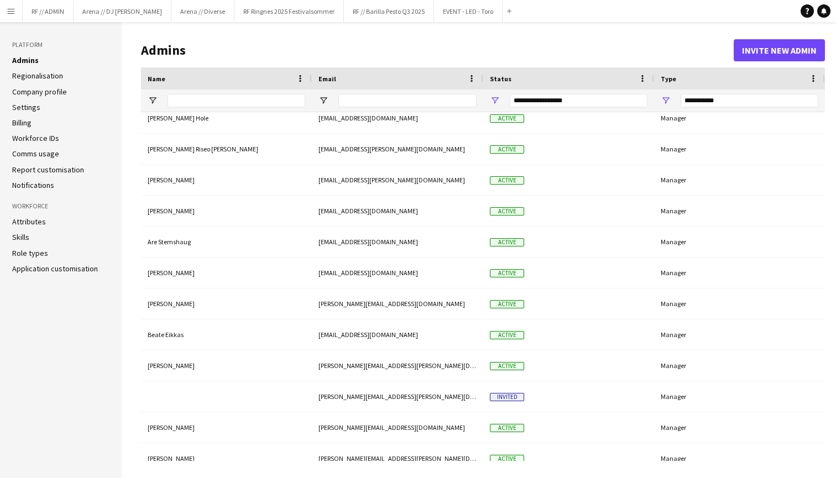
click at [9, 9] on app-icon "Menu" at bounding box center [11, 11] width 9 height 9
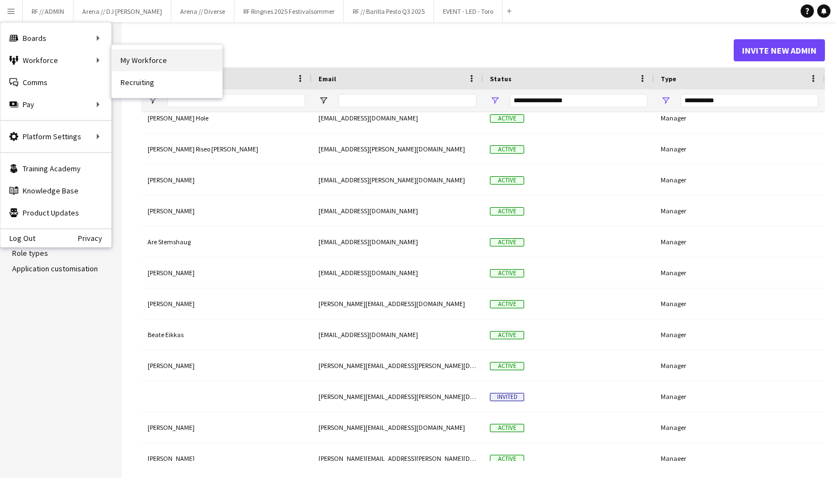
click at [176, 57] on link "My Workforce" at bounding box center [167, 60] width 111 height 22
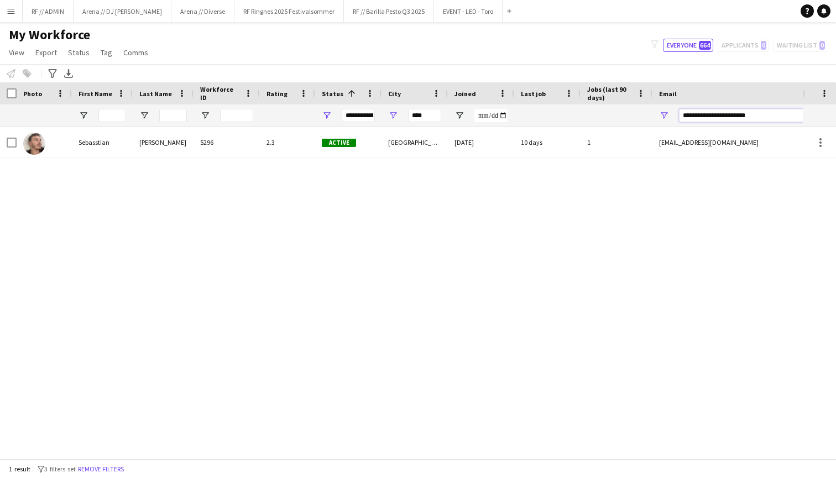
click at [702, 117] on input "**********" at bounding box center [773, 115] width 188 height 13
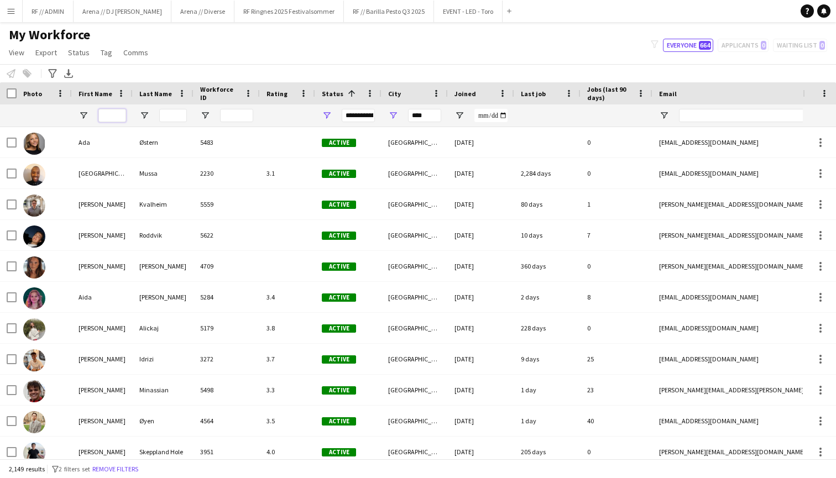
click at [112, 112] on input "First Name Filter Input" at bounding box center [112, 115] width 28 height 13
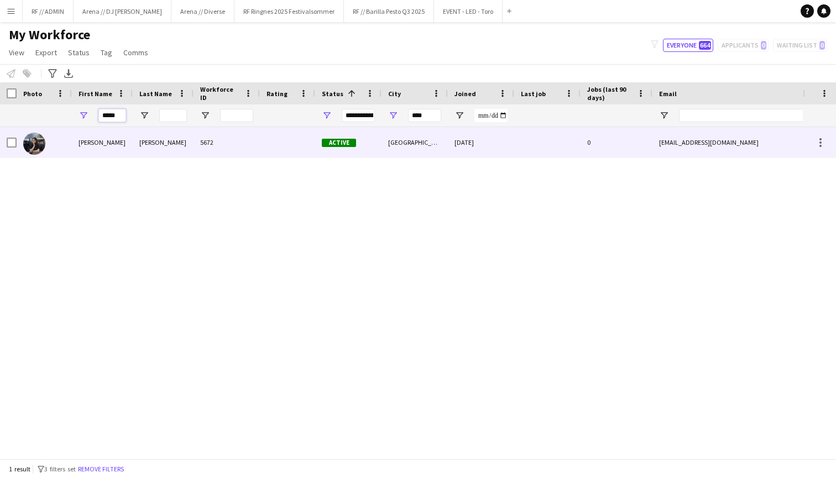
type input "*****"
click at [84, 142] on div "Doris" at bounding box center [102, 142] width 61 height 30
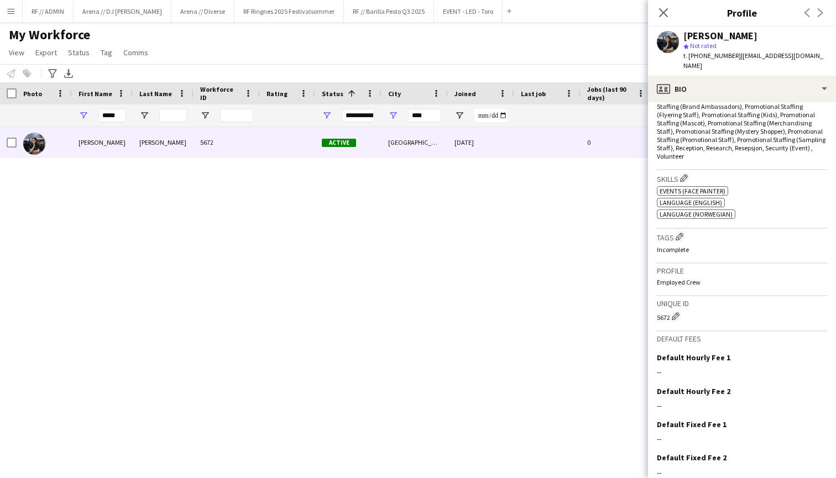
scroll to position [388, 0]
click at [684, 172] on app-icon "Edit crew company skills" at bounding box center [684, 176] width 8 height 8
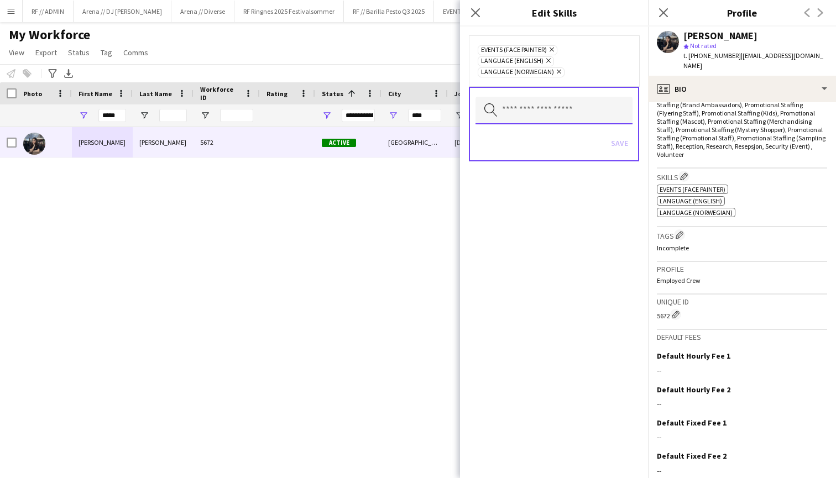
click at [561, 110] on input "text" at bounding box center [553, 111] width 157 height 28
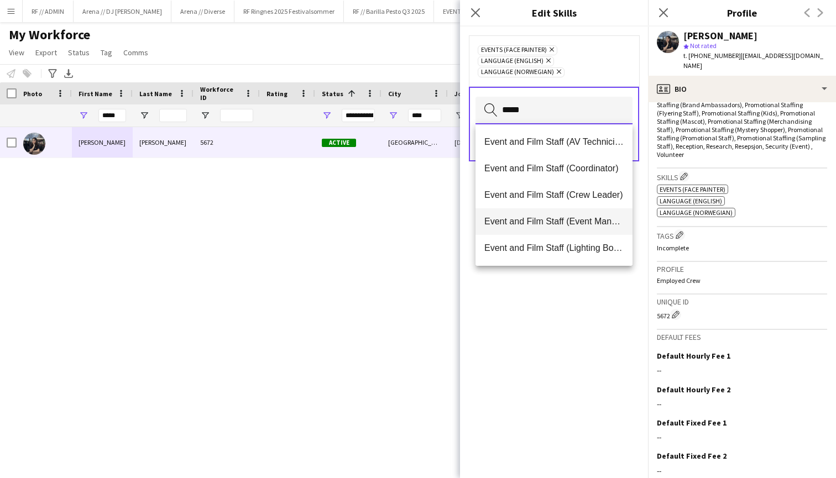
scroll to position [0, 0]
type input "*****"
click at [585, 81] on div "Events (Face painter) Remove Language (English) Remove Language (Norwegian) Rem…" at bounding box center [554, 60] width 170 height 51
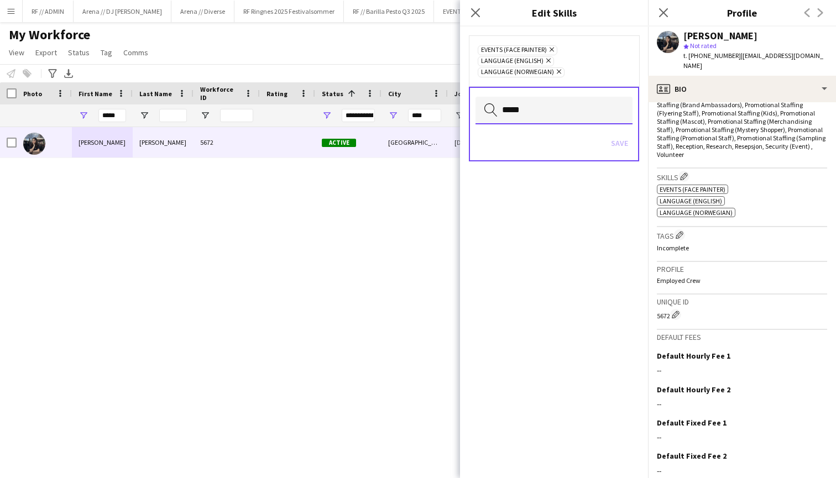
click at [546, 118] on input "*****" at bounding box center [553, 111] width 157 height 28
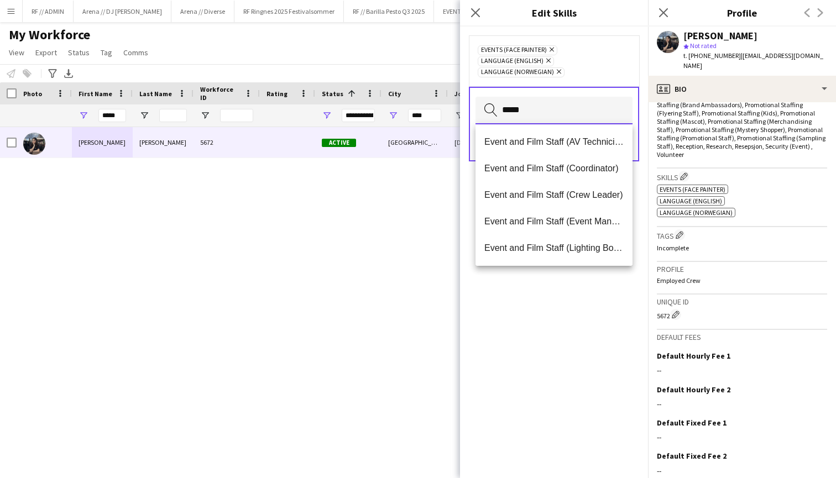
click at [546, 118] on input "*****" at bounding box center [553, 111] width 157 height 28
click at [410, 225] on div "Doris Kasymova 5672 Active Oslo 29-08-2025 0 doriskadymova@gmail.com +4740089266" at bounding box center [401, 293] width 802 height 332
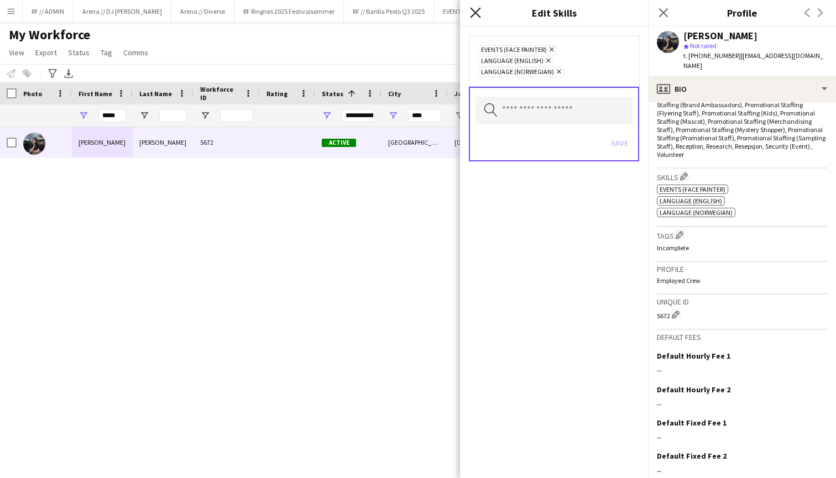
click at [476, 13] on icon at bounding box center [475, 12] width 10 height 10
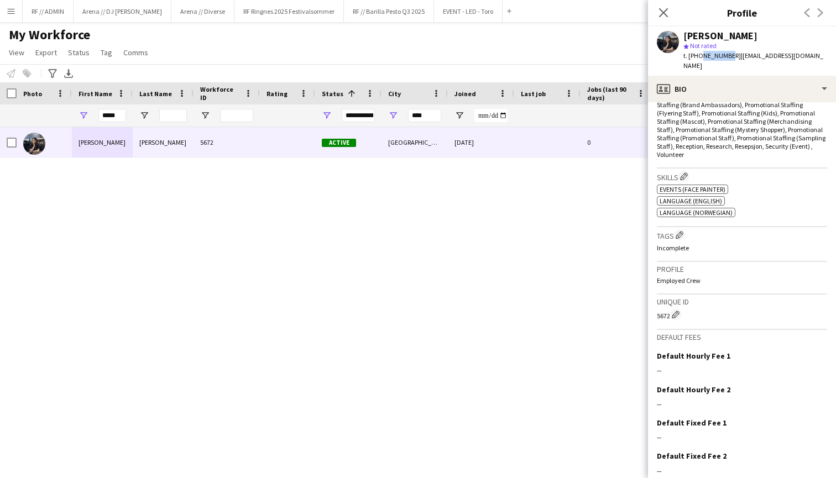
drag, startPoint x: 723, startPoint y: 56, endPoint x: 698, endPoint y: 55, distance: 24.9
click at [698, 55] on span "t. +4740089266" at bounding box center [711, 55] width 57 height 8
copy span "40089266"
click at [114, 115] on input "*****" at bounding box center [112, 115] width 28 height 13
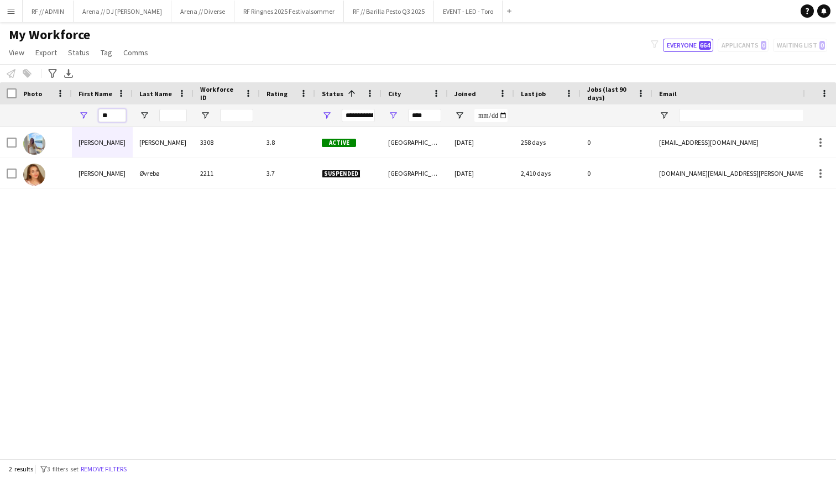
type input "*"
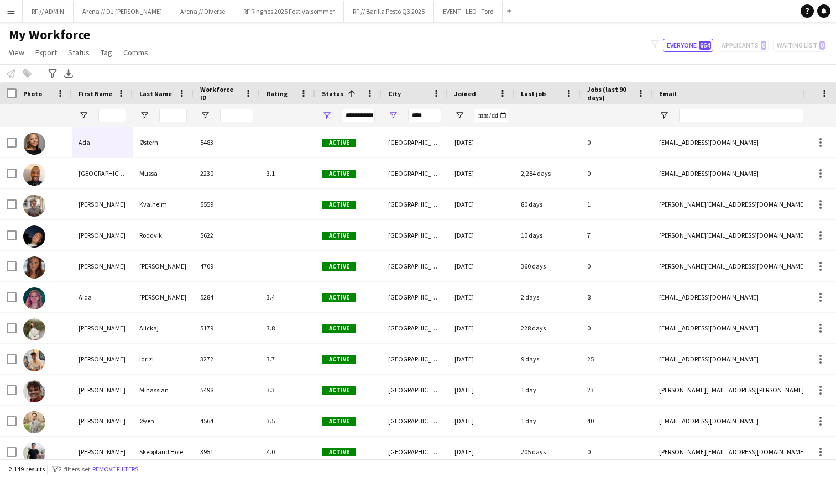
click at [9, 13] on app-icon "Menu" at bounding box center [11, 11] width 9 height 9
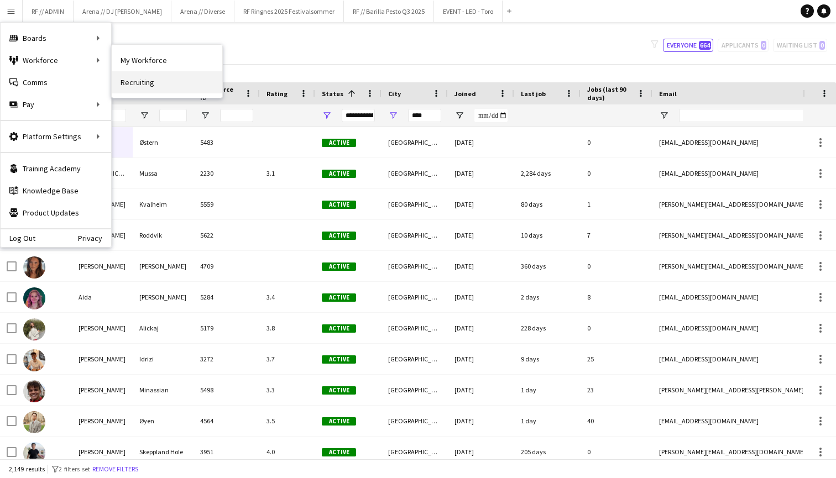
click at [141, 82] on link "Recruiting" at bounding box center [167, 82] width 111 height 22
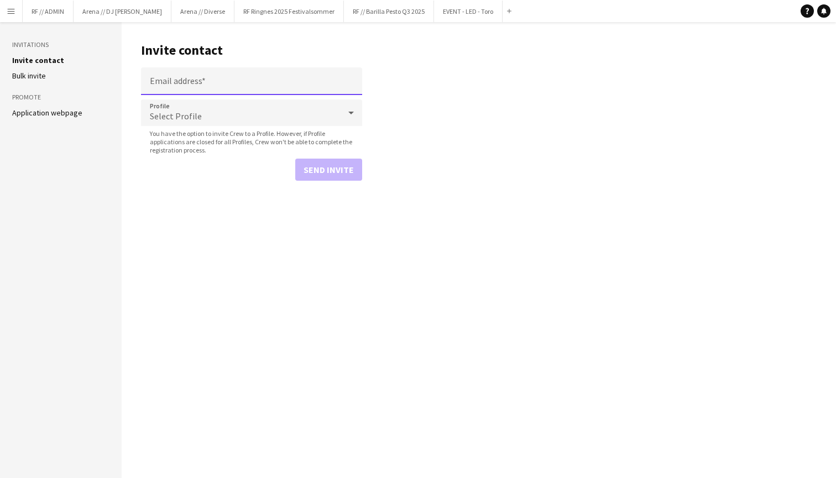
click at [237, 83] on input "Email address" at bounding box center [251, 81] width 221 height 28
paste input "**********"
type input "**********"
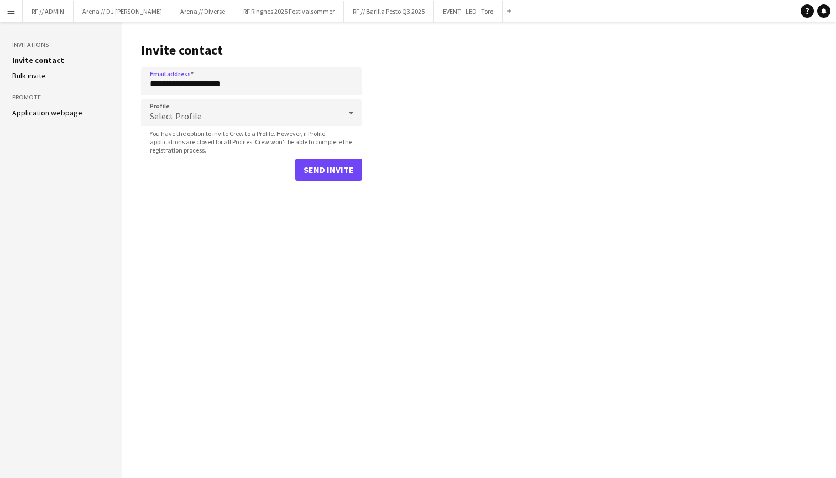
click at [438, 102] on main "**********" at bounding box center [479, 250] width 714 height 456
click at [334, 118] on div "Select Profile" at bounding box center [240, 112] width 199 height 27
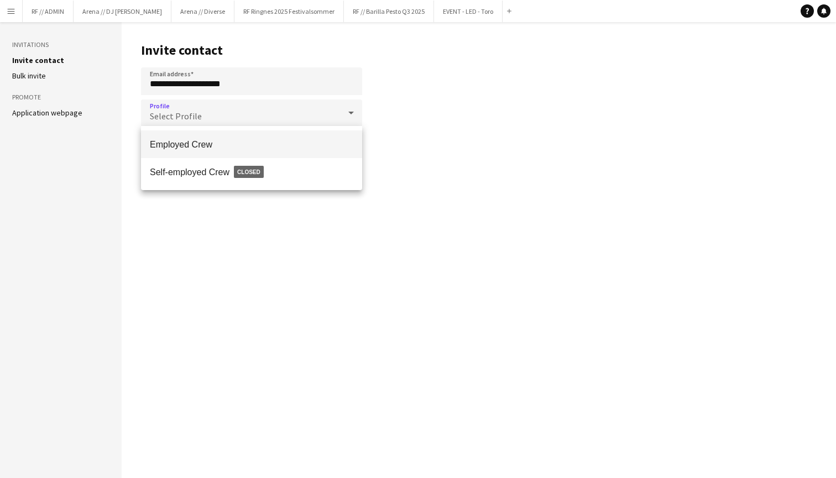
click at [264, 144] on span "Employed Crew" at bounding box center [251, 144] width 203 height 10
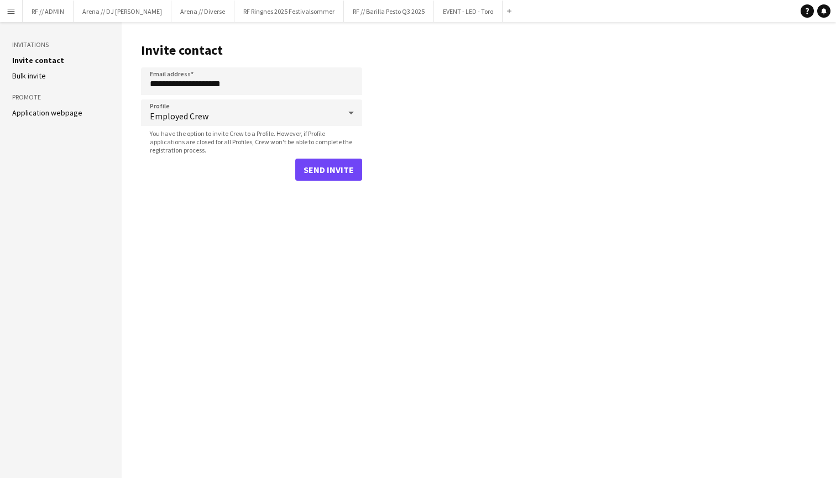
click at [343, 170] on button "Send invite" at bounding box center [328, 170] width 67 height 22
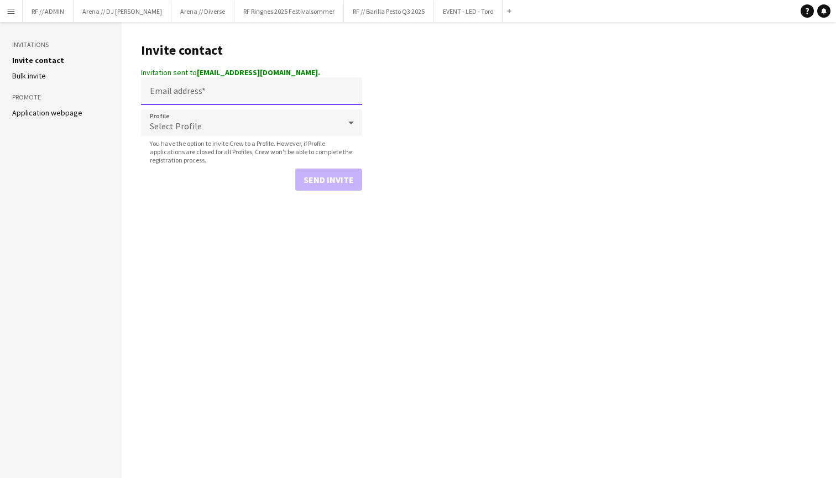
click at [222, 97] on input "Email address" at bounding box center [251, 91] width 221 height 28
paste input "**********"
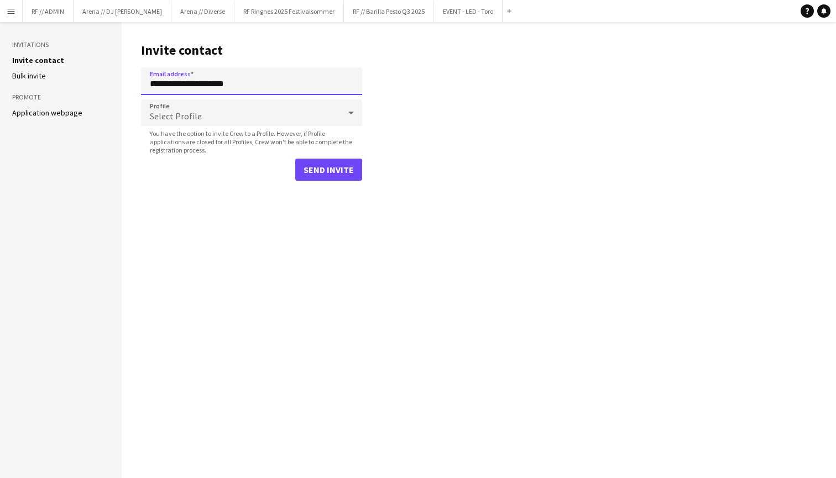
type input "**********"
click at [466, 71] on main "**********" at bounding box center [479, 250] width 714 height 456
click at [302, 112] on div "Select Profile" at bounding box center [240, 112] width 199 height 27
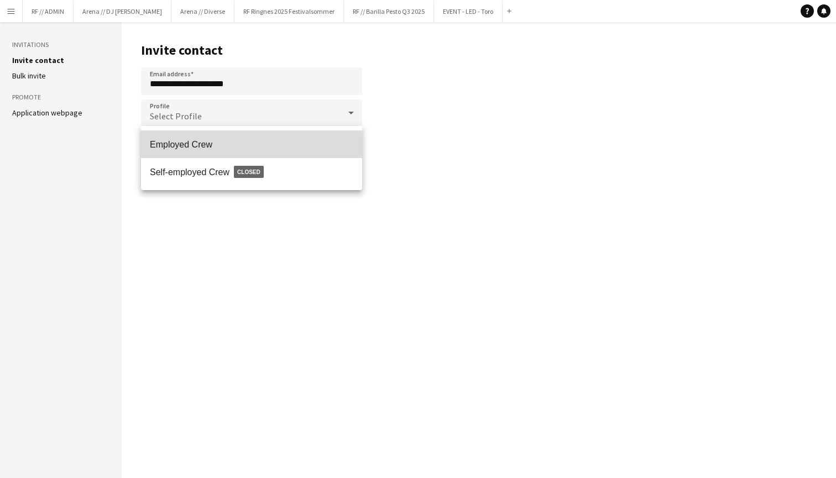
click at [239, 151] on mat-option "Employed Crew" at bounding box center [251, 144] width 221 height 28
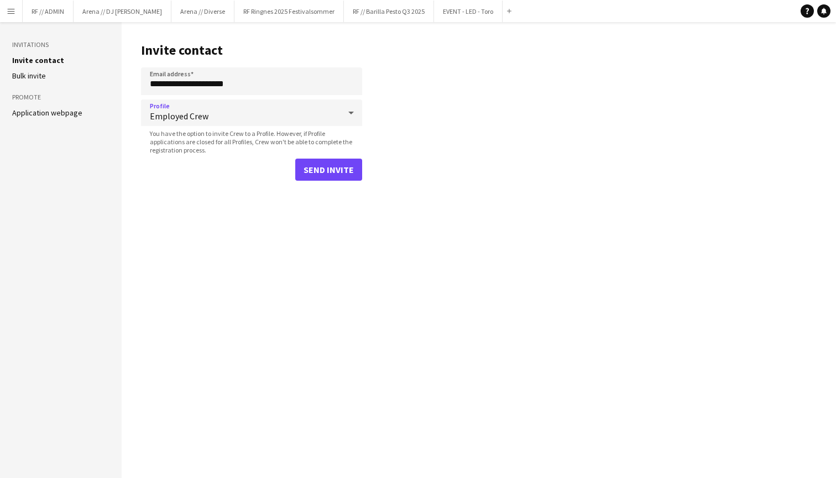
click at [325, 174] on button "Send invite" at bounding box center [328, 170] width 67 height 22
